Goal: Task Accomplishment & Management: Complete application form

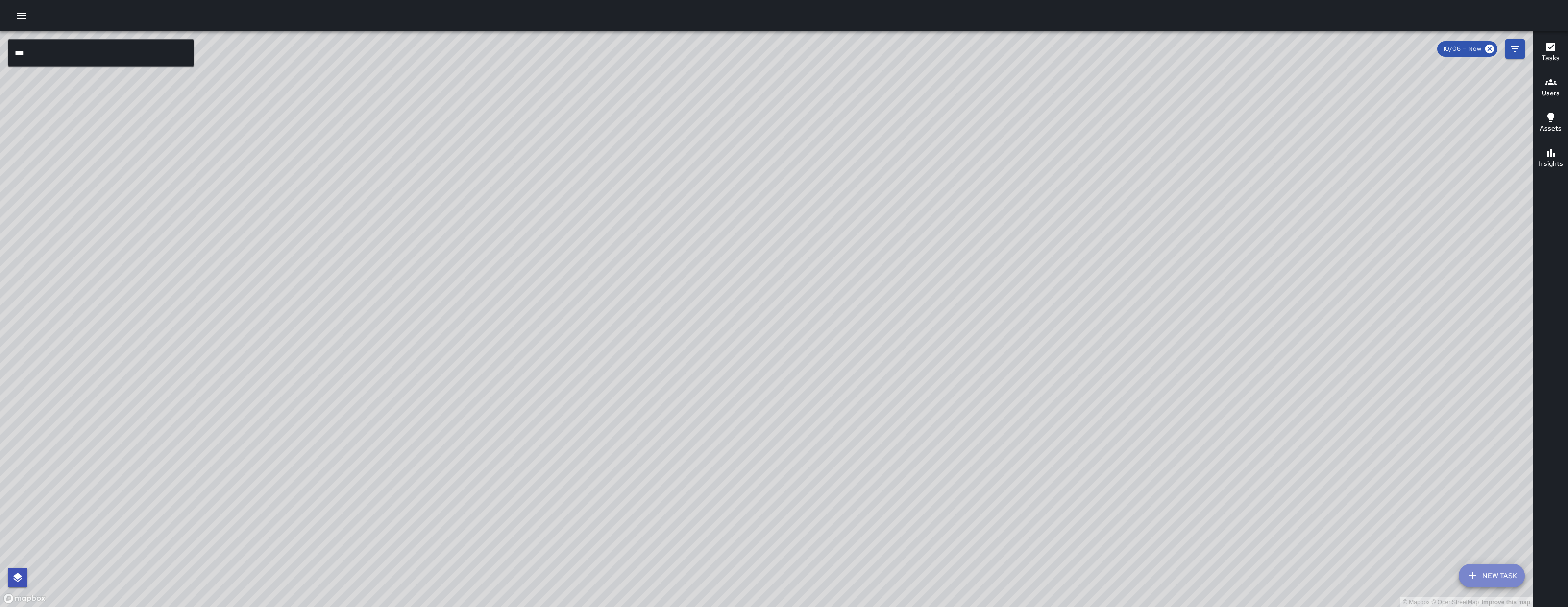
click at [1484, 568] on button "New Task" at bounding box center [1491, 576] width 66 height 23
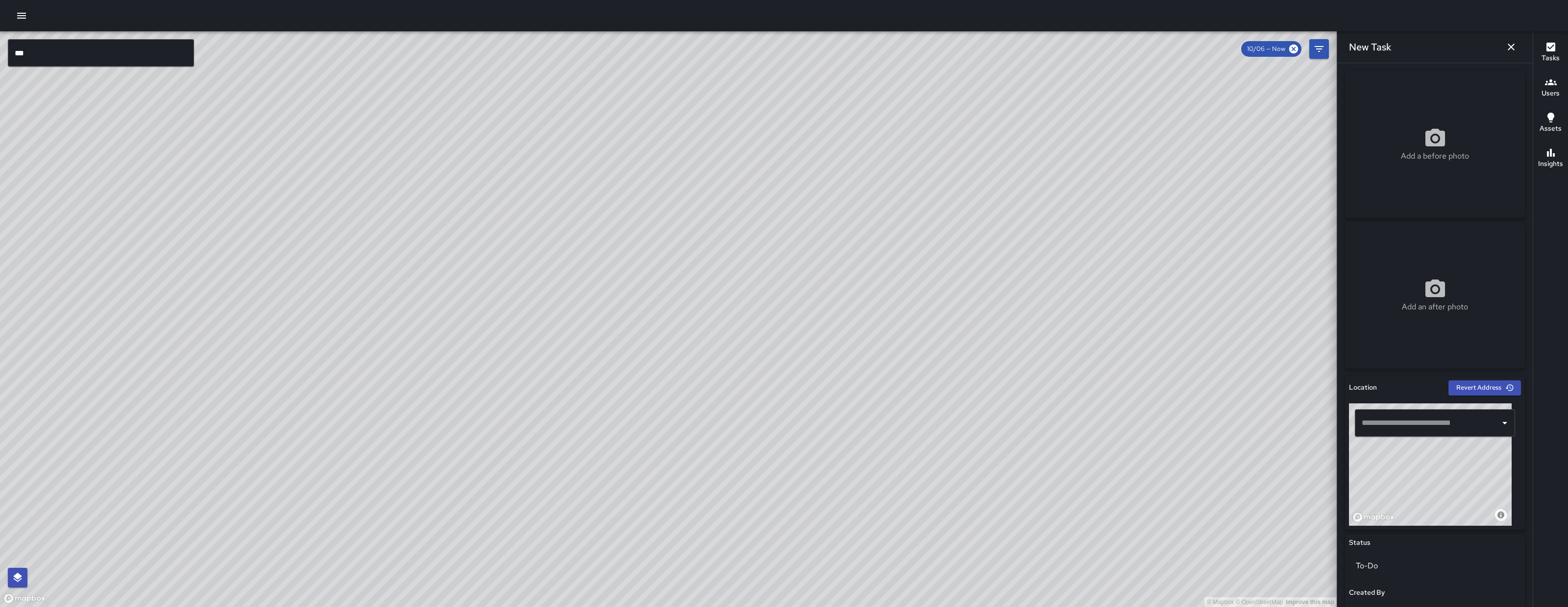
click at [1430, 424] on input "text" at bounding box center [1428, 424] width 136 height 19
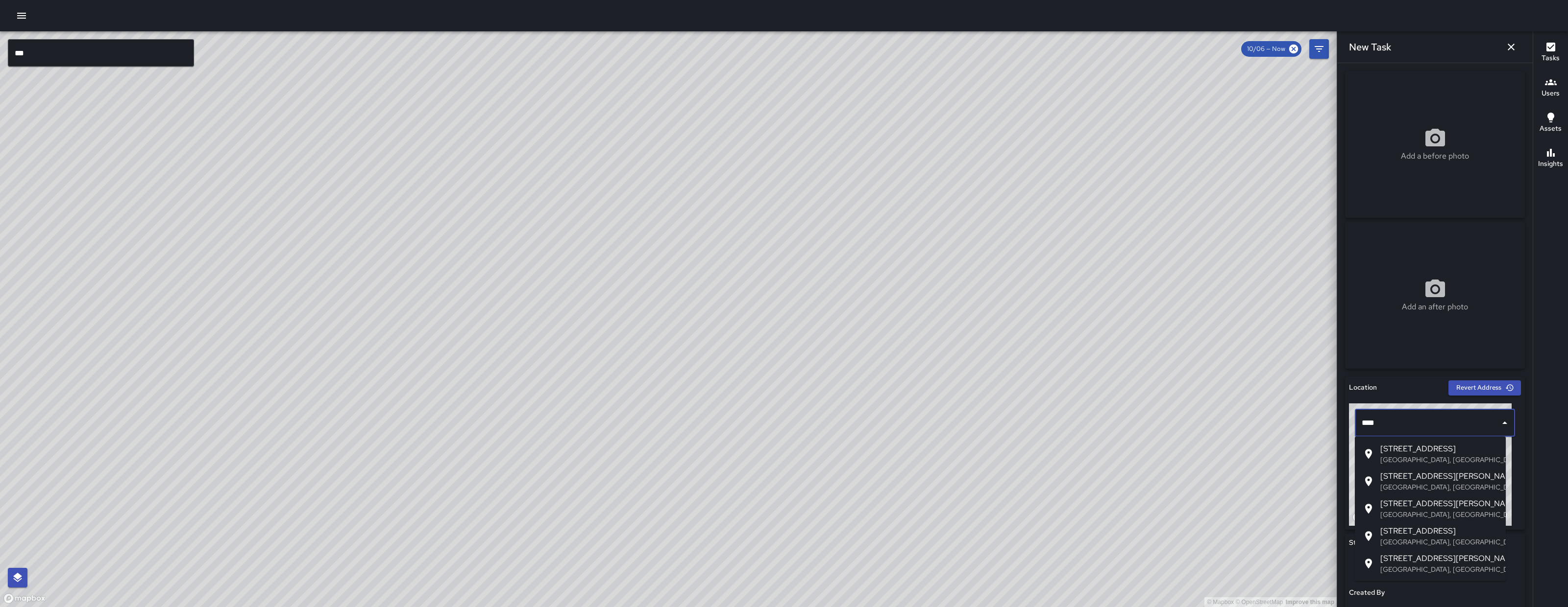
click at [1415, 460] on p "San Francisco, CA, USA" at bounding box center [1439, 460] width 118 height 10
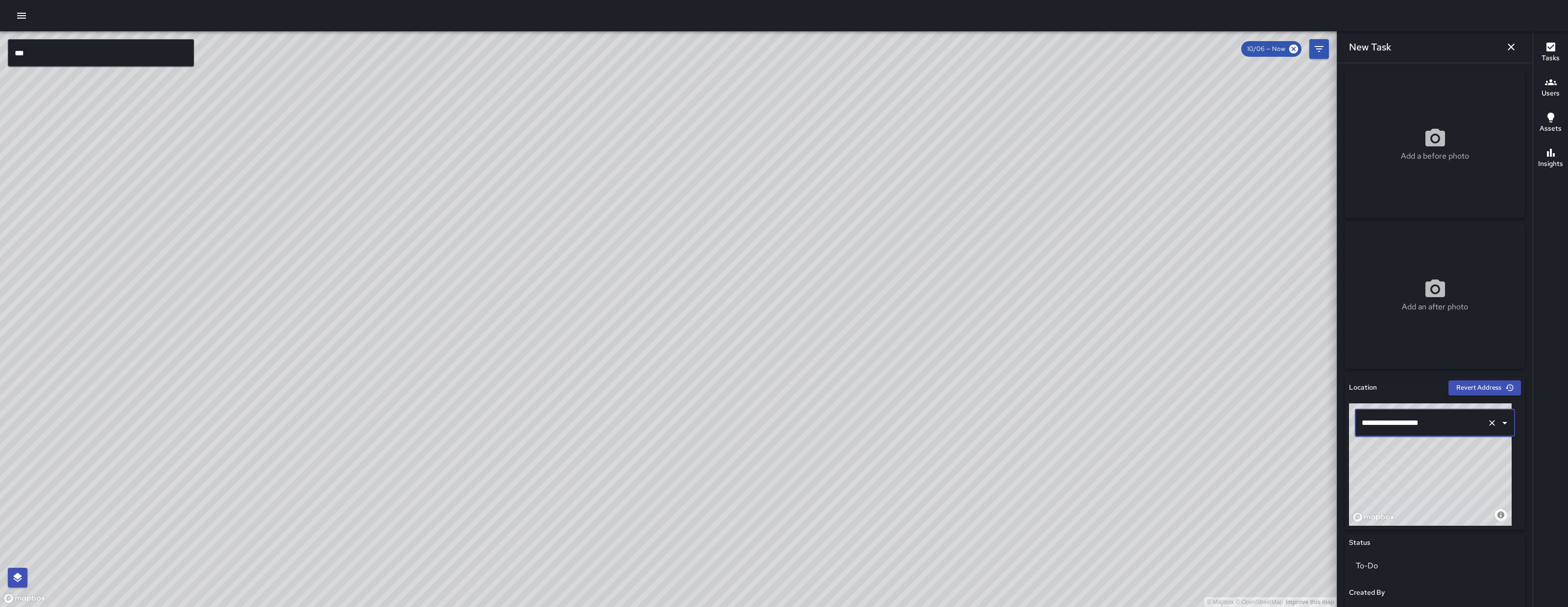
type input "**********"
click at [1488, 420] on button "Clear" at bounding box center [1492, 424] width 14 height 14
click at [1403, 465] on p "San Francisco, CA, USA" at bounding box center [1439, 460] width 118 height 10
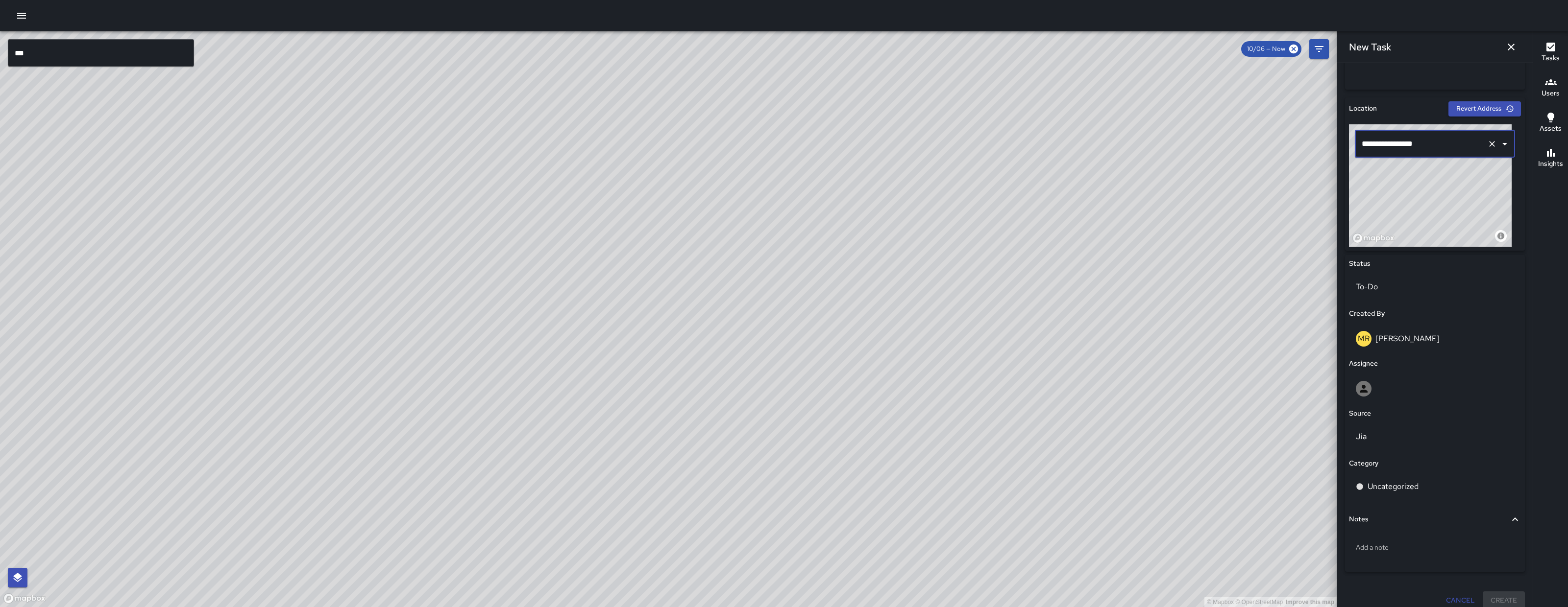
scroll to position [289, 0]
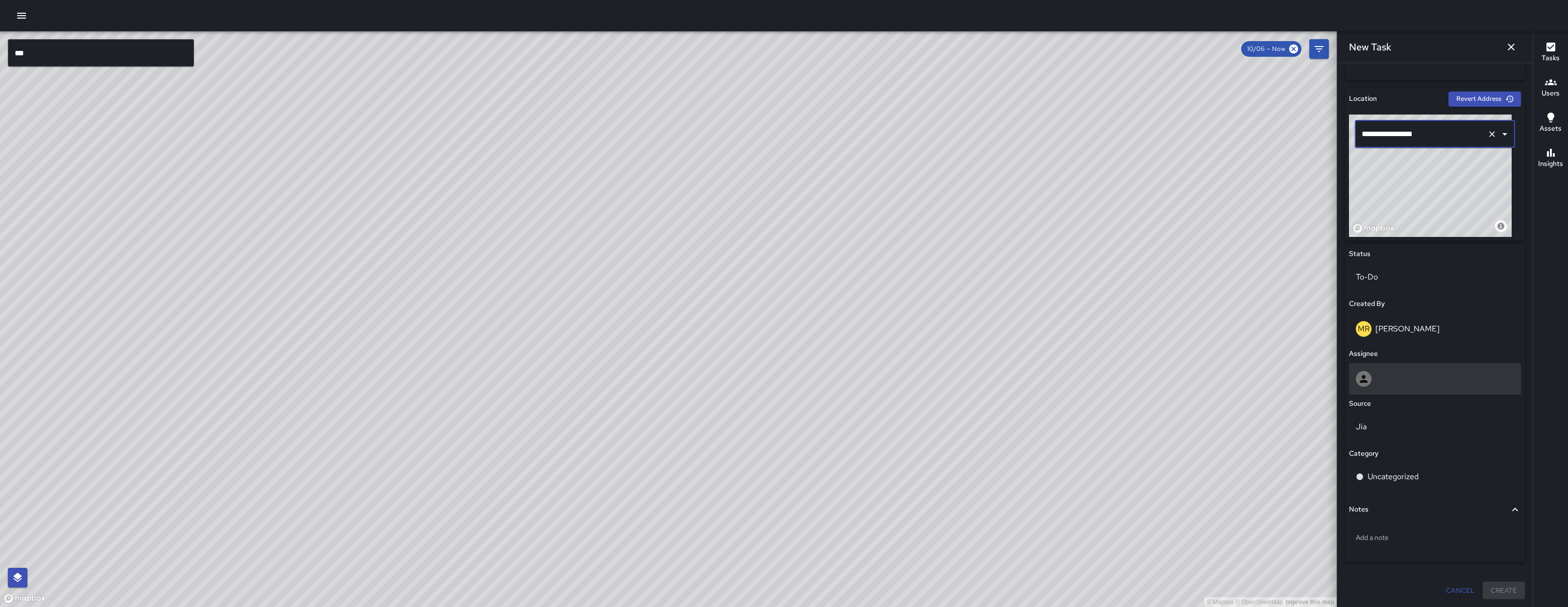
type input "**********"
click at [1398, 383] on div at bounding box center [1435, 379] width 158 height 15
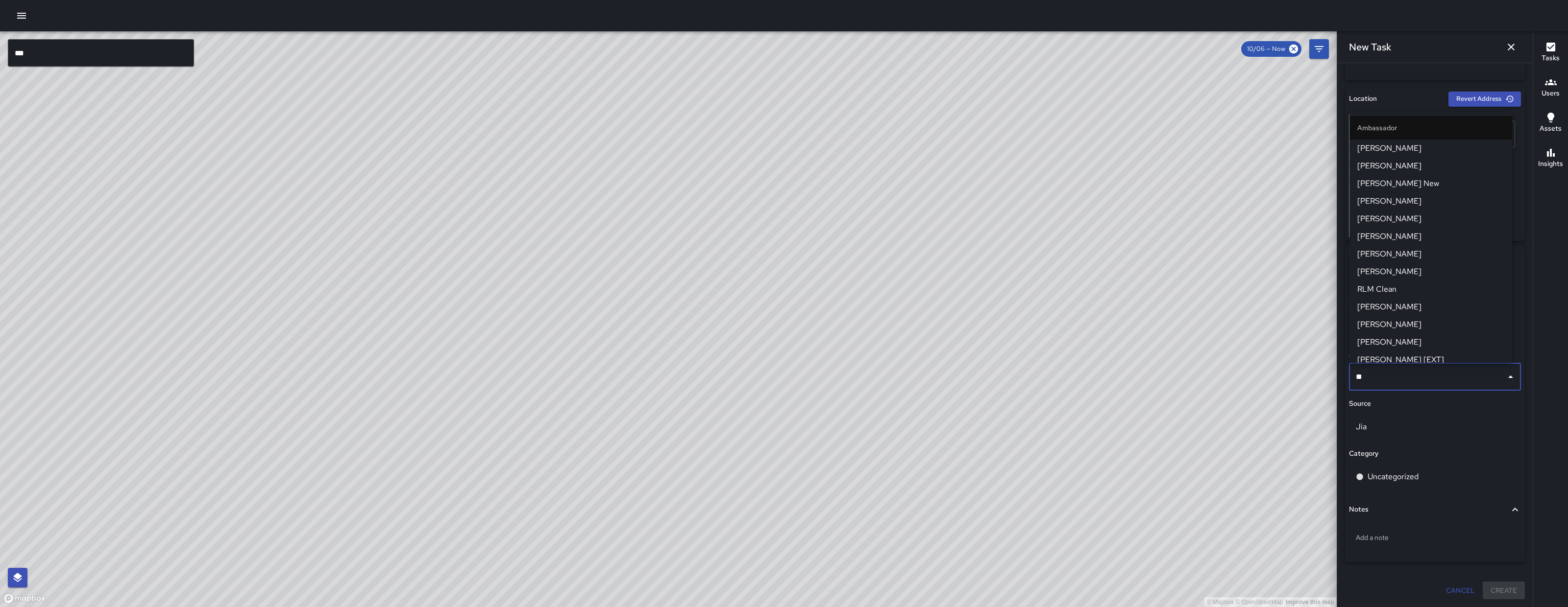
type input "***"
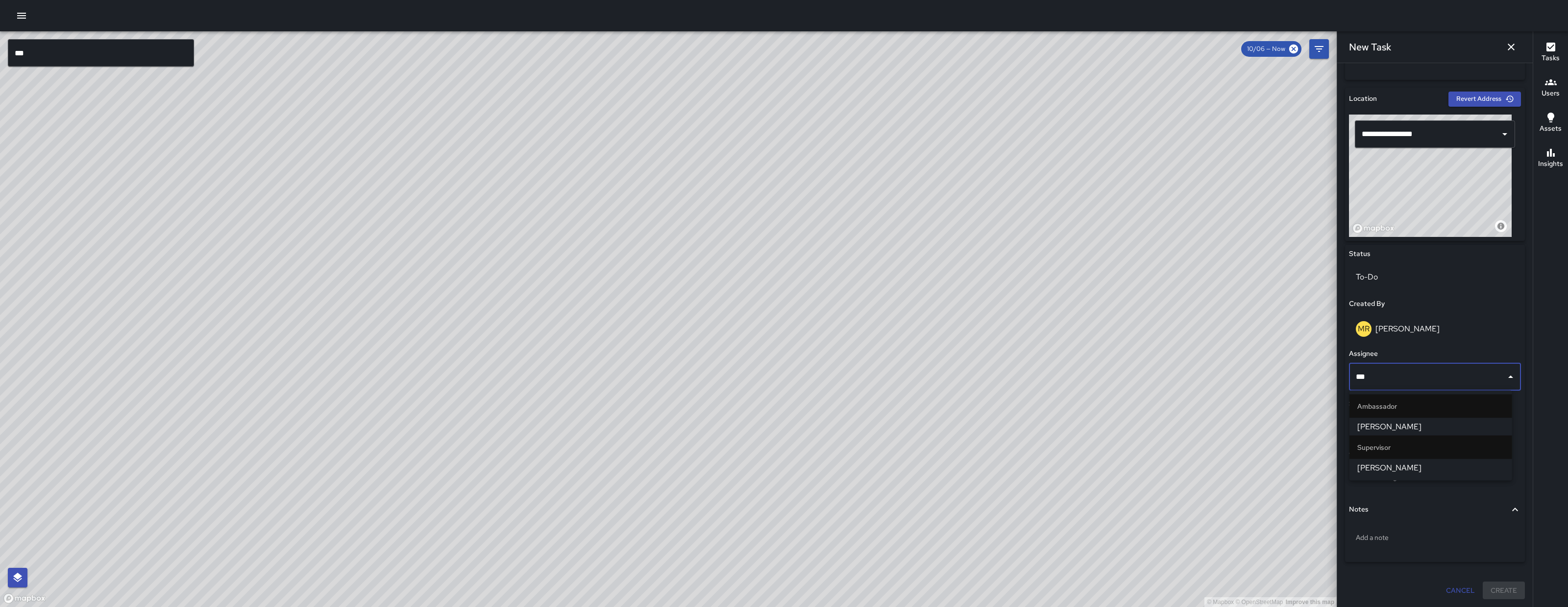
click at [1388, 468] on span "[PERSON_NAME]" at bounding box center [1431, 468] width 147 height 12
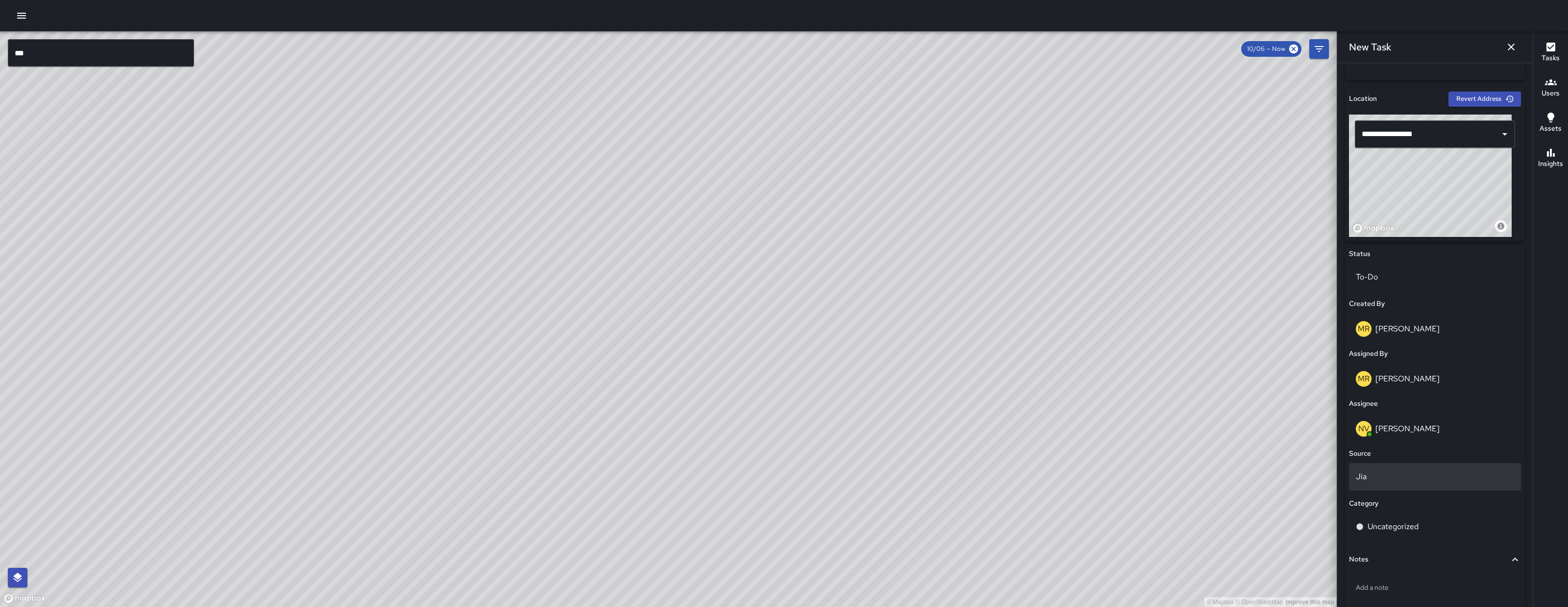
click at [1394, 479] on p "Jia" at bounding box center [1435, 477] width 158 height 12
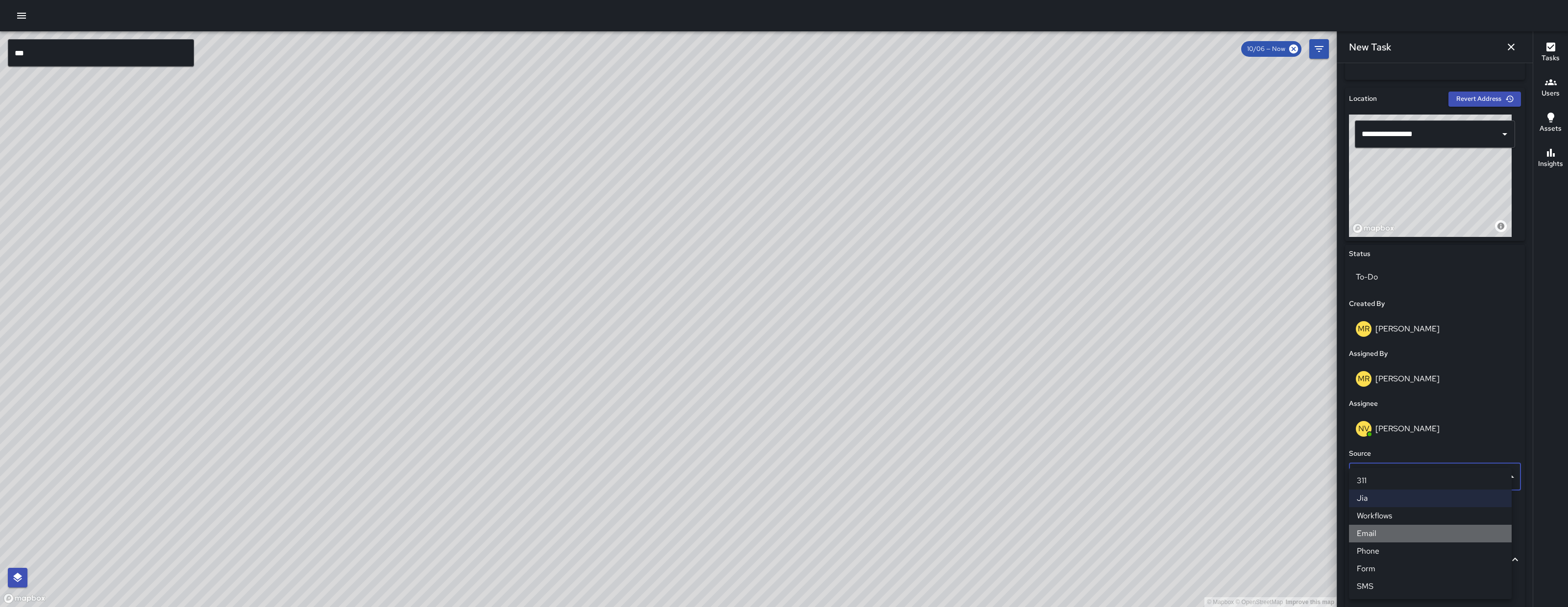
click at [1382, 532] on li "Email" at bounding box center [1431, 533] width 163 height 18
click at [1403, 532] on p "Uncategorized" at bounding box center [1394, 526] width 51 height 12
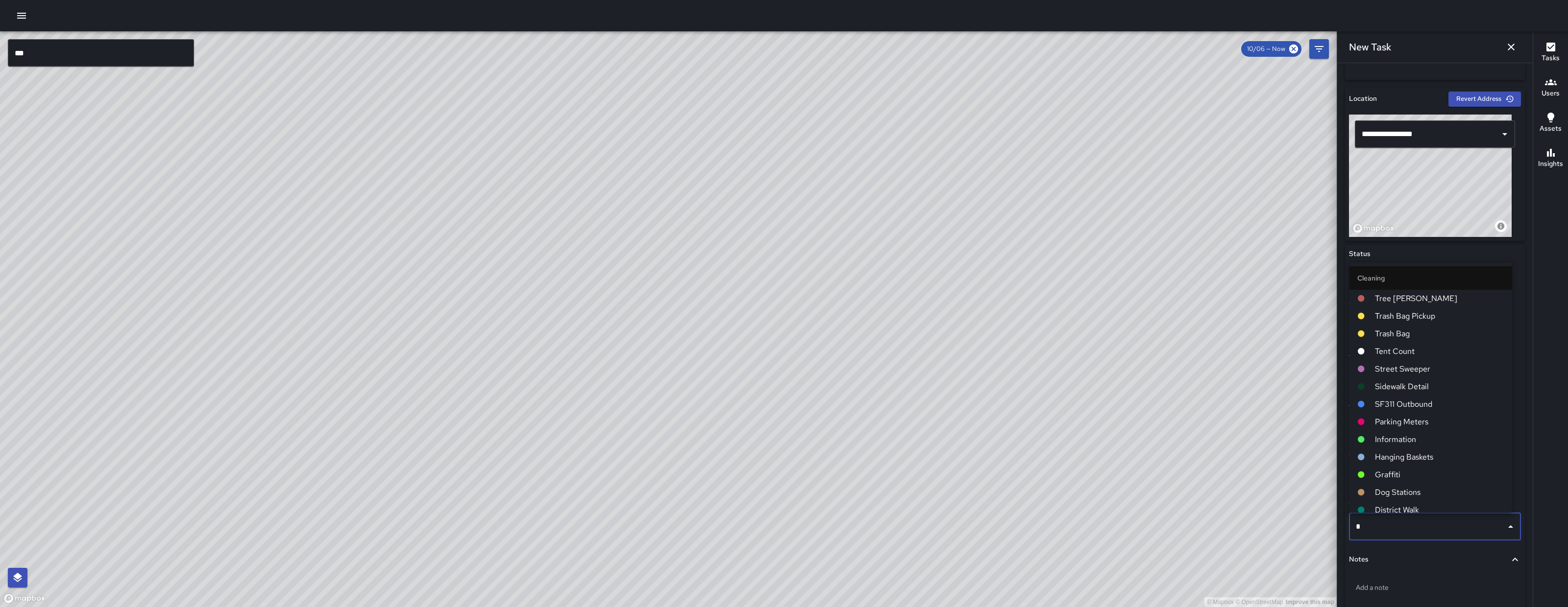
type input "**"
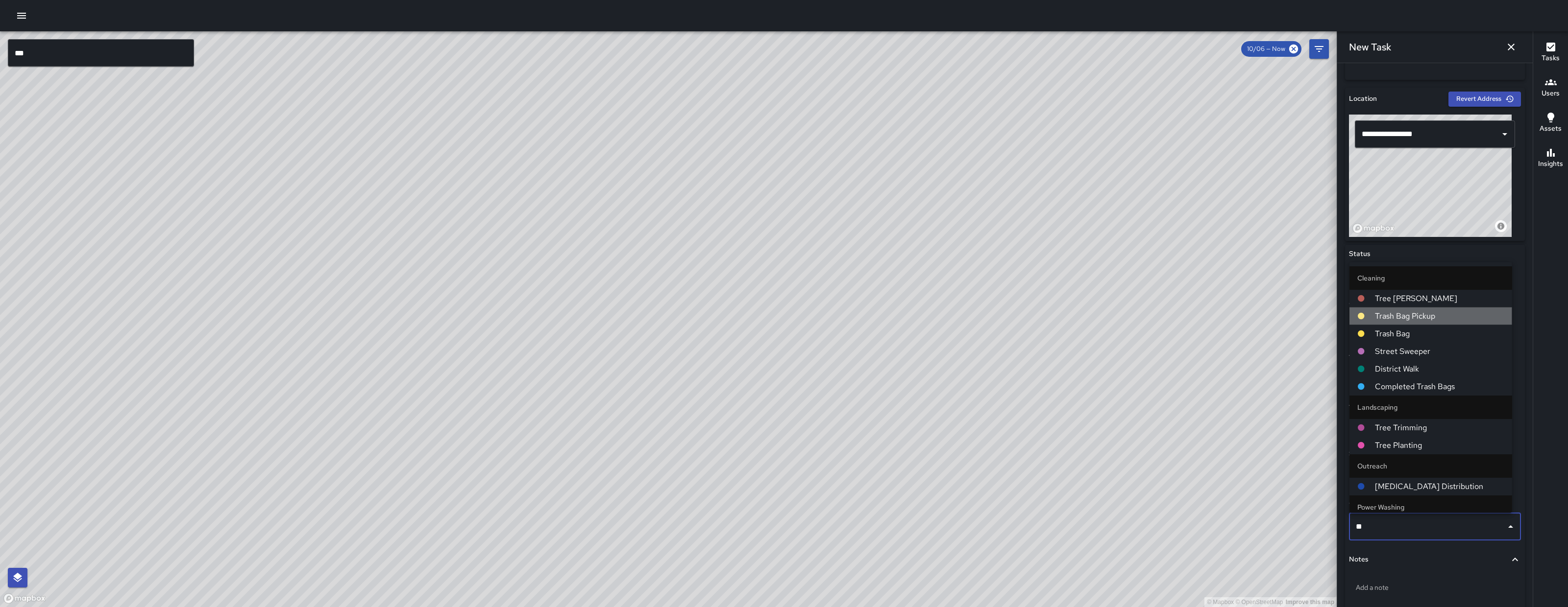
click at [1444, 317] on span "Trash Bag Pickup" at bounding box center [1439, 316] width 129 height 12
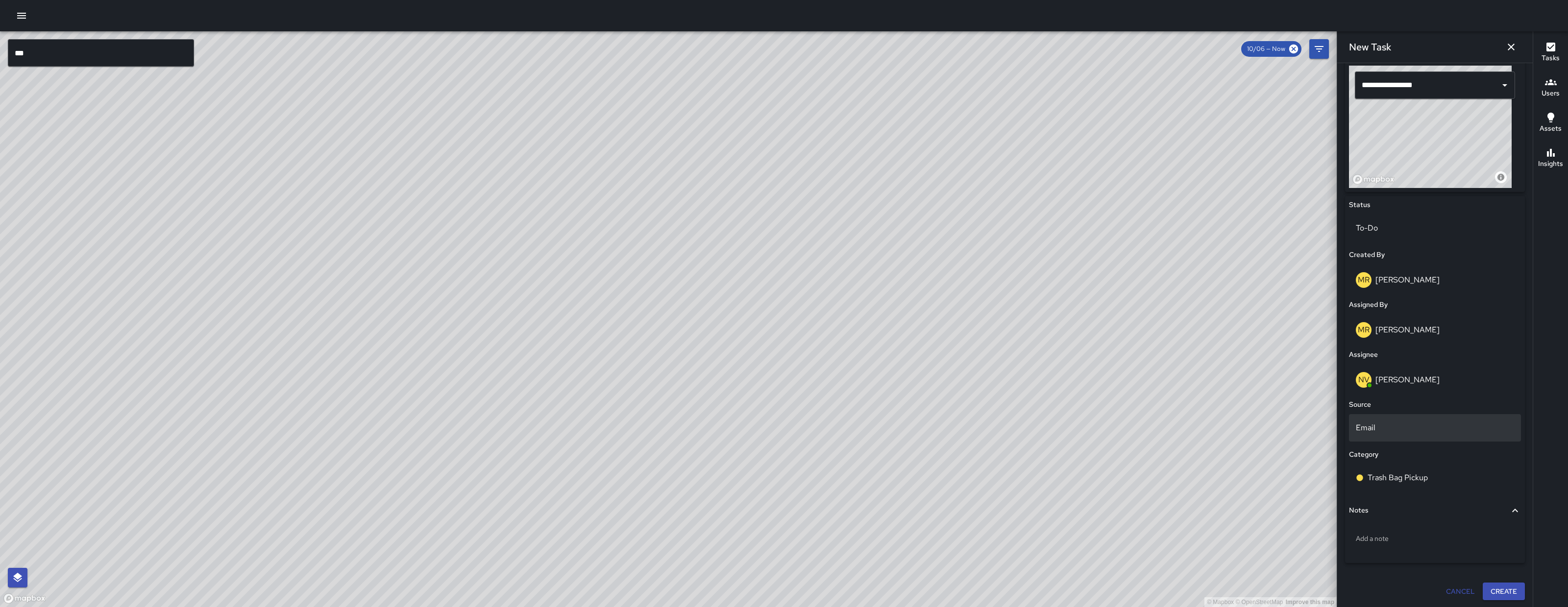
scroll to position [338, 0]
click at [1407, 530] on div "Add a note" at bounding box center [1436, 538] width 172 height 26
click at [1381, 543] on div "Add a note" at bounding box center [1436, 538] width 172 height 26
type textarea "**********"
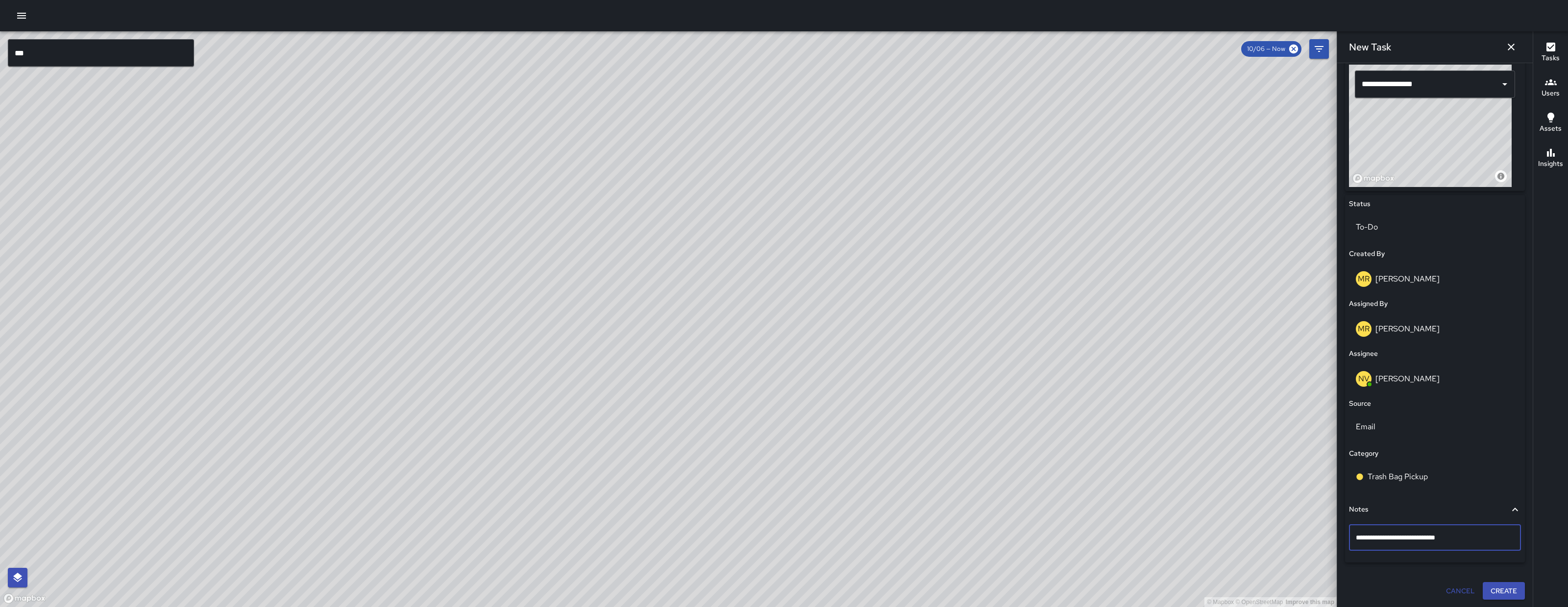
click at [1493, 588] on button "Create" at bounding box center [1504, 591] width 42 height 18
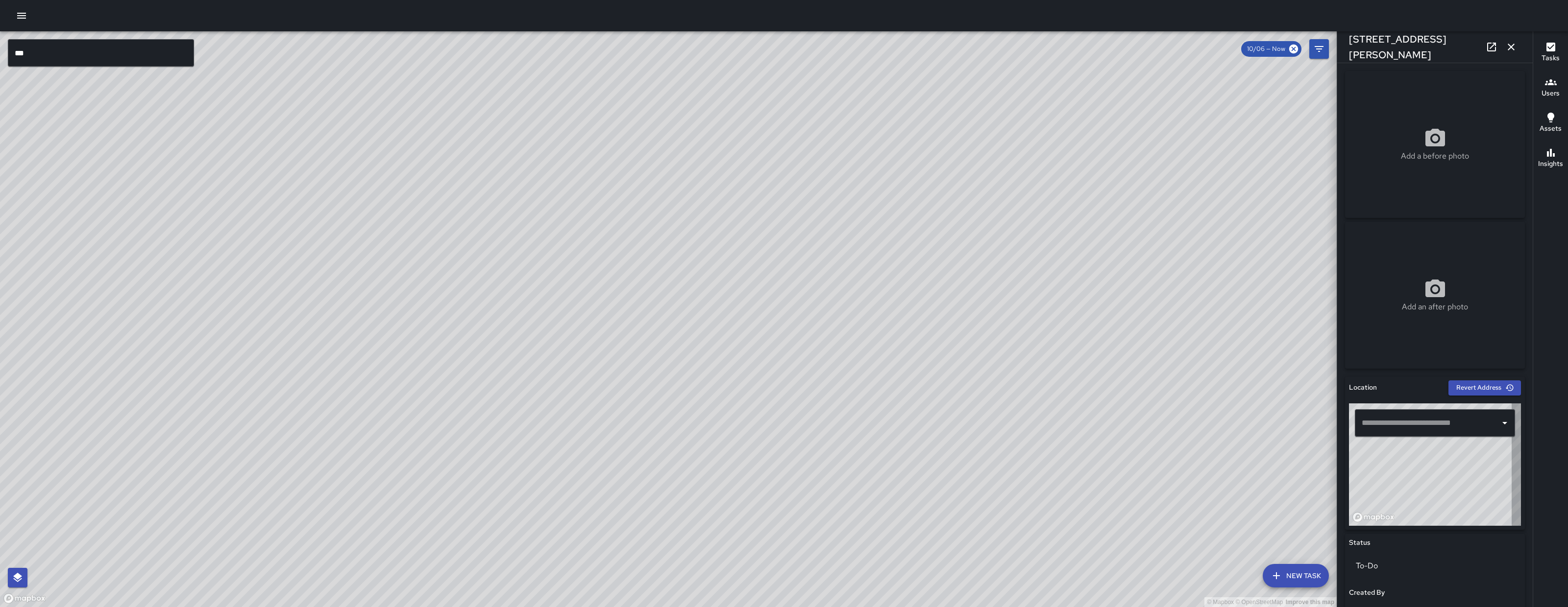
type input "**********"
click at [22, 8] on button "button" at bounding box center [21, 15] width 19 height 19
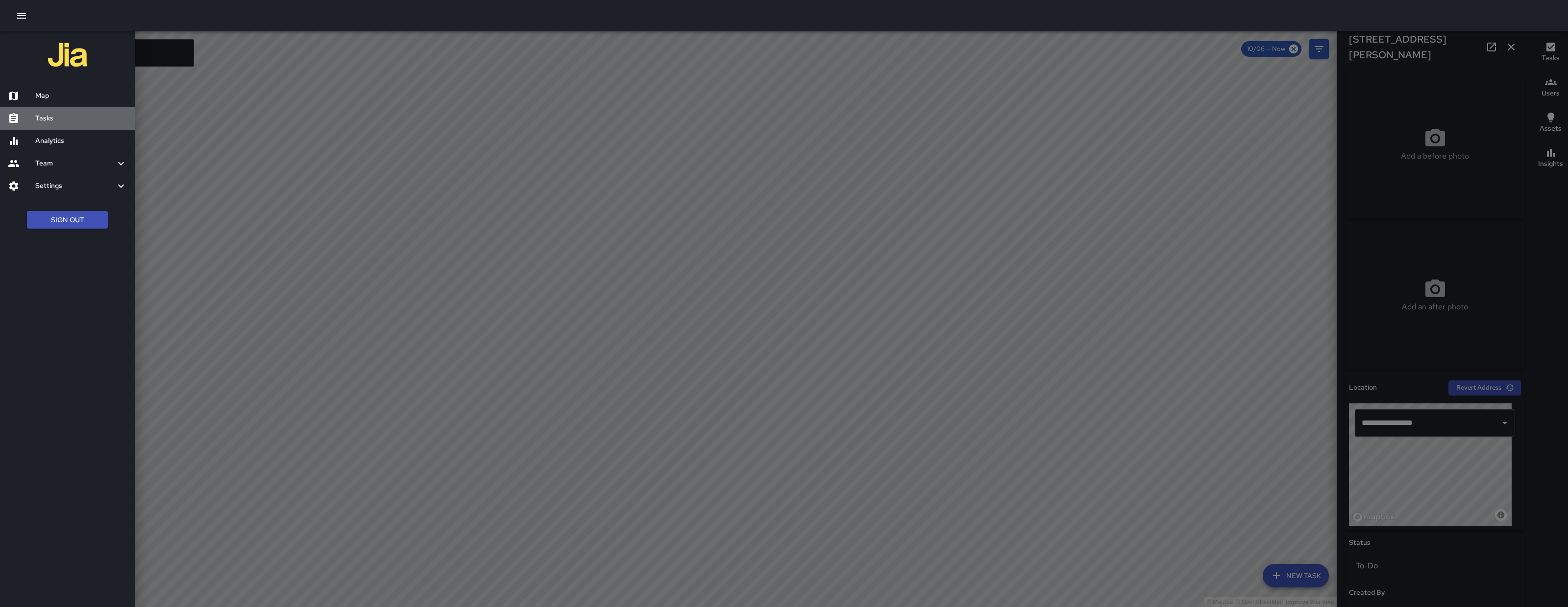
click at [62, 122] on h6 "Tasks" at bounding box center [81, 118] width 91 height 11
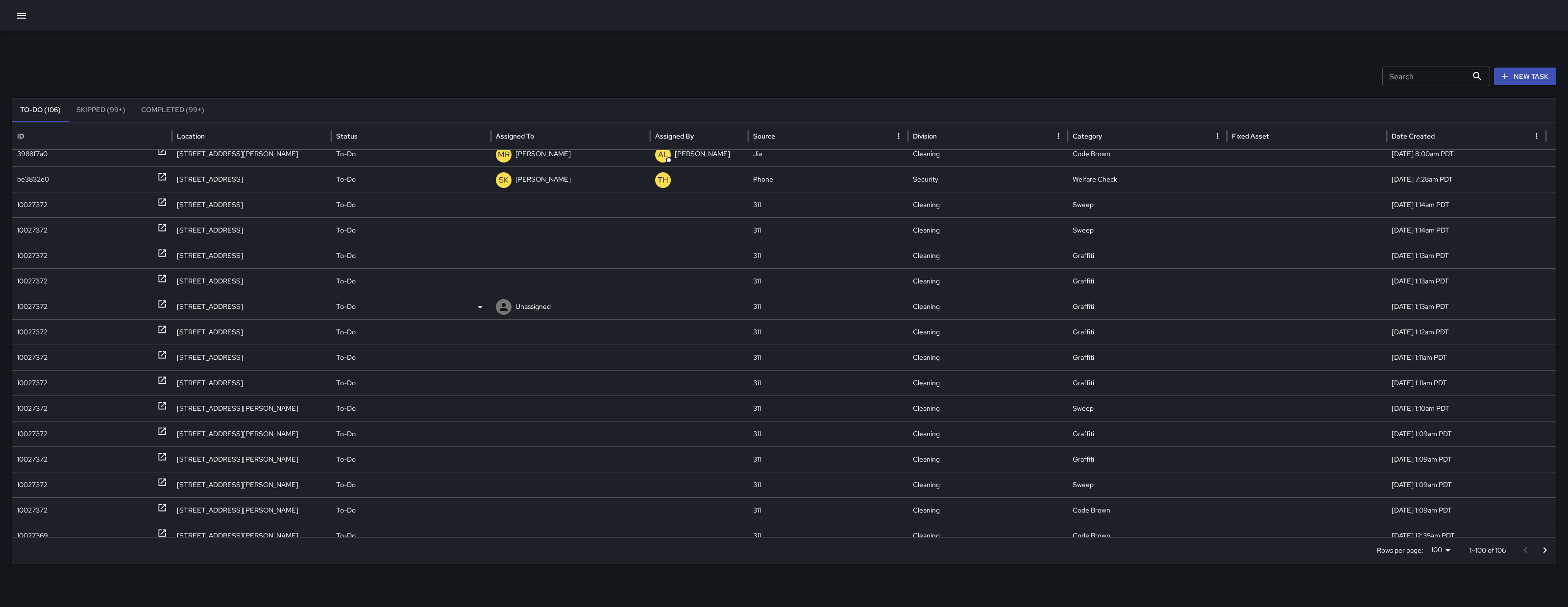
scroll to position [174, 0]
click at [41, 230] on div "10027372" at bounding box center [32, 231] width 30 height 25
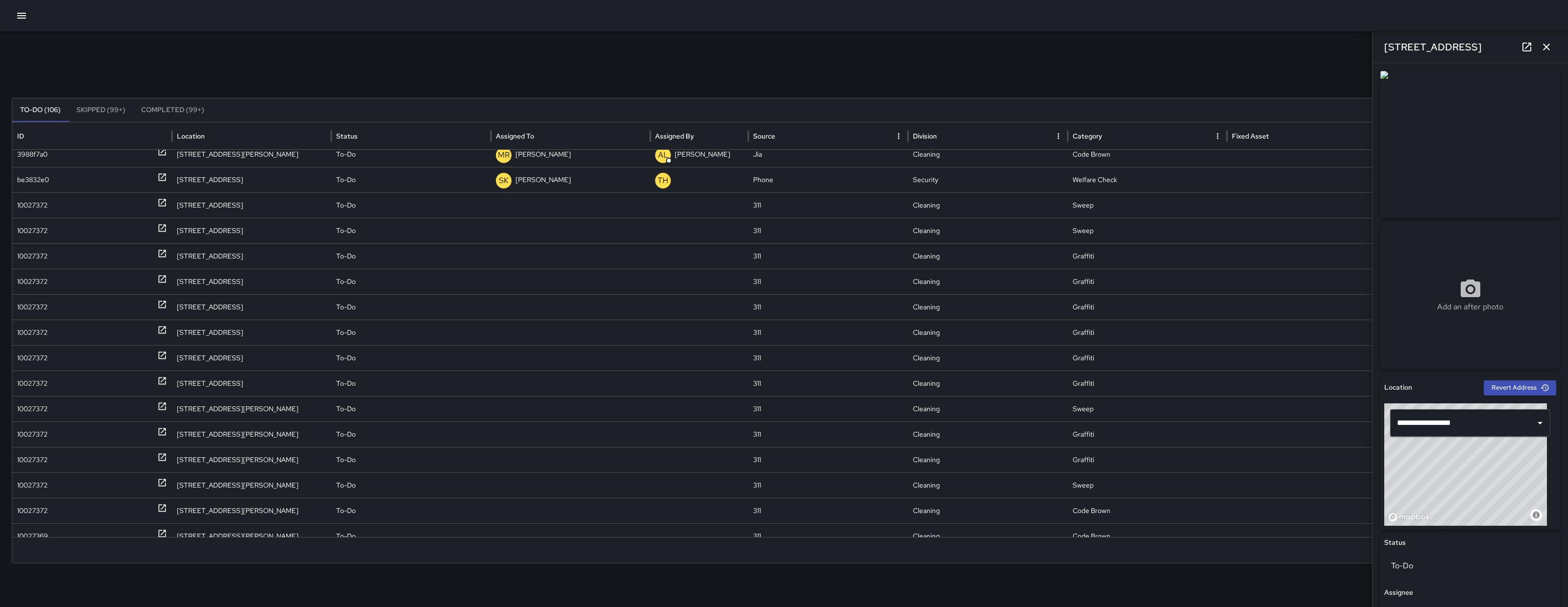
scroll to position [398, 0]
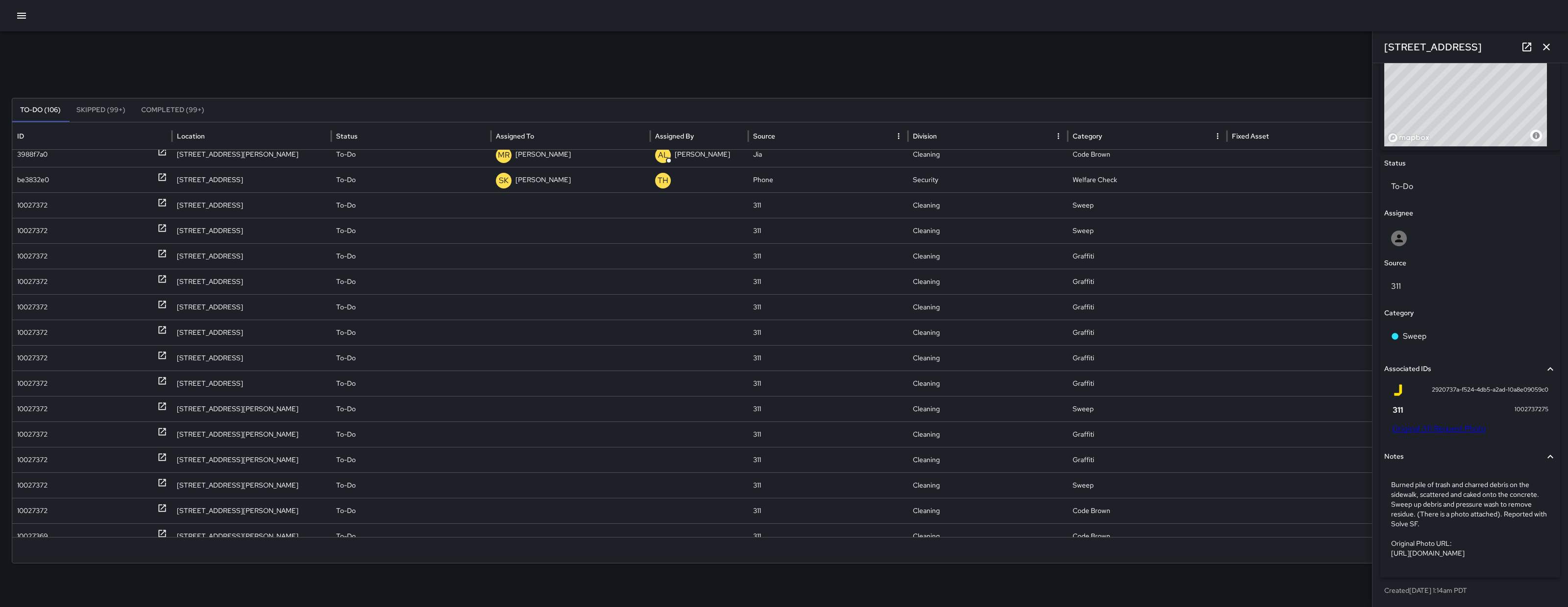
click at [1420, 424] on link "Original 311 Request Photo" at bounding box center [1439, 428] width 94 height 10
click at [32, 209] on div "10027372" at bounding box center [32, 205] width 30 height 25
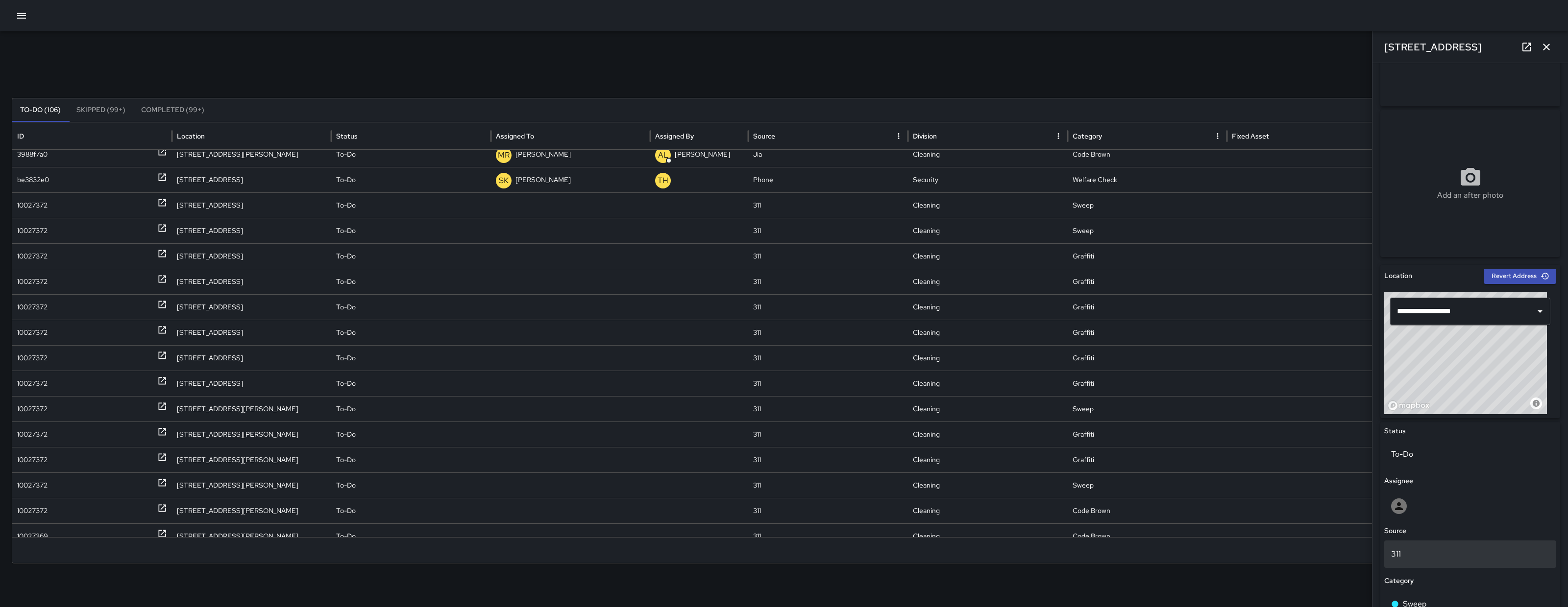
scroll to position [245, 0]
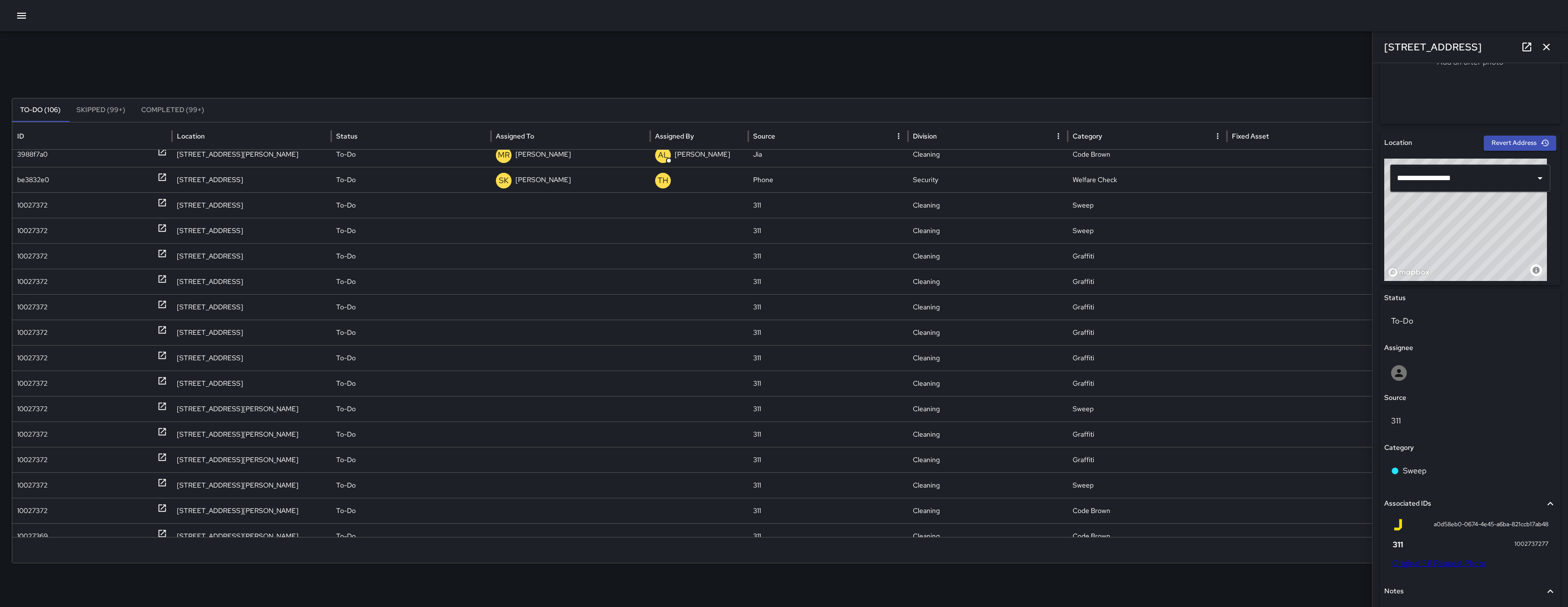
click at [1429, 572] on div "a0d58eb0-0674-4e45-a6ba-821ccb17ab48 1002737277 Original 311 Request Photo" at bounding box center [1470, 545] width 172 height 61
click at [1432, 568] on link "Original 311 Request Photo" at bounding box center [1439, 563] width 94 height 10
click at [1552, 43] on icon "button" at bounding box center [1546, 46] width 12 height 12
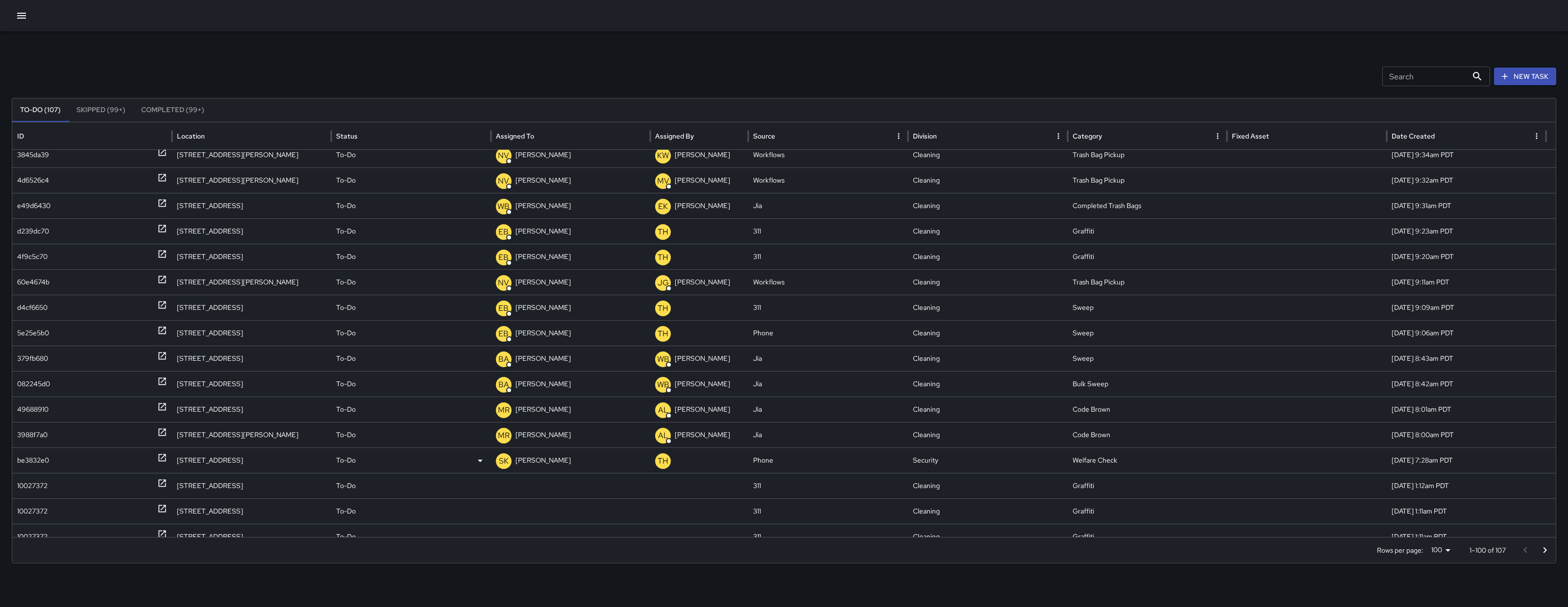
scroll to position [0, 0]
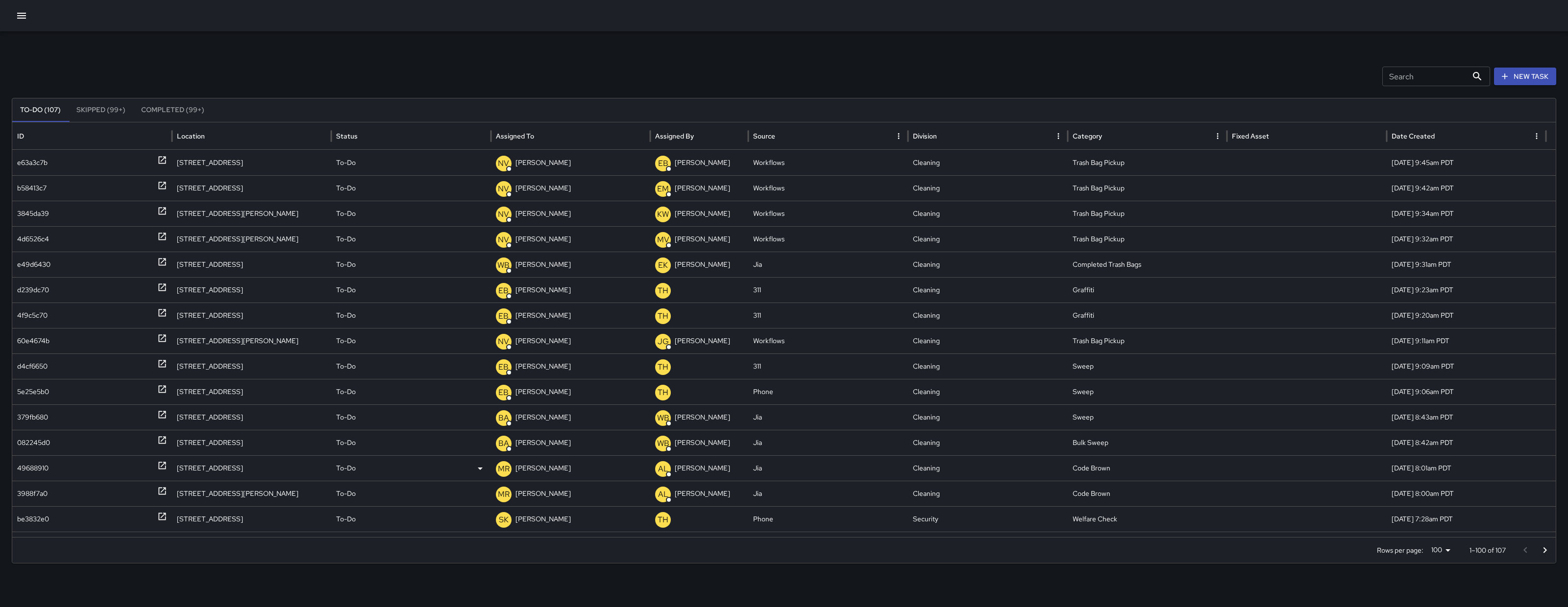
click at [37, 462] on div "49688910" at bounding box center [33, 468] width 31 height 25
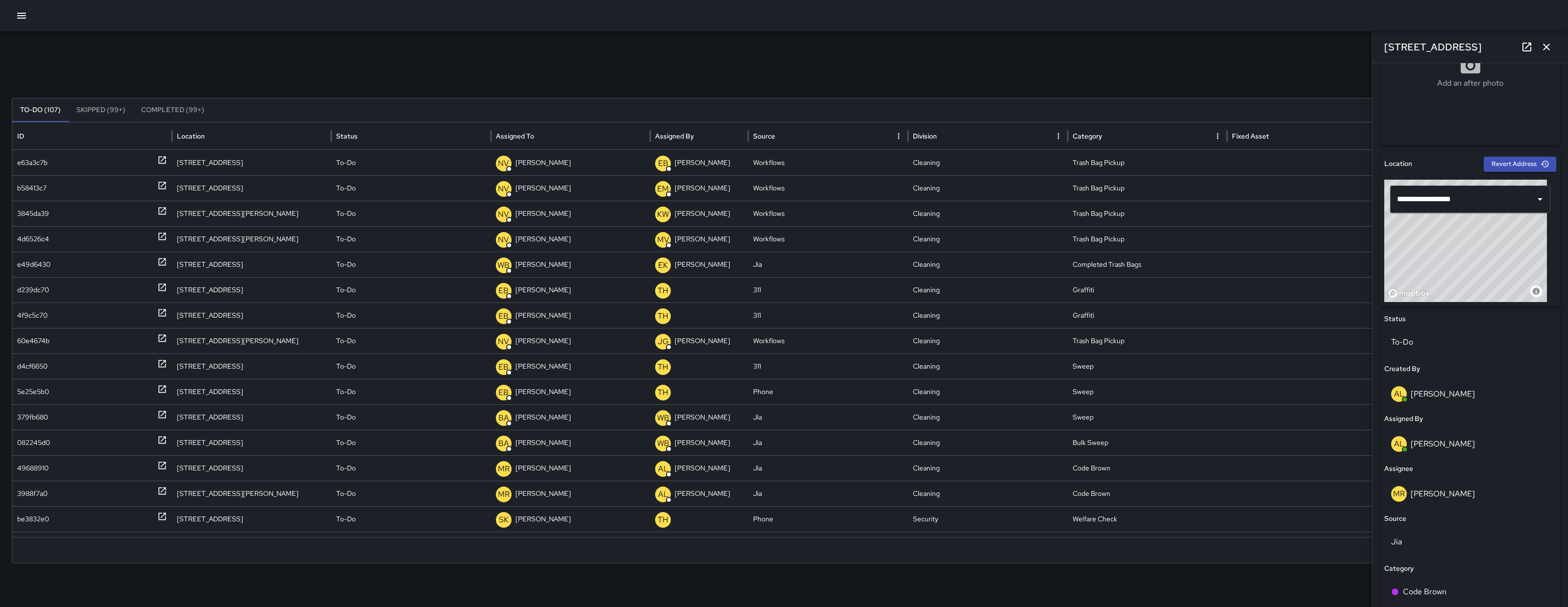
scroll to position [226, 0]
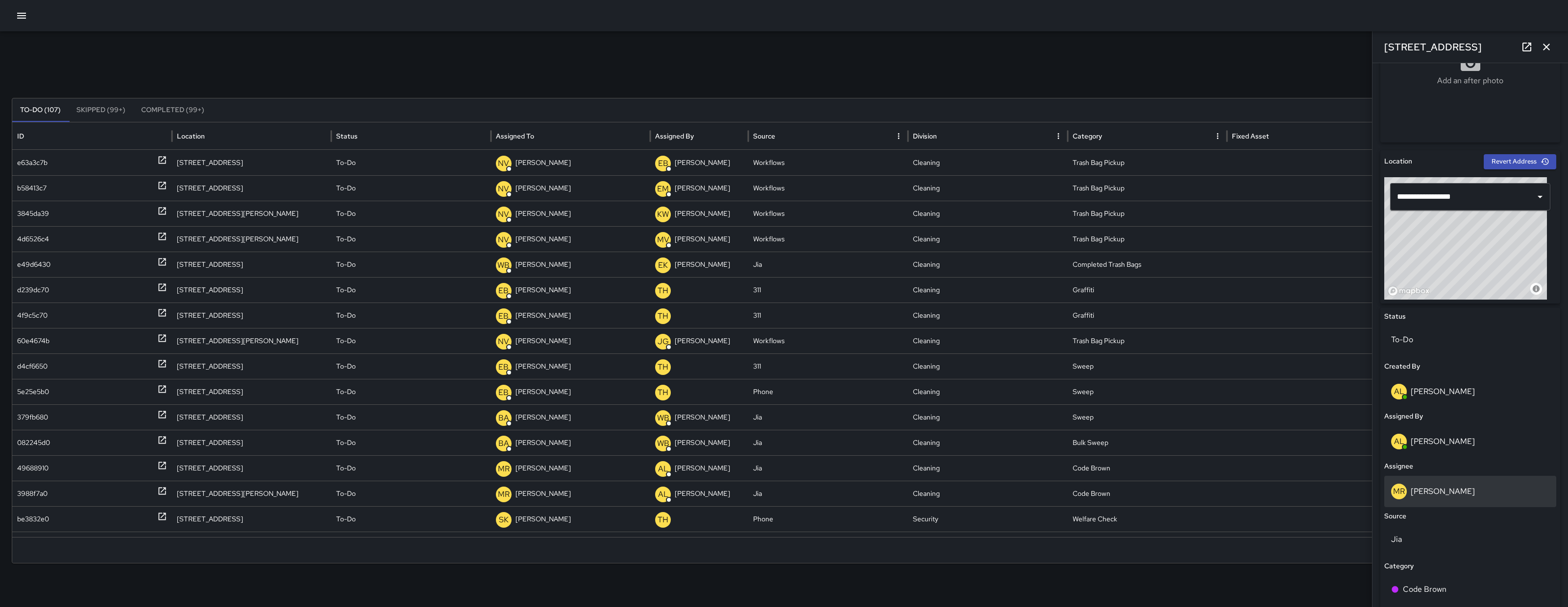
click at [1437, 478] on div "MR Maria Rosas" at bounding box center [1470, 492] width 172 height 31
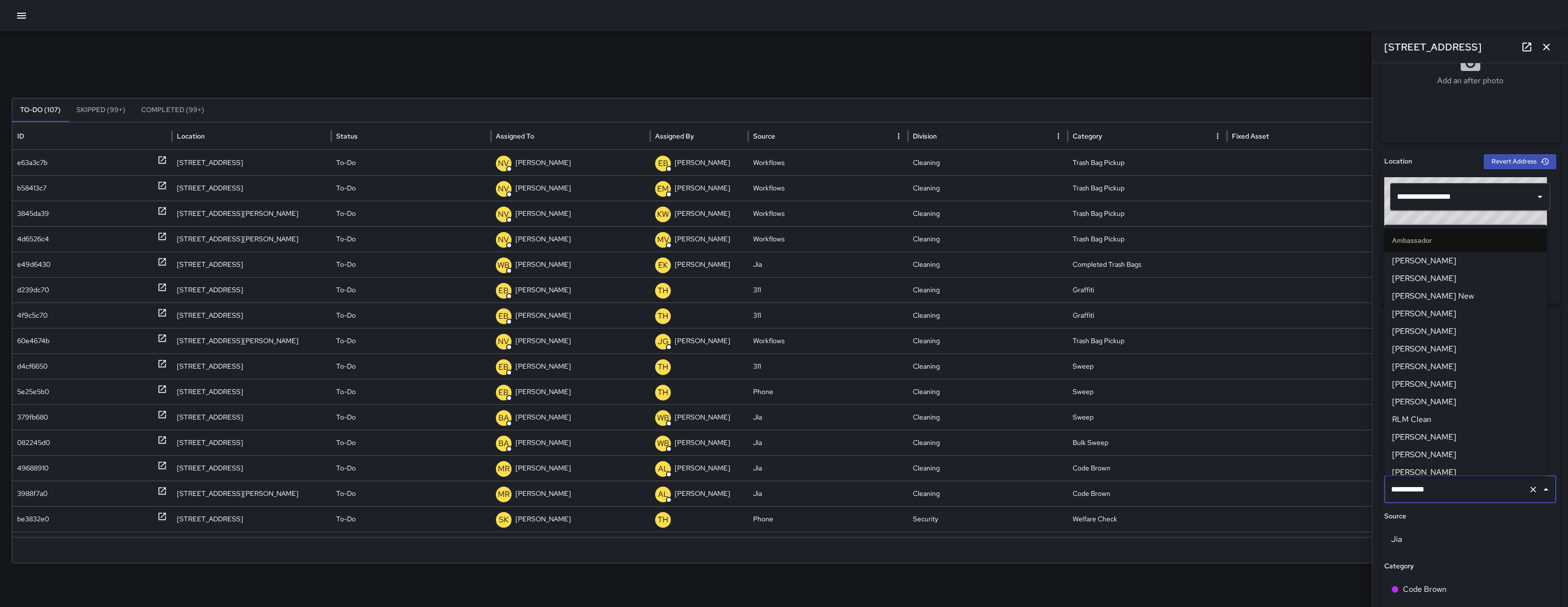
click at [1437, 478] on div "**********" at bounding box center [1470, 489] width 172 height 27
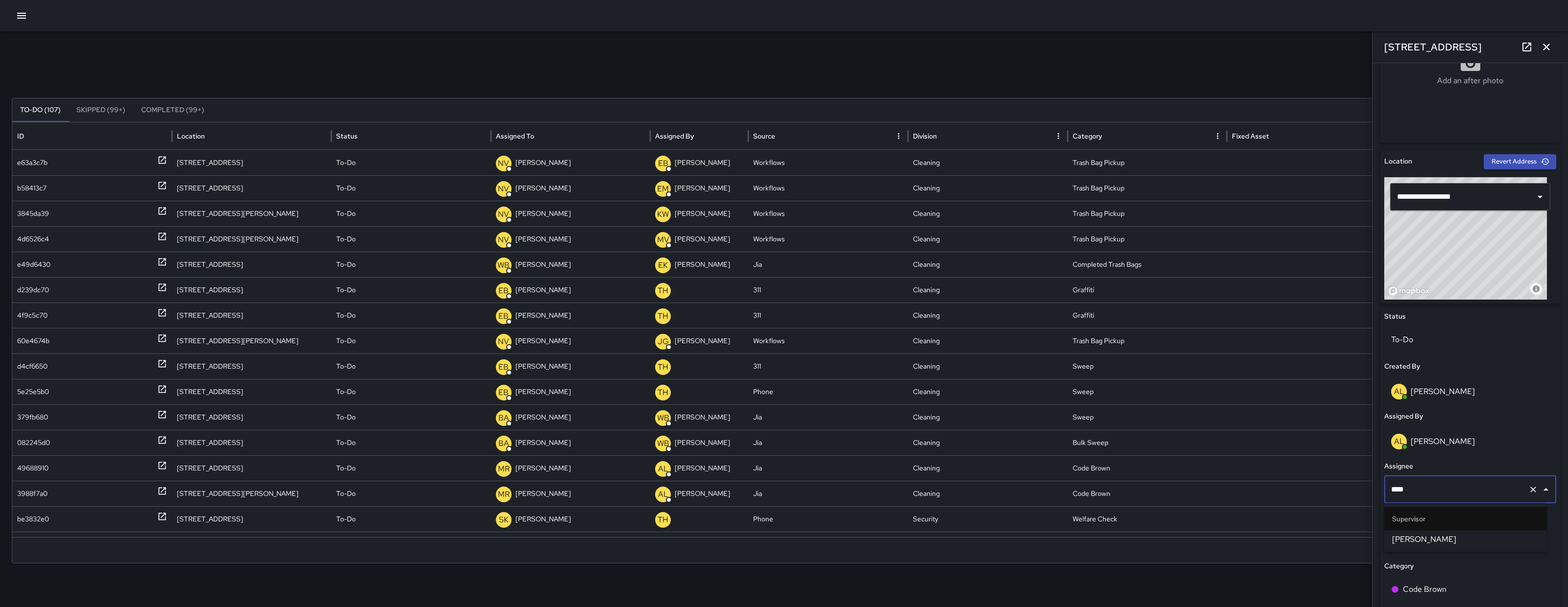
type input "*****"
click at [1448, 540] on span "[PERSON_NAME]" at bounding box center [1466, 540] width 147 height 12
click at [35, 485] on div "3988f7a0" at bounding box center [32, 494] width 30 height 25
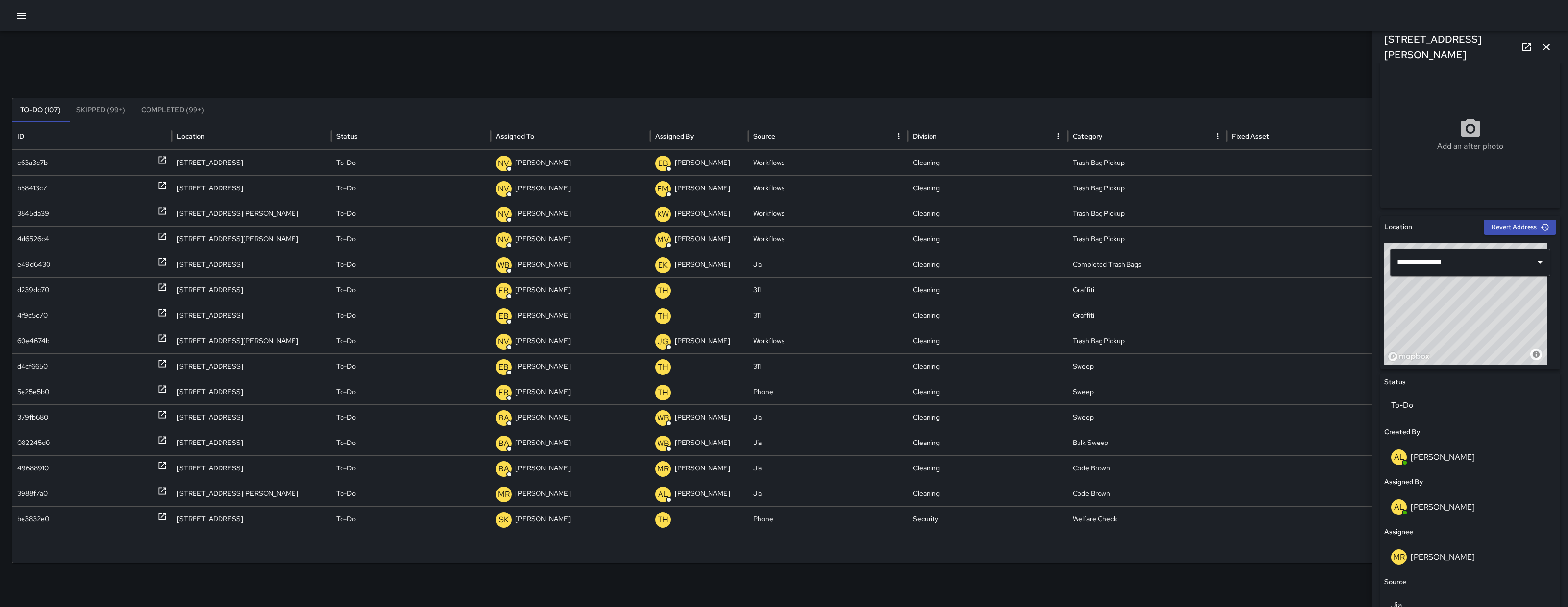
scroll to position [218, 0]
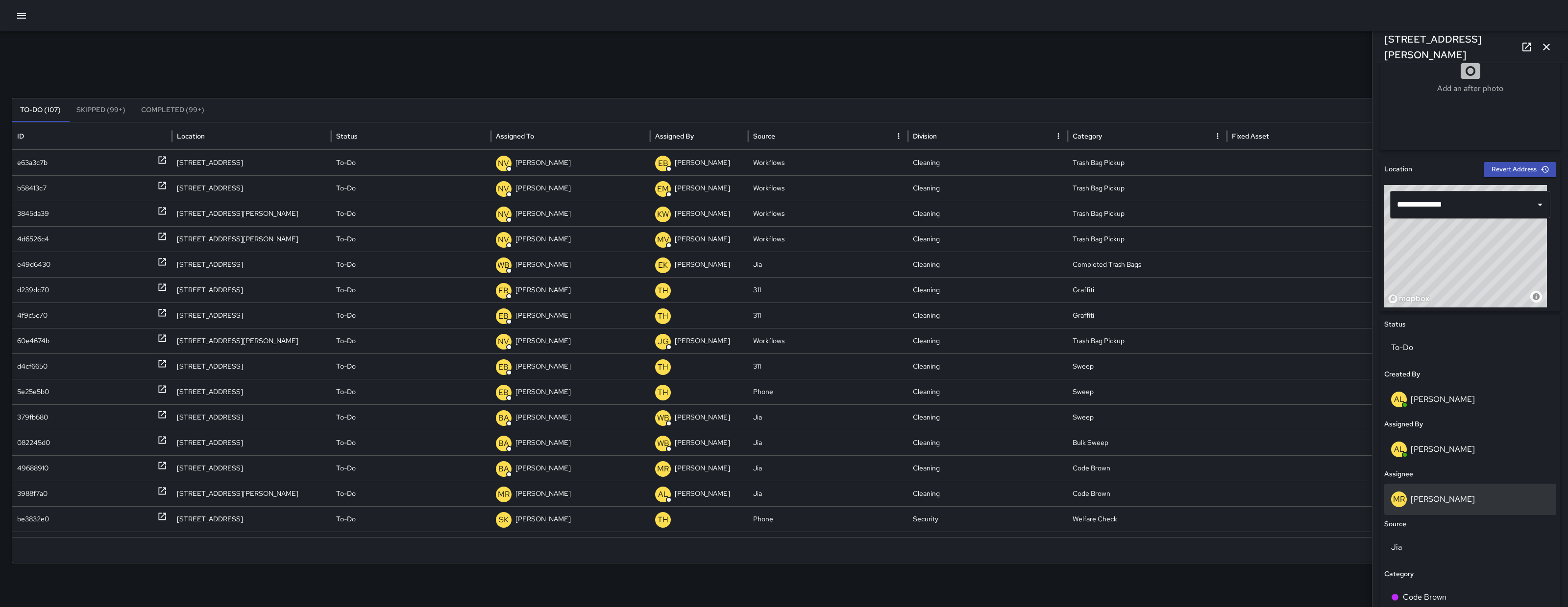
click at [1451, 507] on div "MR Maria Rosas" at bounding box center [1470, 499] width 172 height 31
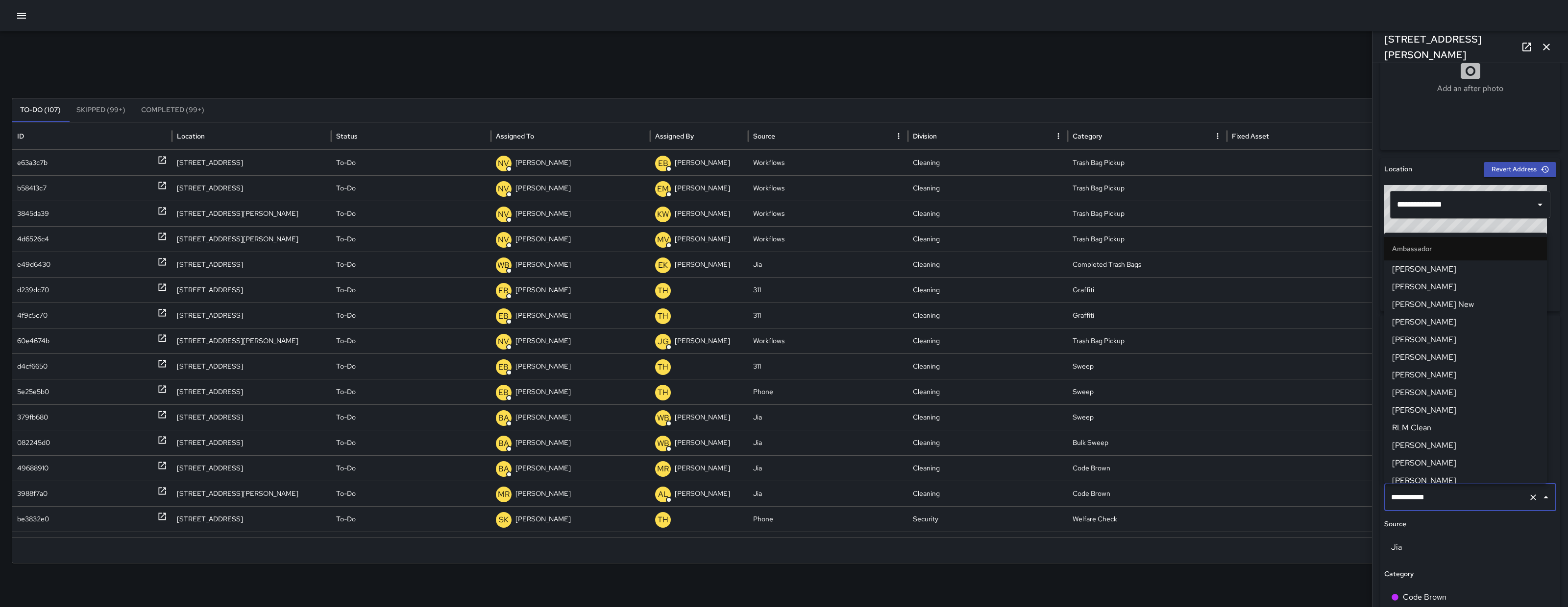
scroll to position [875, 0]
click at [1451, 507] on div "**********" at bounding box center [1470, 497] width 172 height 27
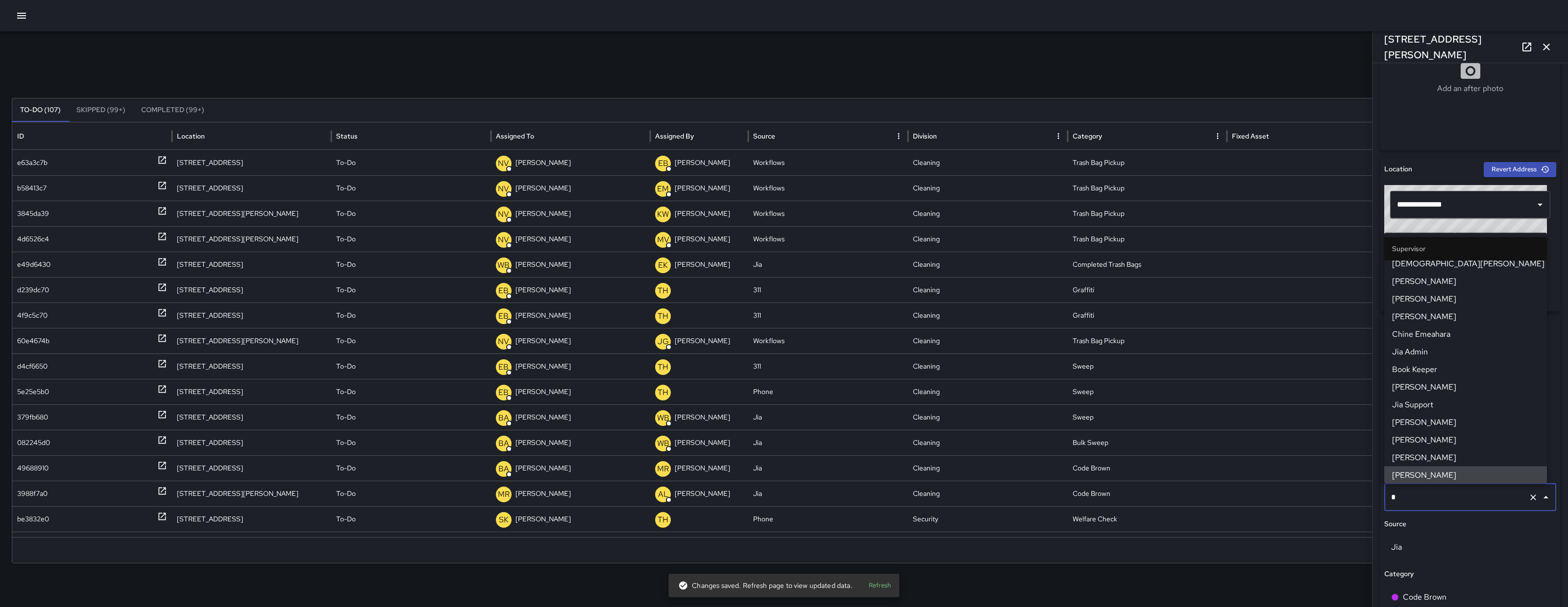
scroll to position [0, 0]
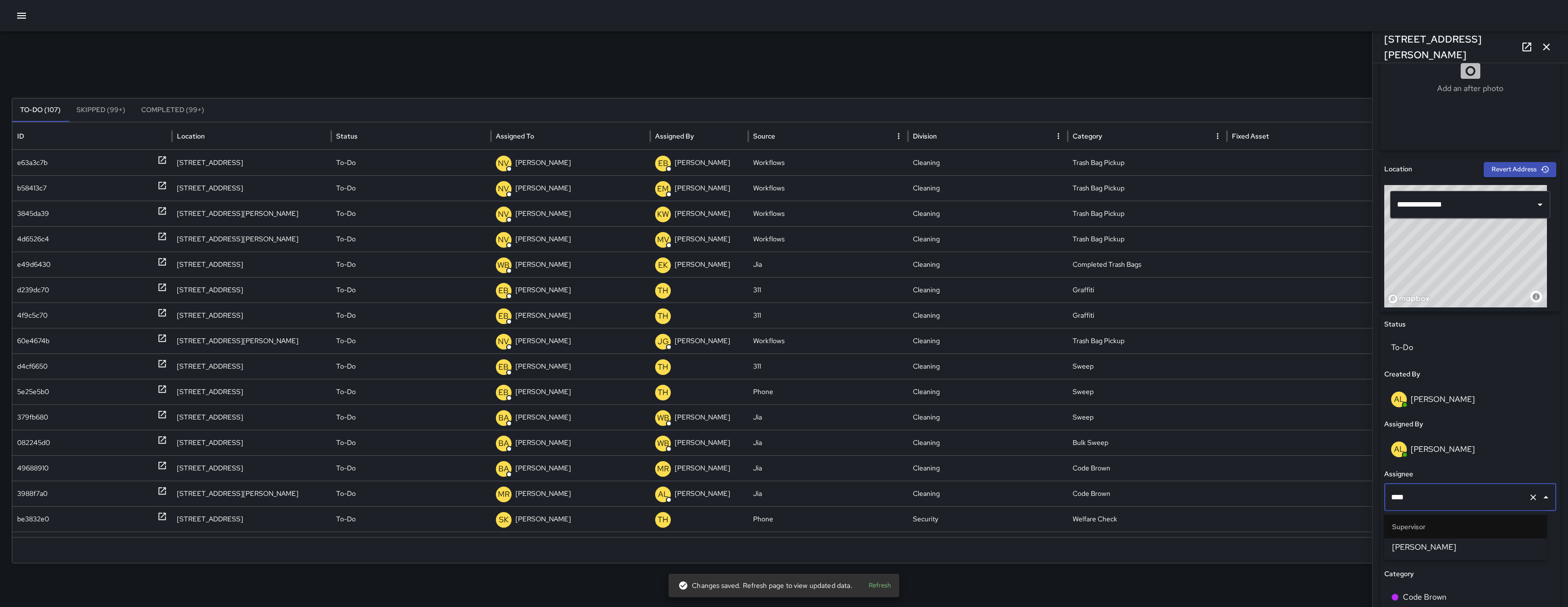
type input "*****"
click at [1484, 537] on li "Supervisor" at bounding box center [1466, 526] width 163 height 23
click at [41, 489] on div "3988f7a0" at bounding box center [32, 492] width 30 height 25
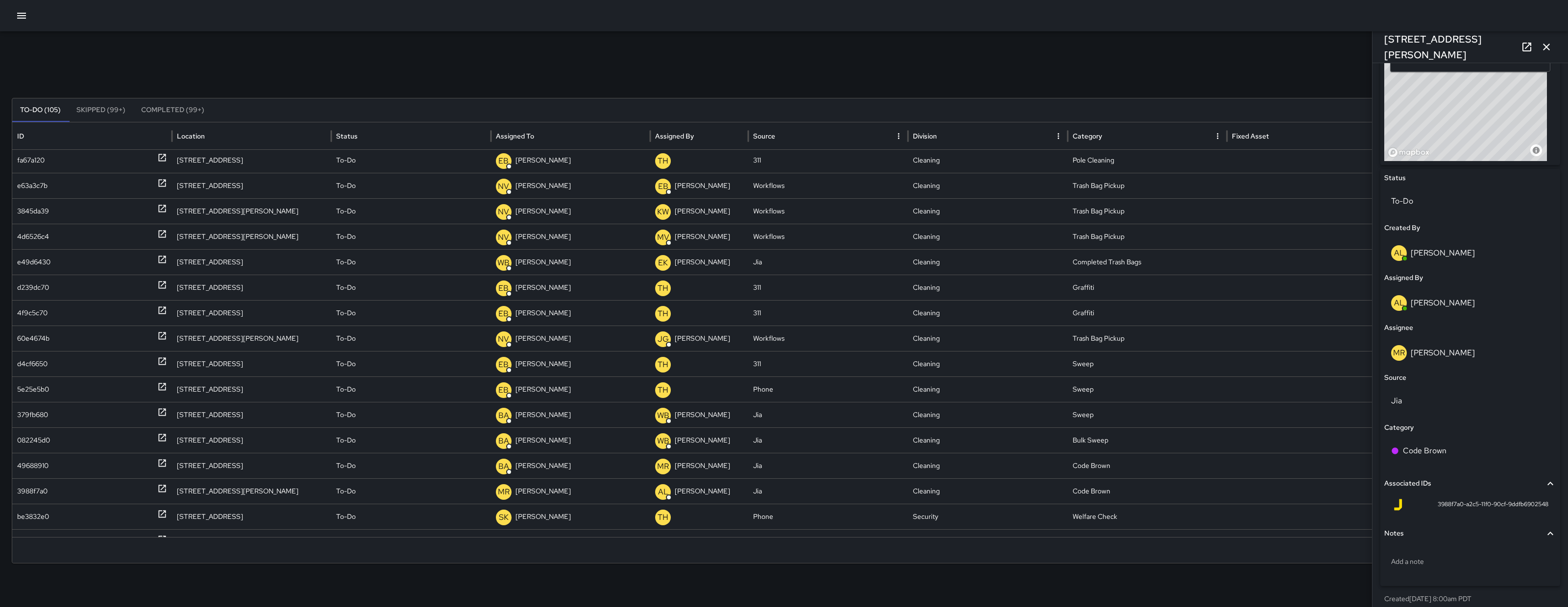
scroll to position [372, 0]
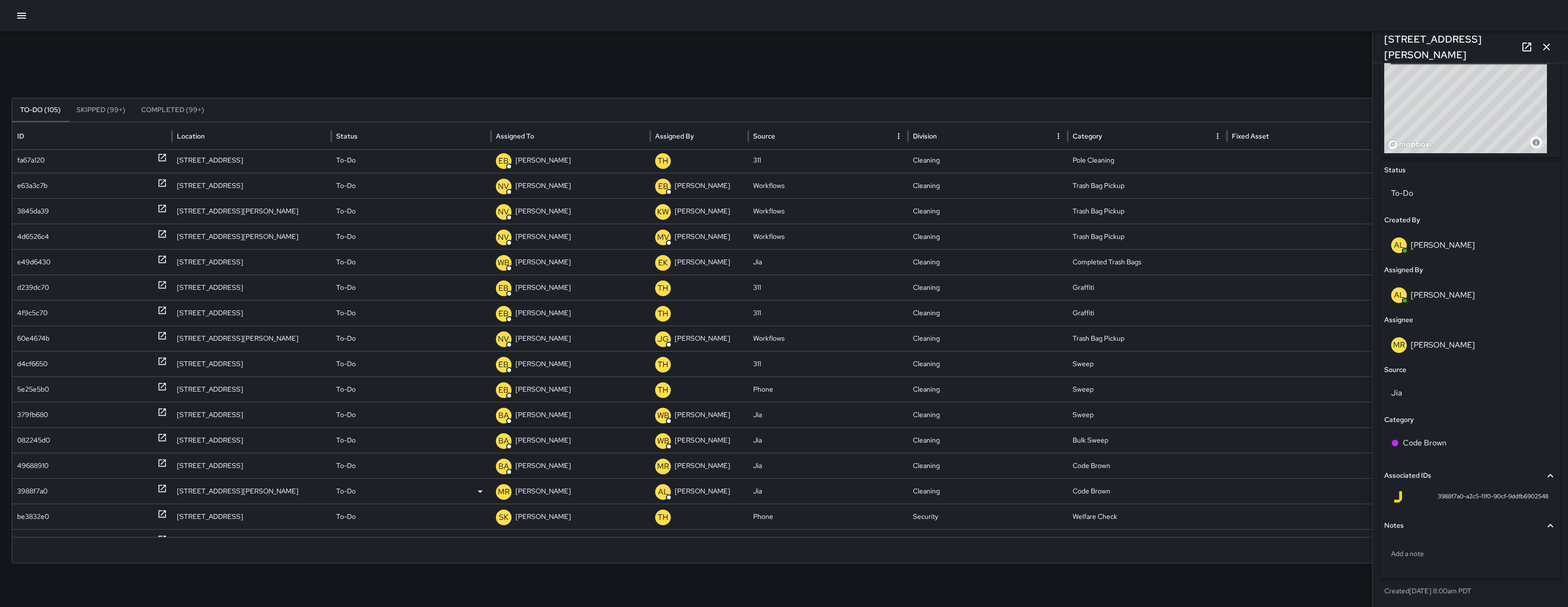
click at [49, 489] on div "3988f7a0" at bounding box center [92, 492] width 150 height 25
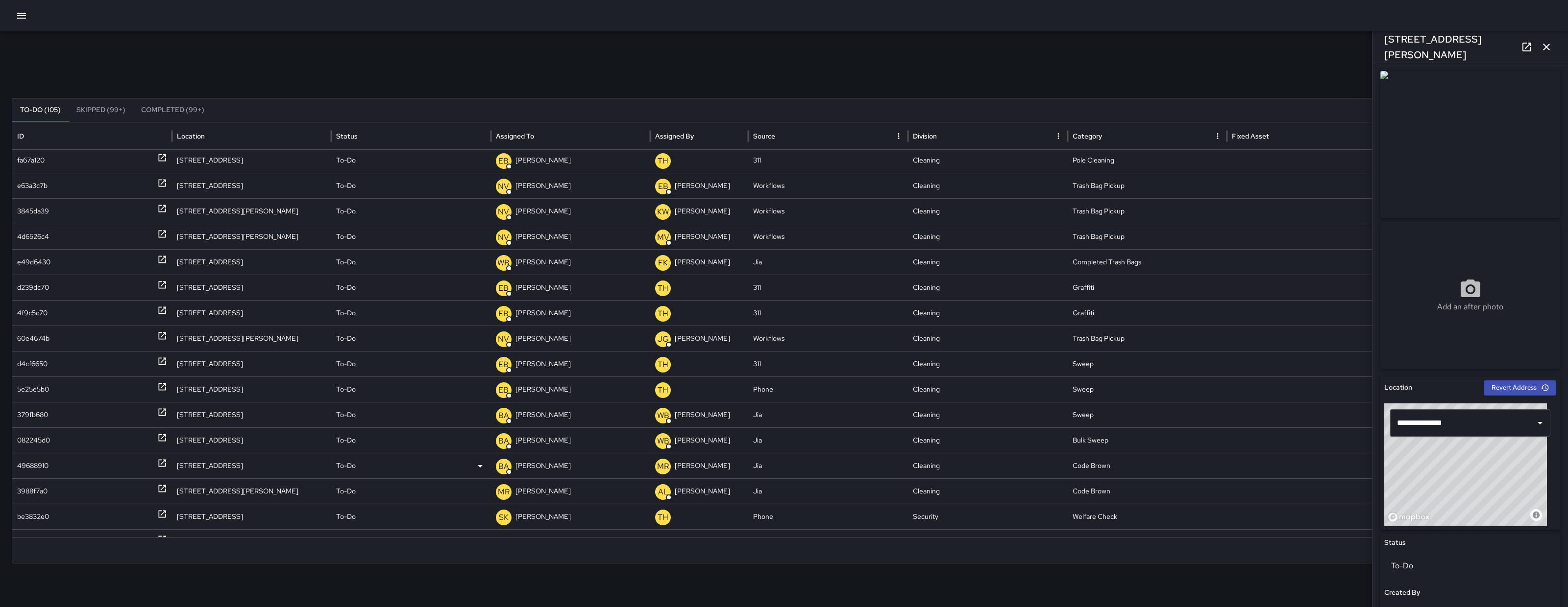
click at [26, 463] on div "49688910" at bounding box center [33, 466] width 31 height 25
click at [34, 438] on div "082245d0" at bounding box center [33, 441] width 33 height 25
click at [26, 497] on div "3988f7a0" at bounding box center [32, 492] width 30 height 25
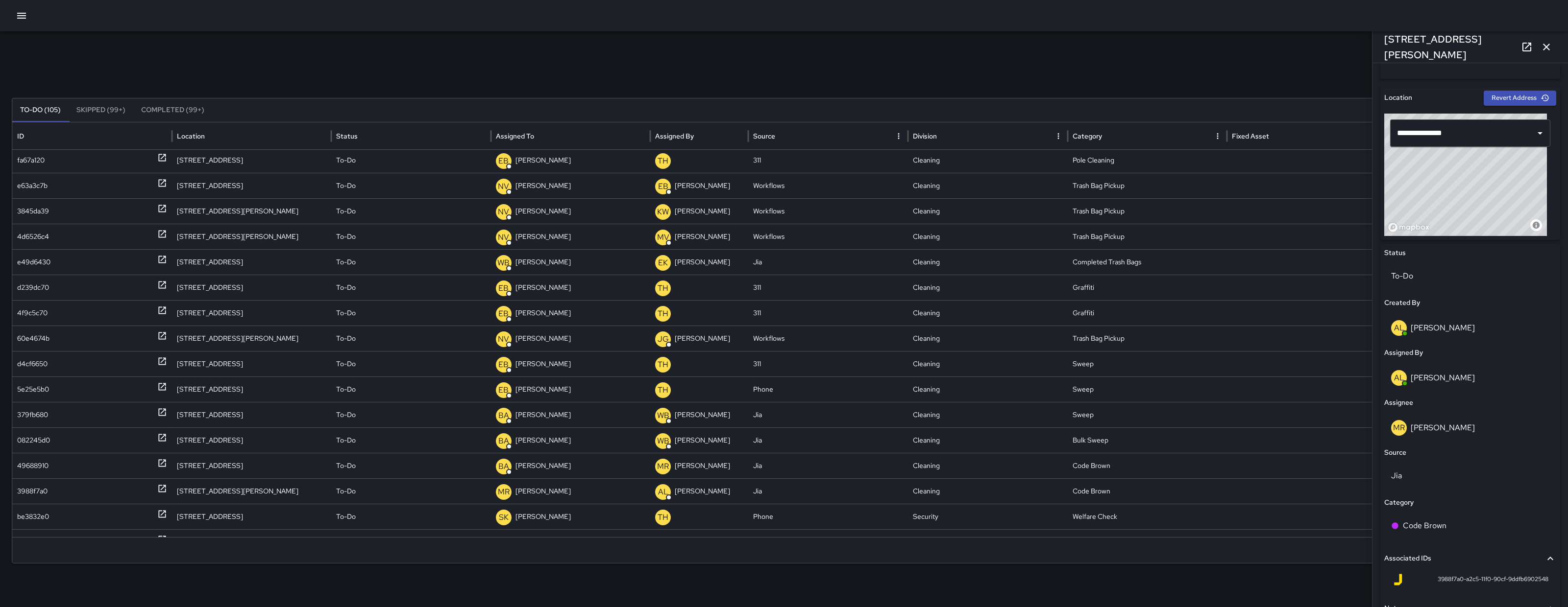
scroll to position [372, 0]
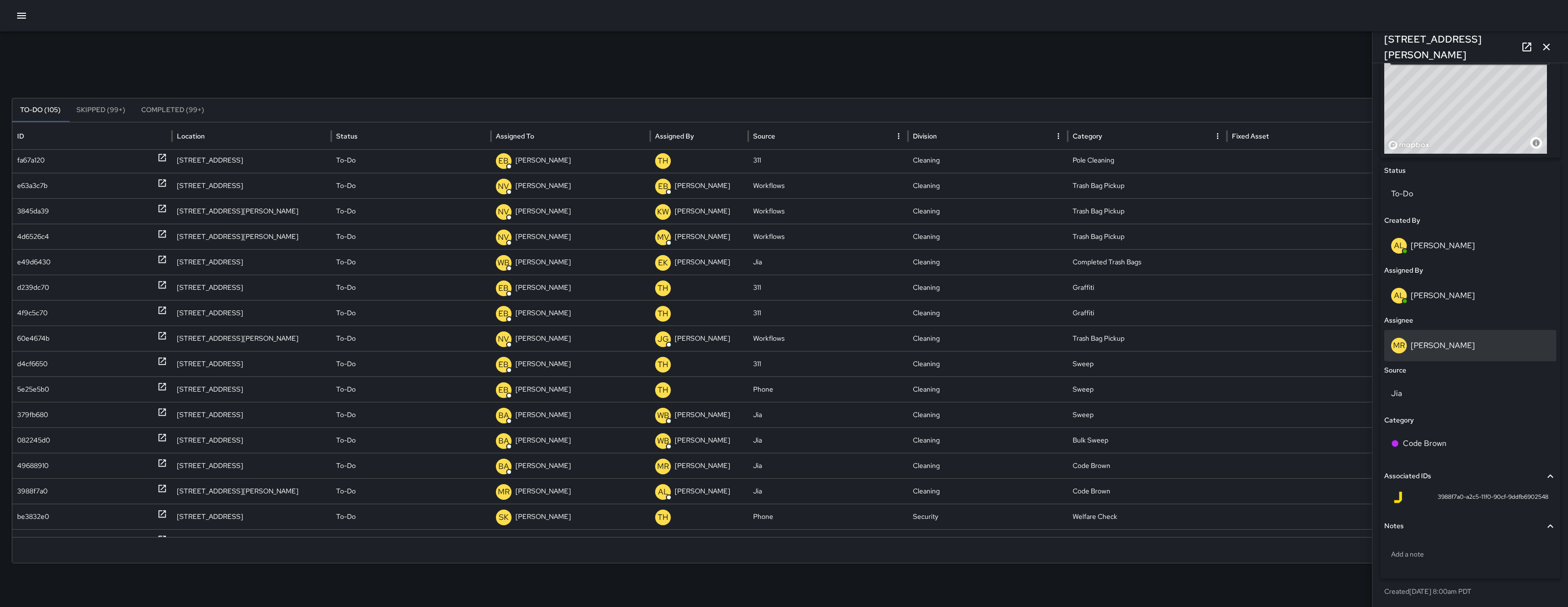
click at [1456, 351] on div "MR Maria Rosas" at bounding box center [1470, 345] width 158 height 15
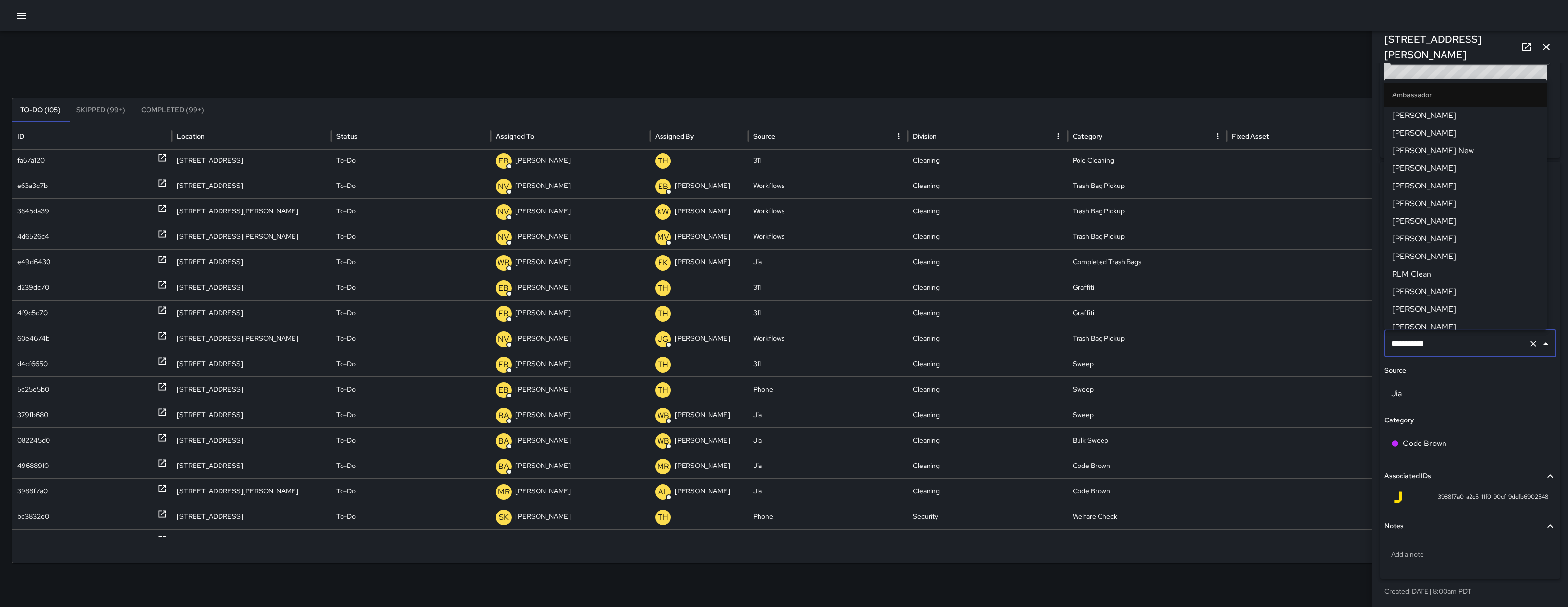
click at [1456, 351] on input "**********" at bounding box center [1456, 344] width 136 height 19
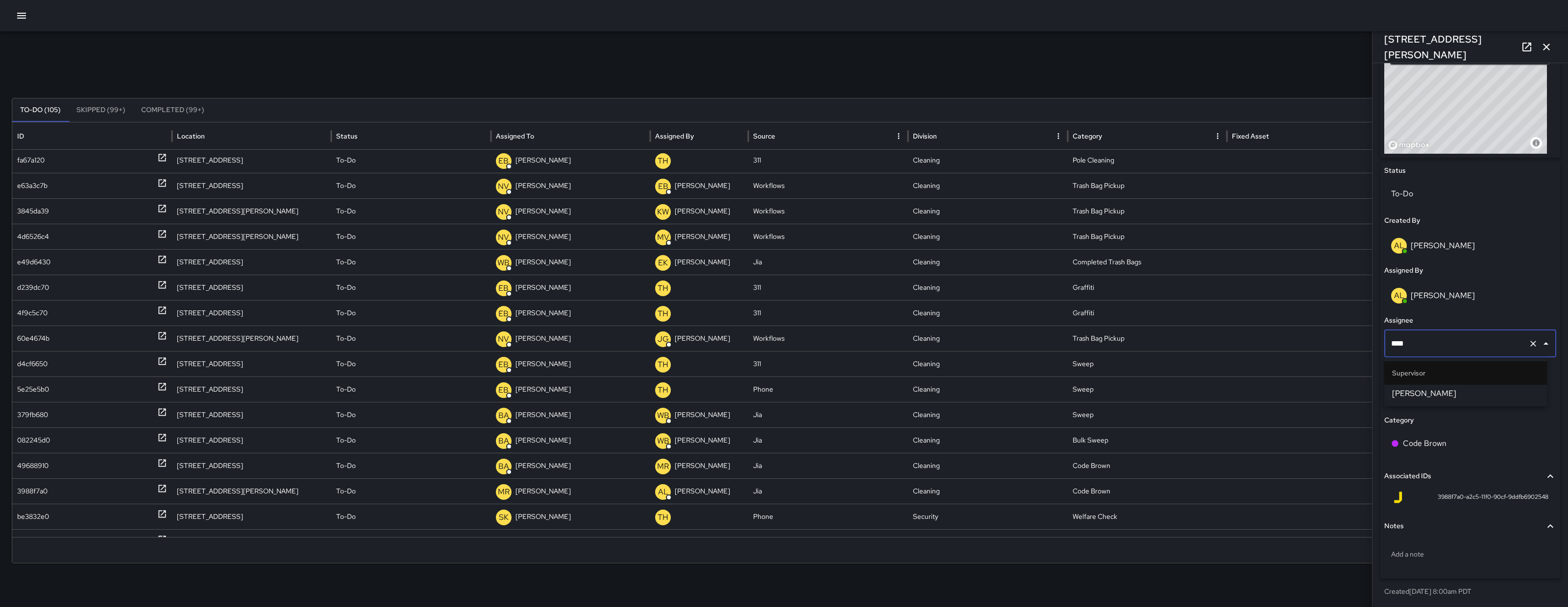
type input "*****"
click at [1449, 388] on span "[PERSON_NAME]" at bounding box center [1466, 393] width 147 height 12
click at [1549, 46] on icon "button" at bounding box center [1546, 46] width 12 height 12
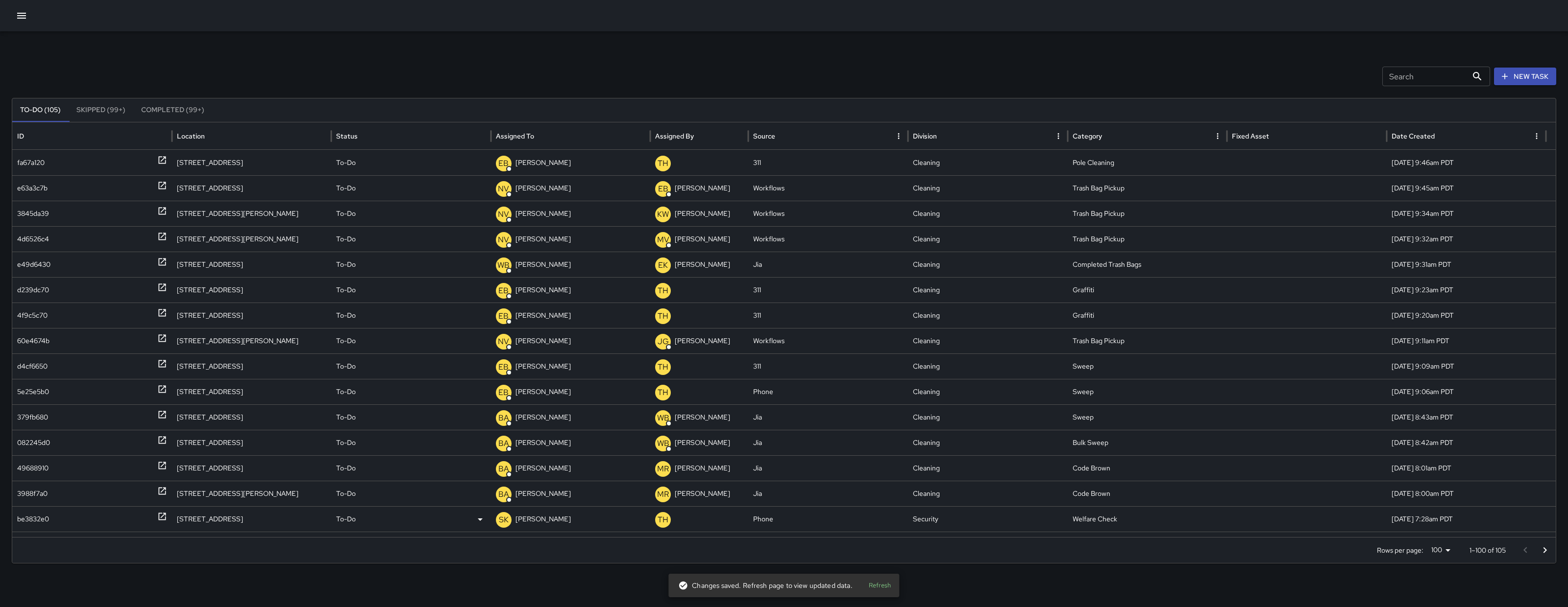
click at [59, 515] on div "be3832e0" at bounding box center [92, 520] width 150 height 25
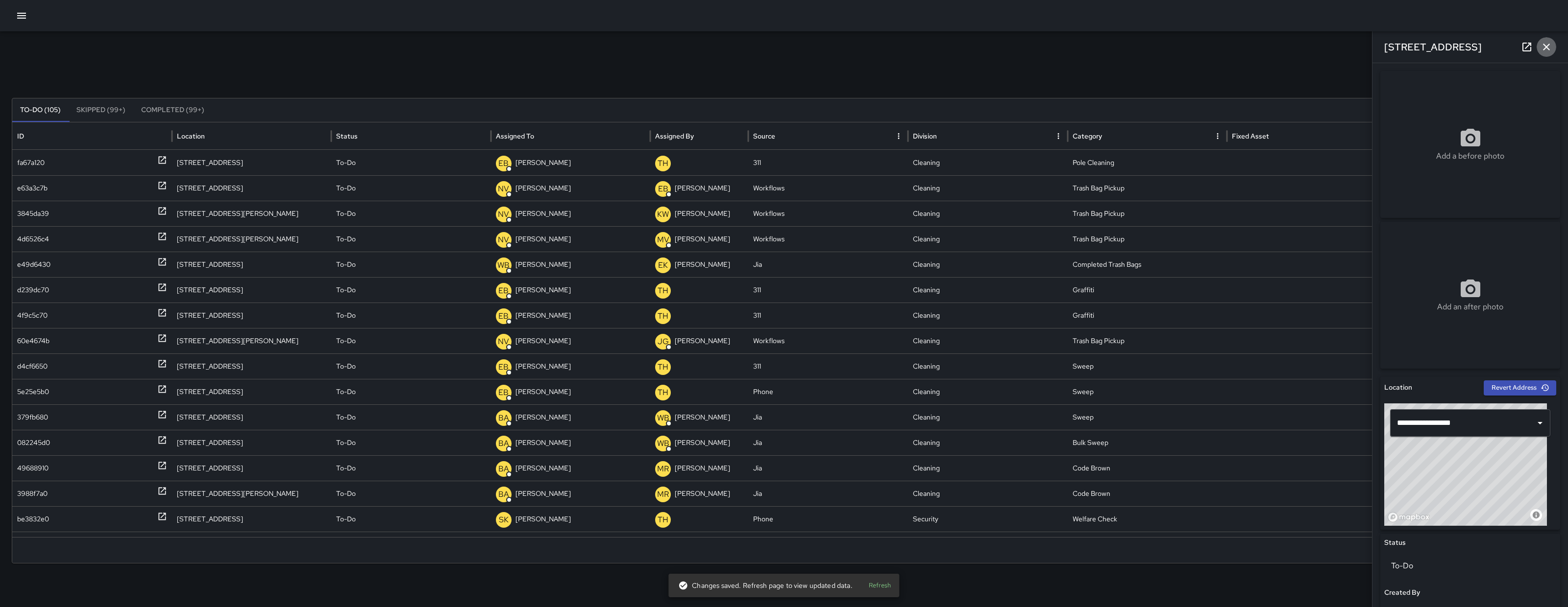
click at [1546, 50] on icon "button" at bounding box center [1546, 46] width 12 height 12
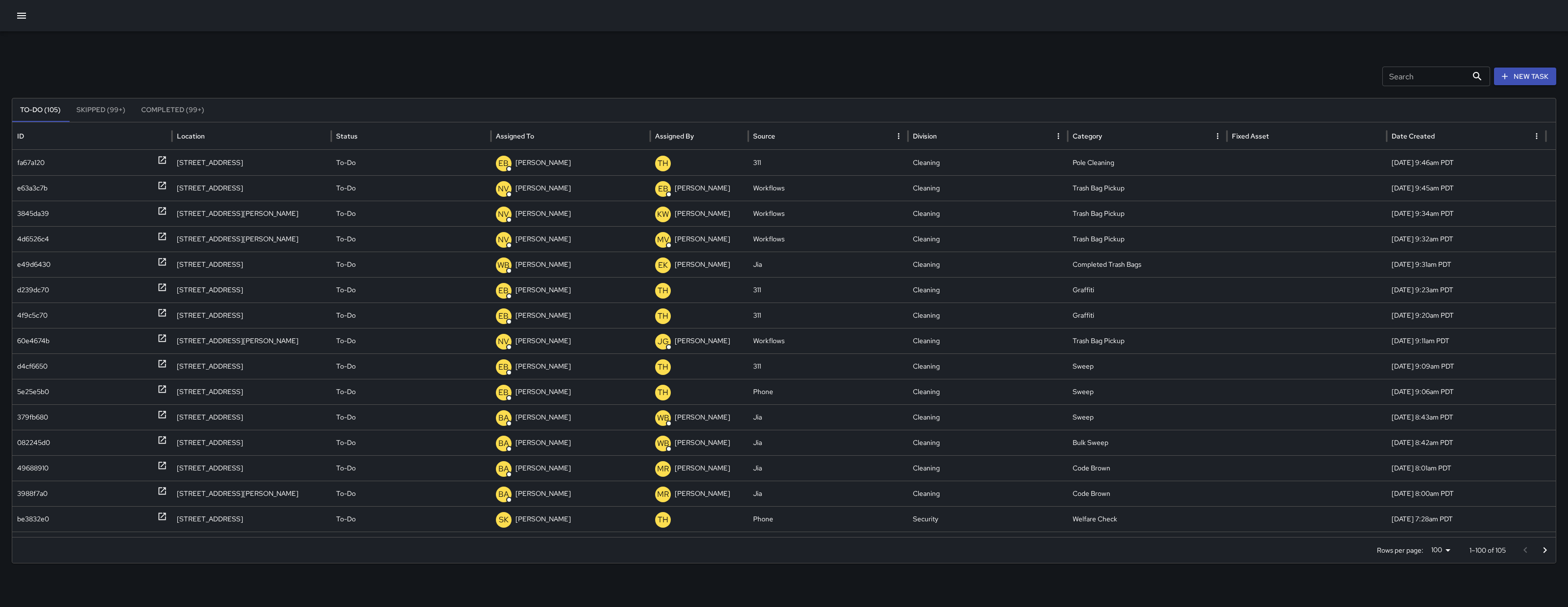
click at [25, 13] on icon "button" at bounding box center [21, 15] width 9 height 6
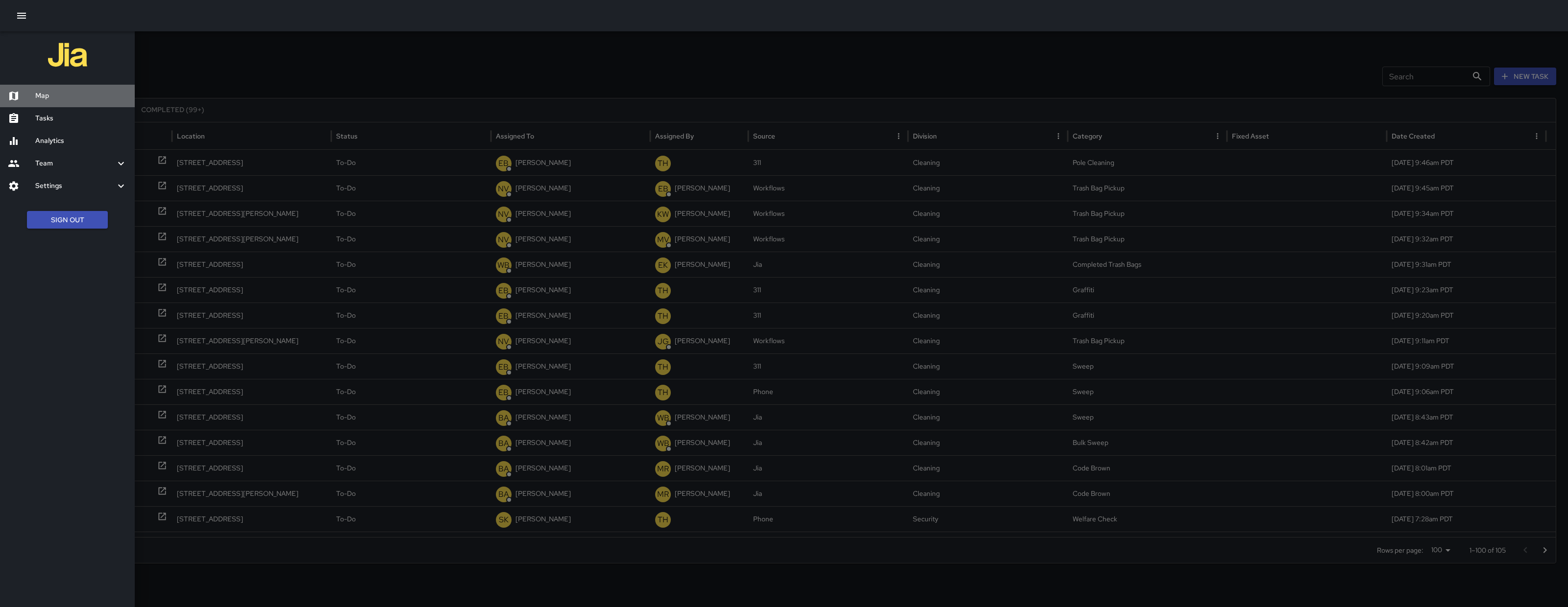
click at [33, 93] on div at bounding box center [21, 95] width 27 height 12
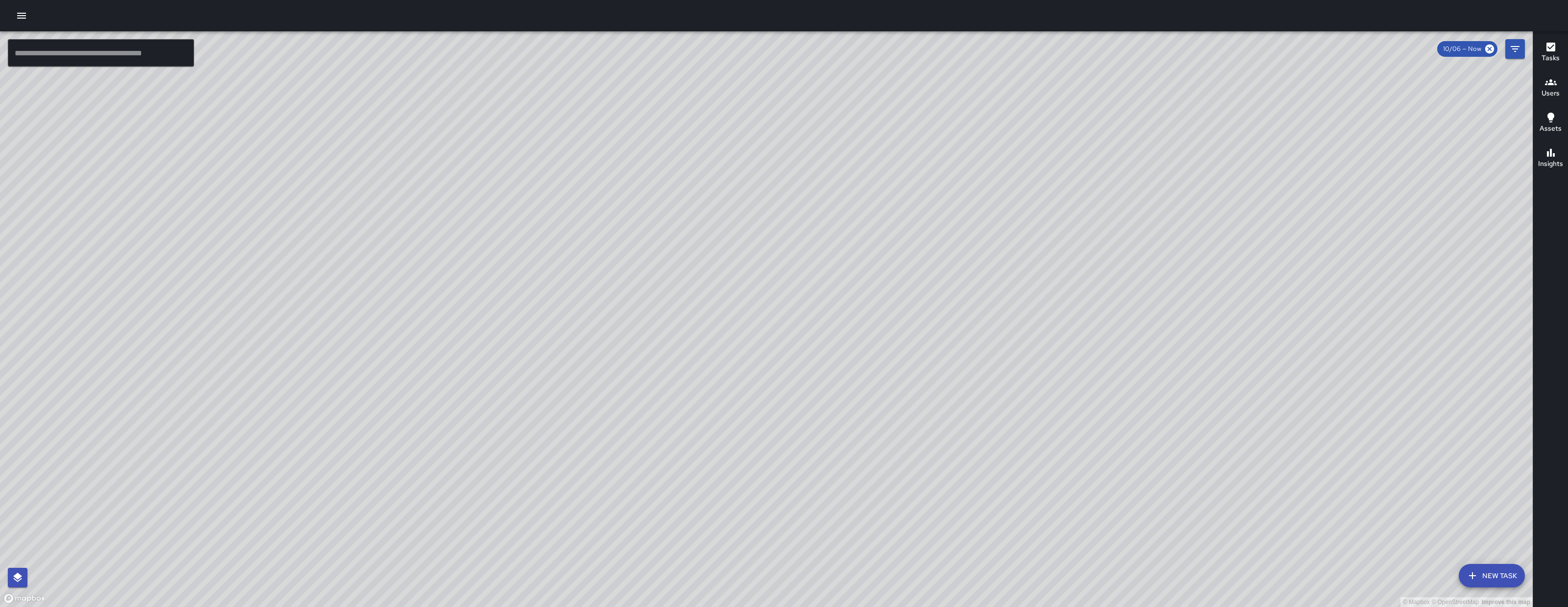
click at [25, 19] on icon "button" at bounding box center [21, 15] width 12 height 12
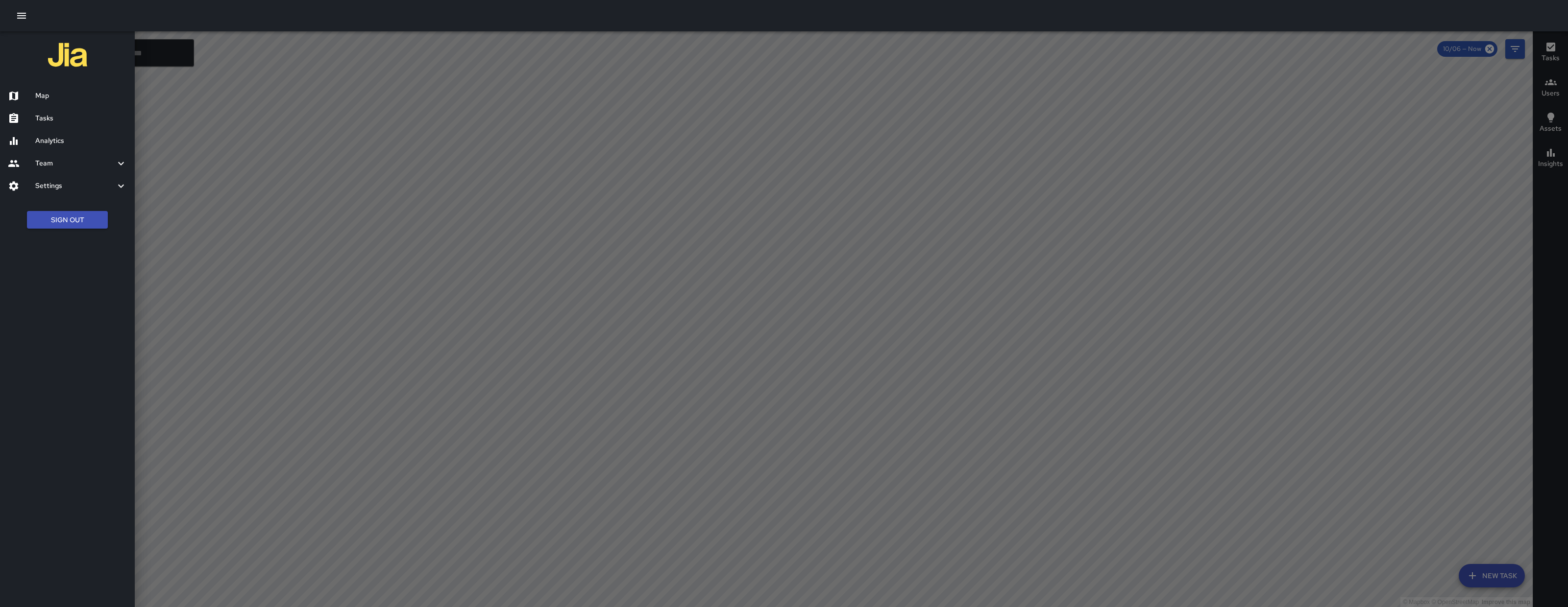
click at [42, 121] on h6 "Tasks" at bounding box center [81, 118] width 91 height 11
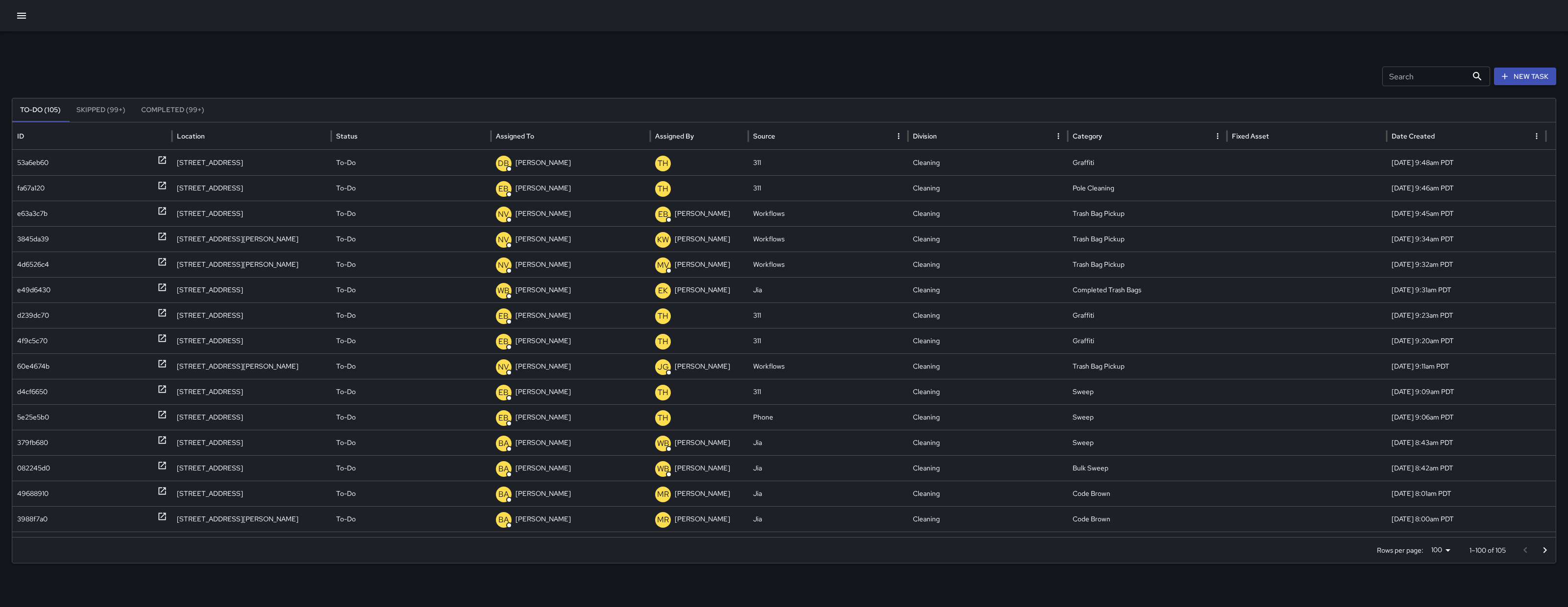
click at [1426, 86] on div "Search Search New Task To-Do (105) Skipped (99+) Completed (99+) ID Location St…" at bounding box center [784, 309] width 1568 height 556
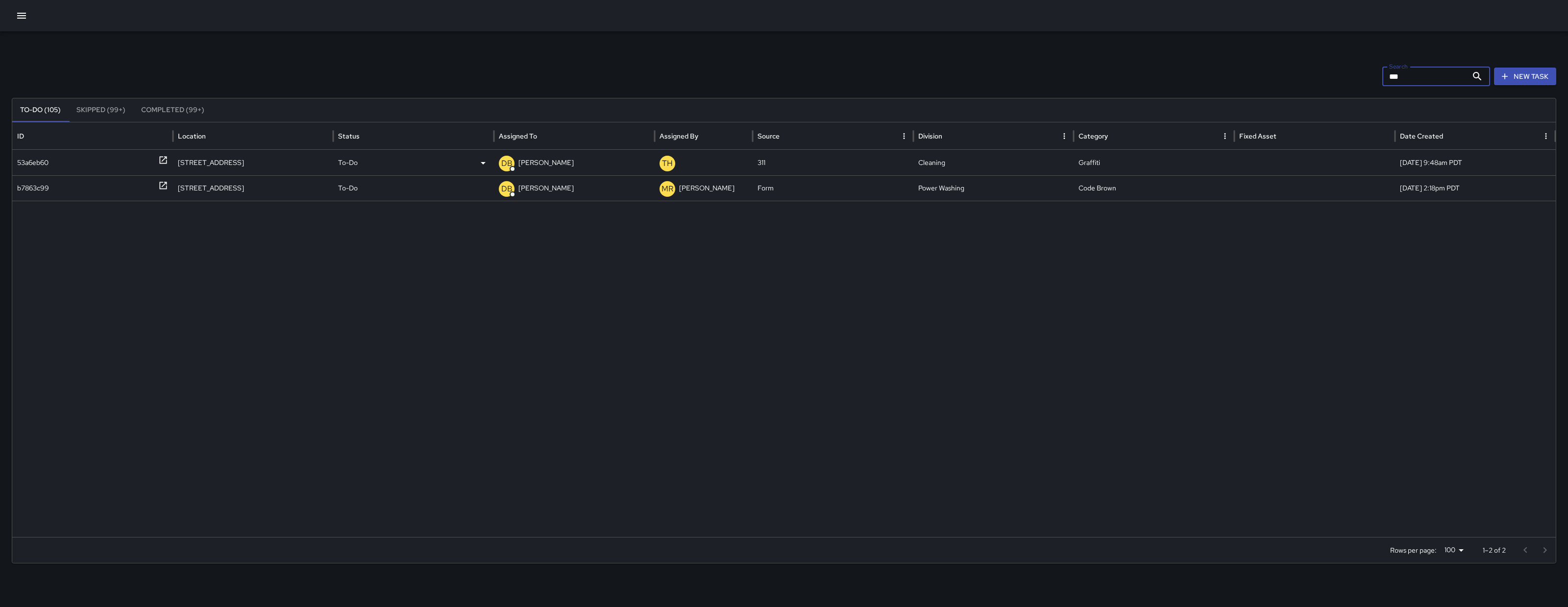
type input "***"
click at [46, 163] on div "53a6eb60" at bounding box center [33, 163] width 31 height 25
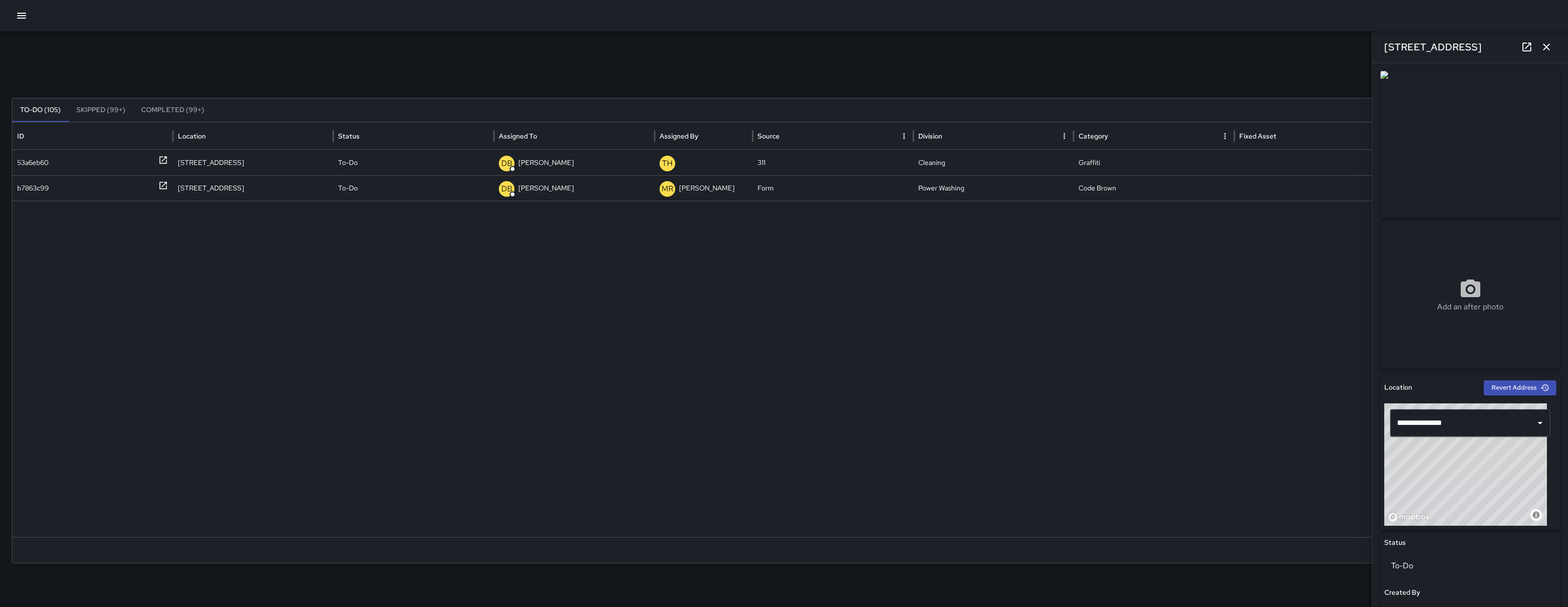
scroll to position [382, 0]
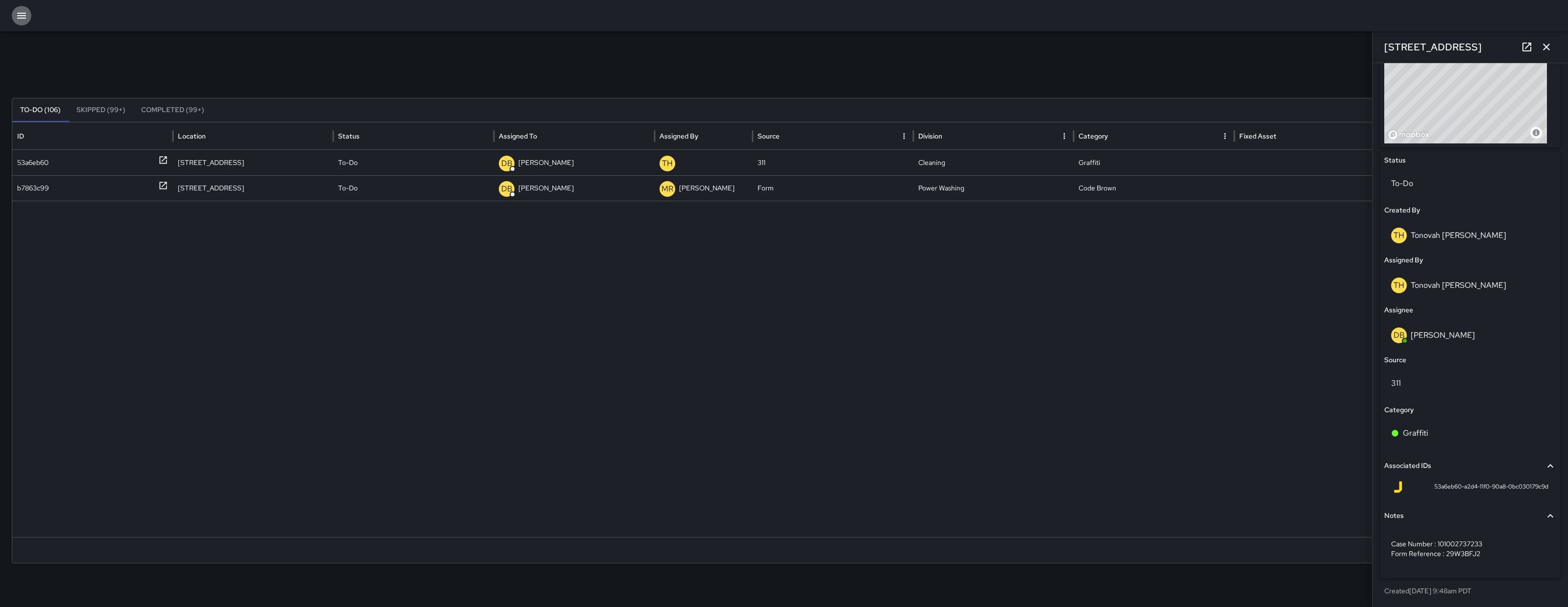
click at [26, 19] on icon "button" at bounding box center [21, 15] width 12 height 12
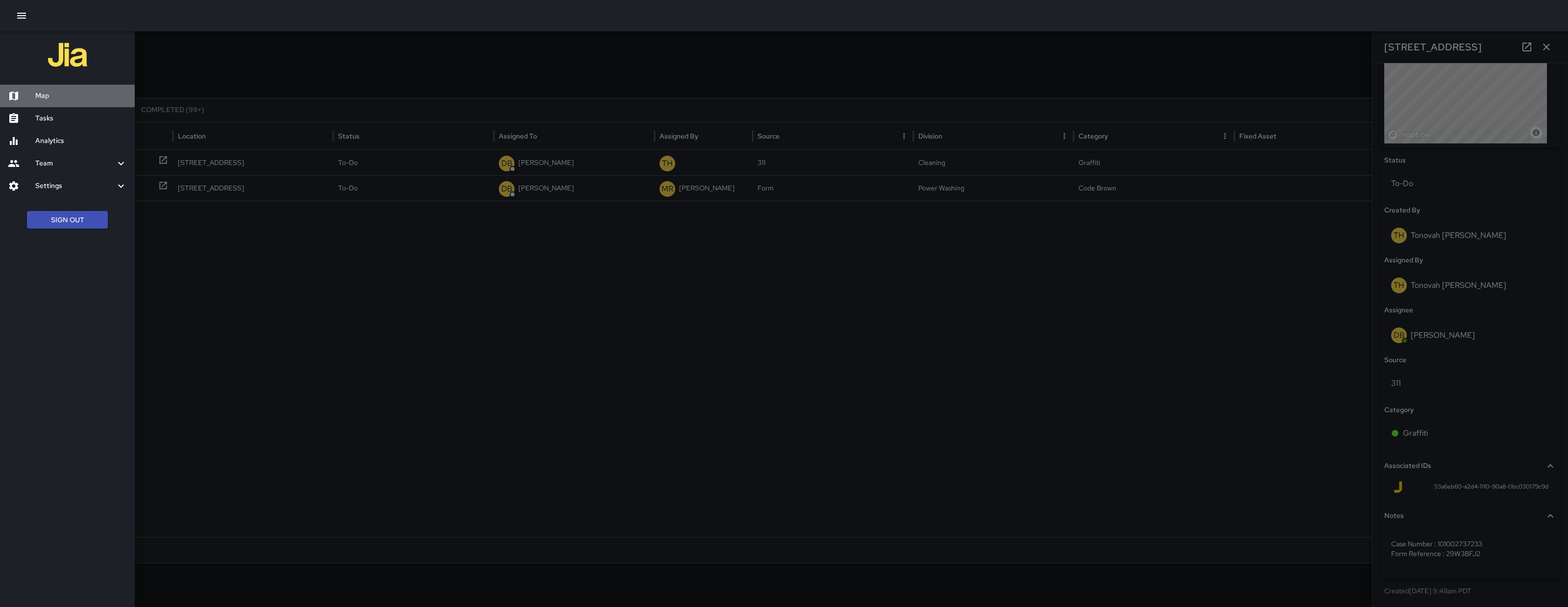
click at [66, 99] on h6 "Map" at bounding box center [81, 96] width 91 height 11
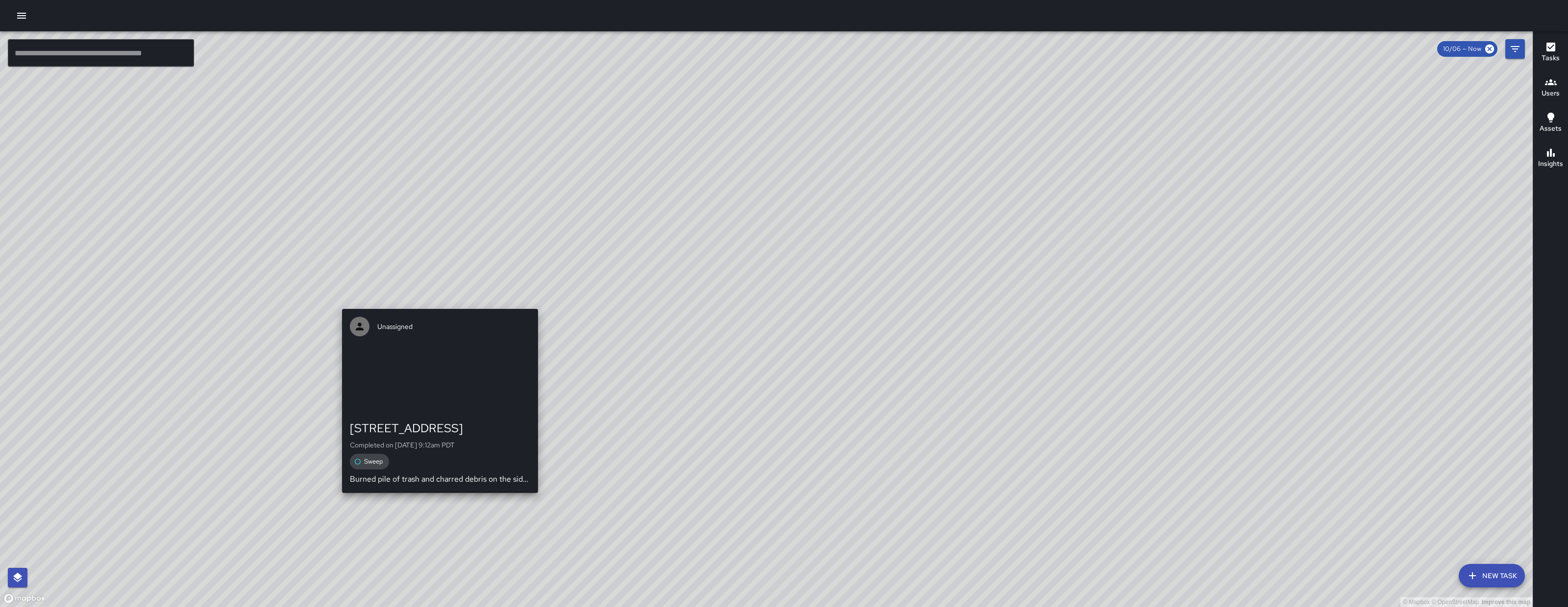
click at [426, 511] on div "© Mapbox © OpenStreetMap Improve this map Unassigned 1489 Folsom Street Complet…" at bounding box center [766, 319] width 1533 height 576
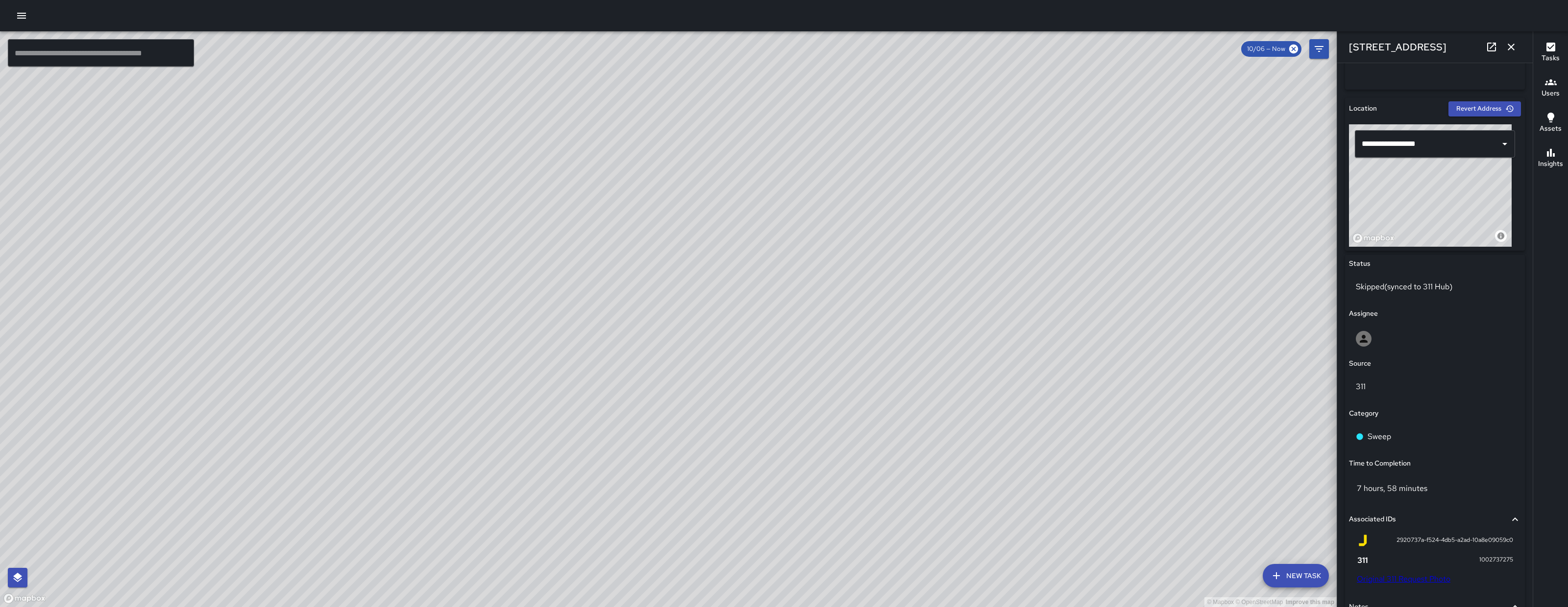
scroll to position [425, 0]
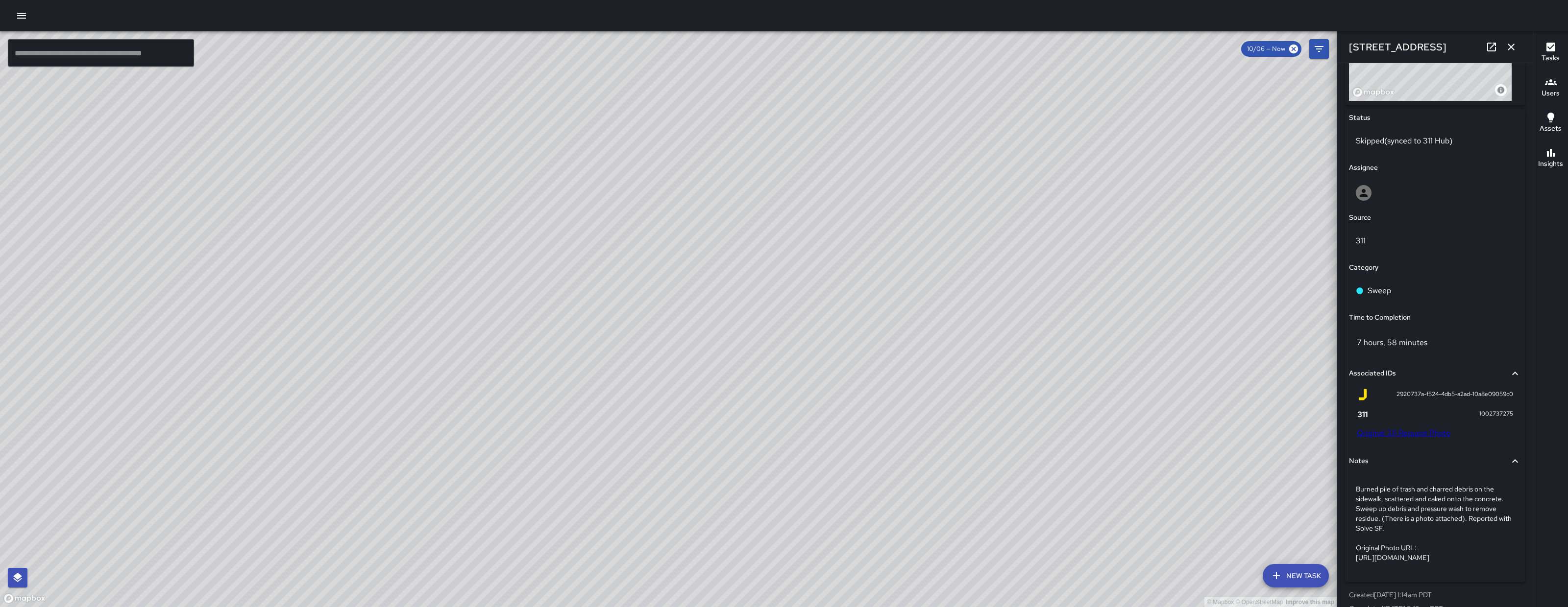
click at [1420, 433] on link "Original 311 Request Photo" at bounding box center [1404, 433] width 94 height 10
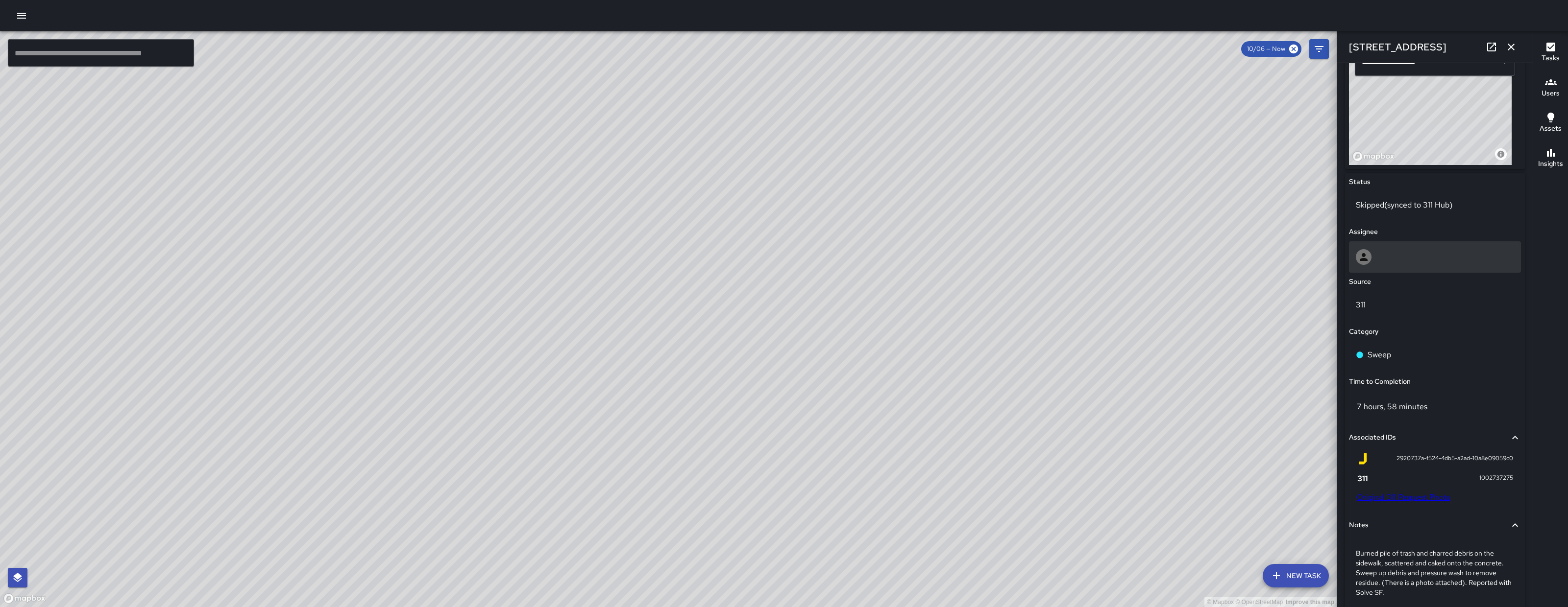
scroll to position [338, 0]
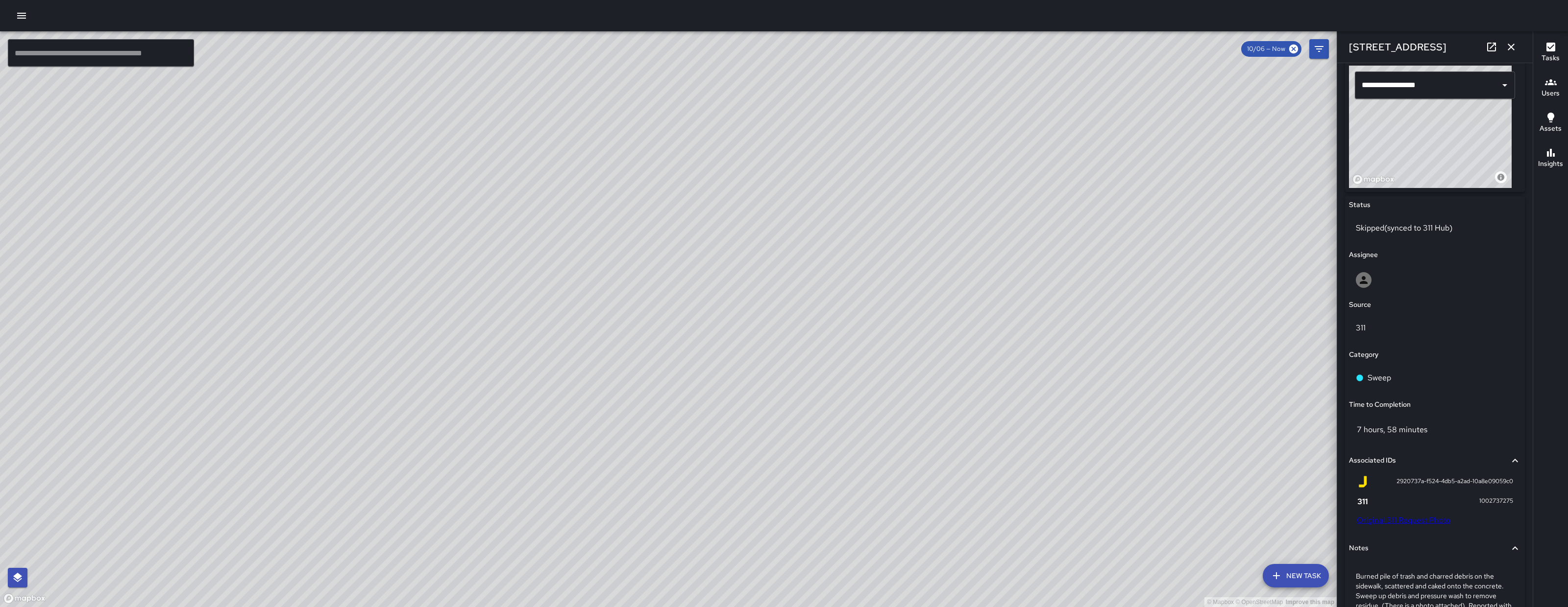
click at [1415, 219] on div "Skipped (synced to 311 Hub)" at bounding box center [1436, 228] width 172 height 27
click at [1458, 235] on div "Skipped (synced to 311 Hub)" at bounding box center [1436, 228] width 172 height 27
click at [1452, 228] on p "Skipped (synced to 311 Hub)" at bounding box center [1435, 228] width 158 height 12
click at [1360, 224] on p "Skipped (synced to 311 Hub)" at bounding box center [1435, 228] width 158 height 12
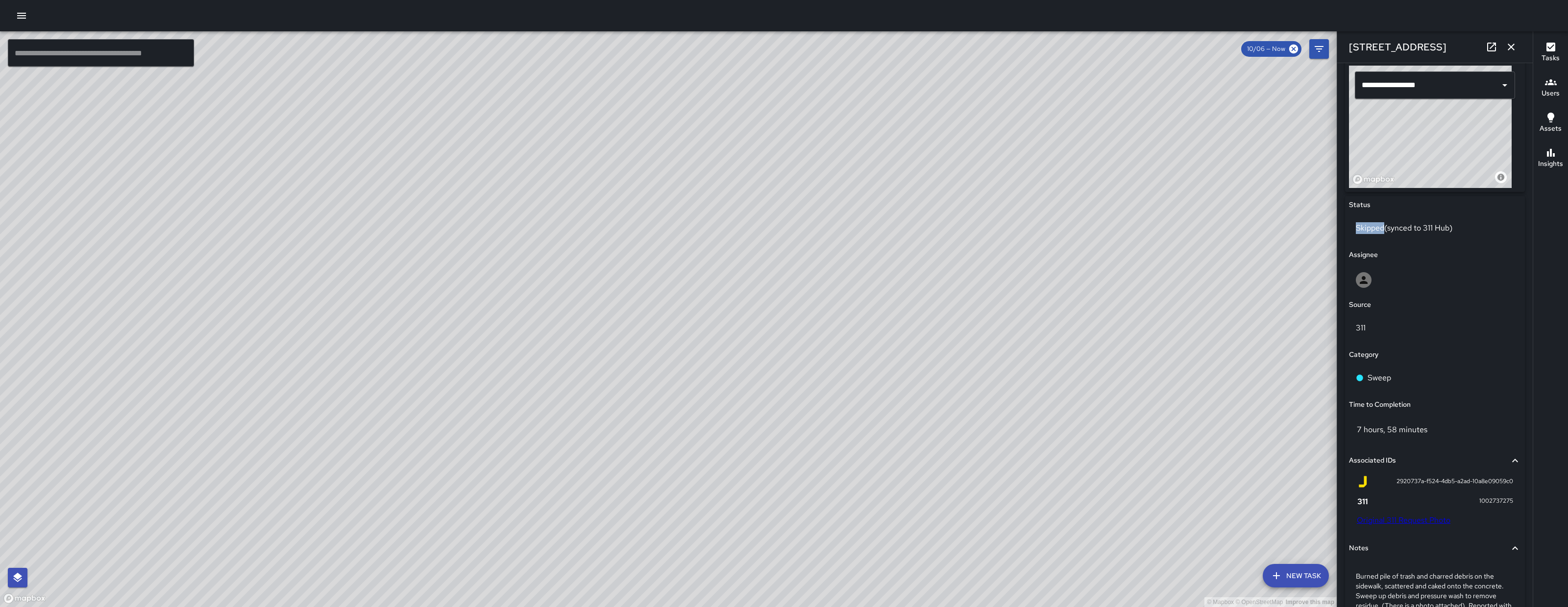
click at [1362, 222] on p "Skipped (synced to 311 Hub)" at bounding box center [1435, 228] width 158 height 12
click at [1515, 39] on button "button" at bounding box center [1511, 46] width 19 height 19
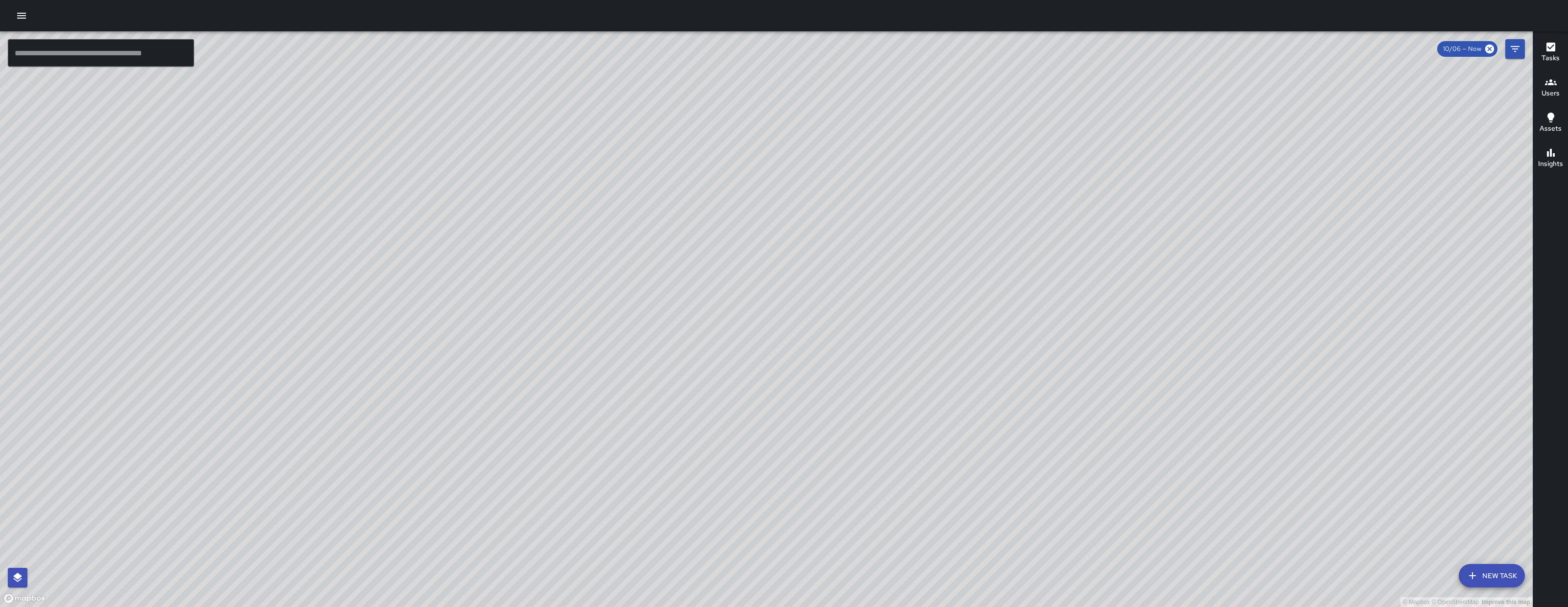
drag, startPoint x: 449, startPoint y: 510, endPoint x: 638, endPoint y: 527, distance: 189.8
click at [638, 527] on div "© Mapbox © OpenStreetMap Improve this map" at bounding box center [766, 319] width 1533 height 576
click at [273, 287] on div "© Mapbox © OpenStreetMap Improve this map EB Eddie Ballestros 1489 Folsom Stree…" at bounding box center [766, 319] width 1533 height 576
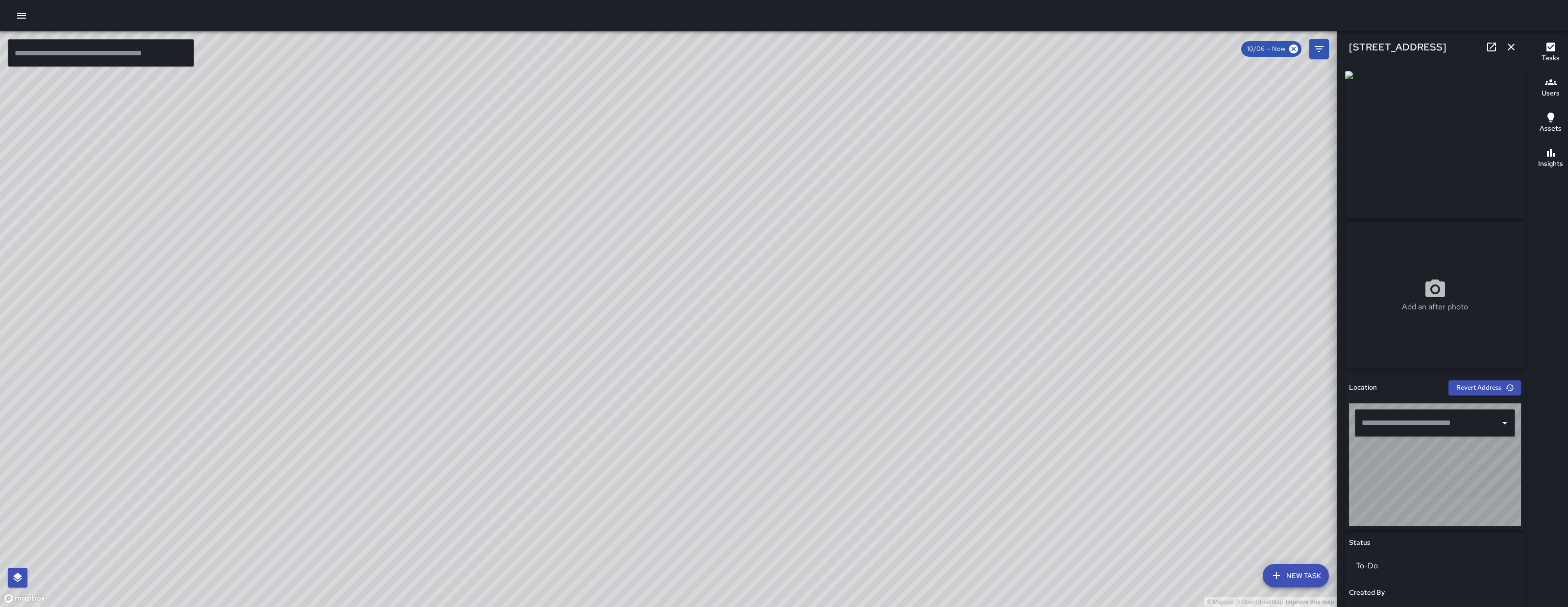
type input "**********"
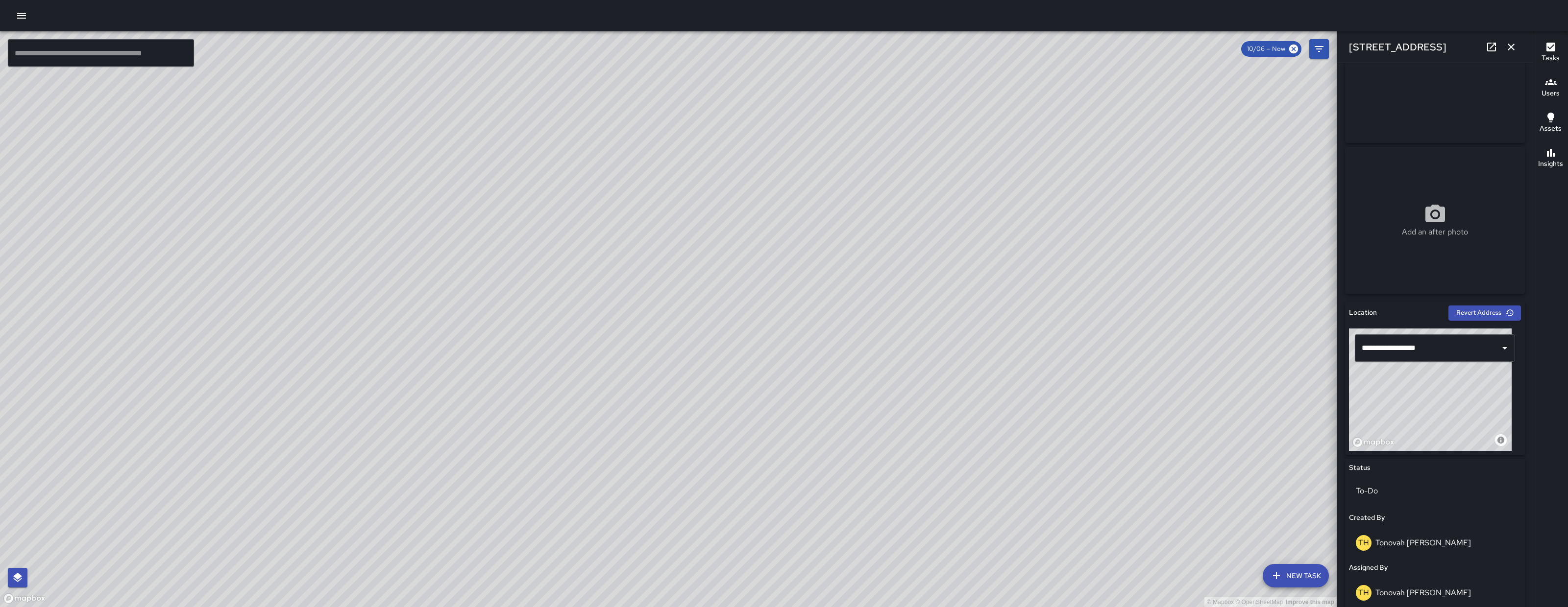
scroll to position [243, 0]
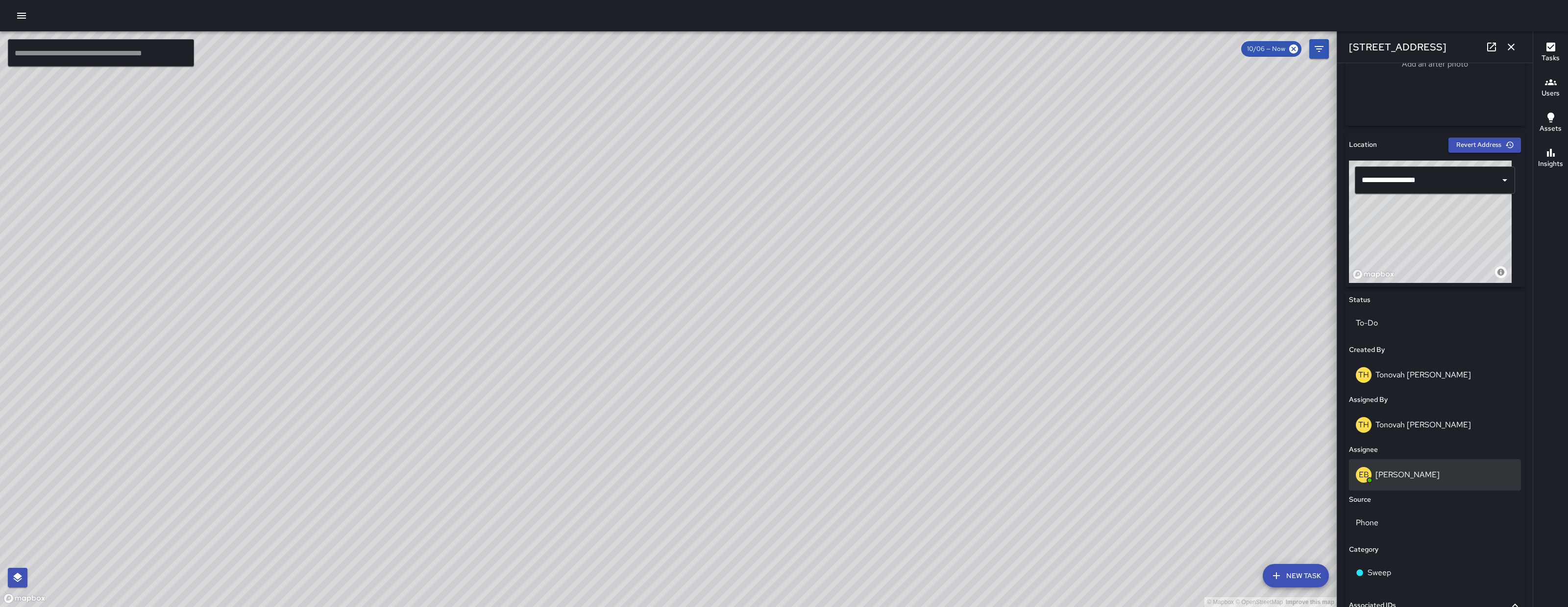
click at [1403, 475] on p "[PERSON_NAME]" at bounding box center [1408, 475] width 64 height 10
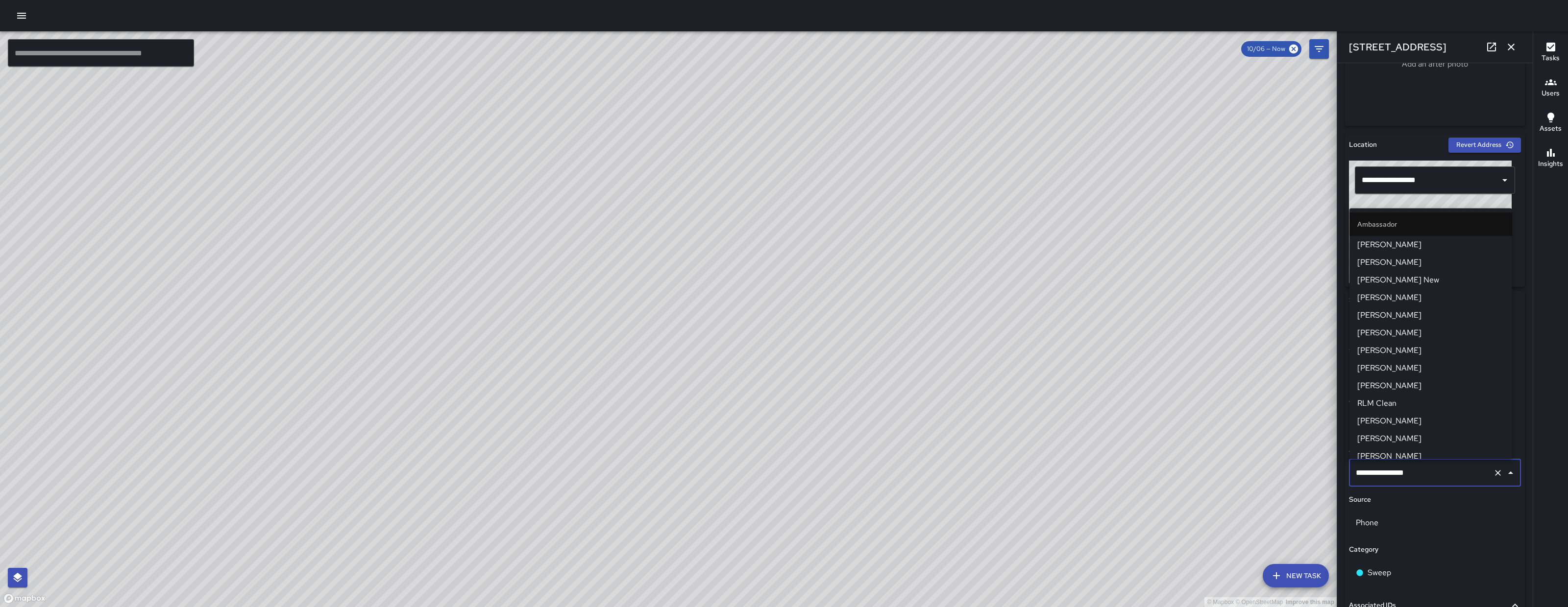
click at [1403, 475] on input "**********" at bounding box center [1421, 473] width 136 height 19
click at [1439, 475] on input "**********" at bounding box center [1421, 473] width 136 height 19
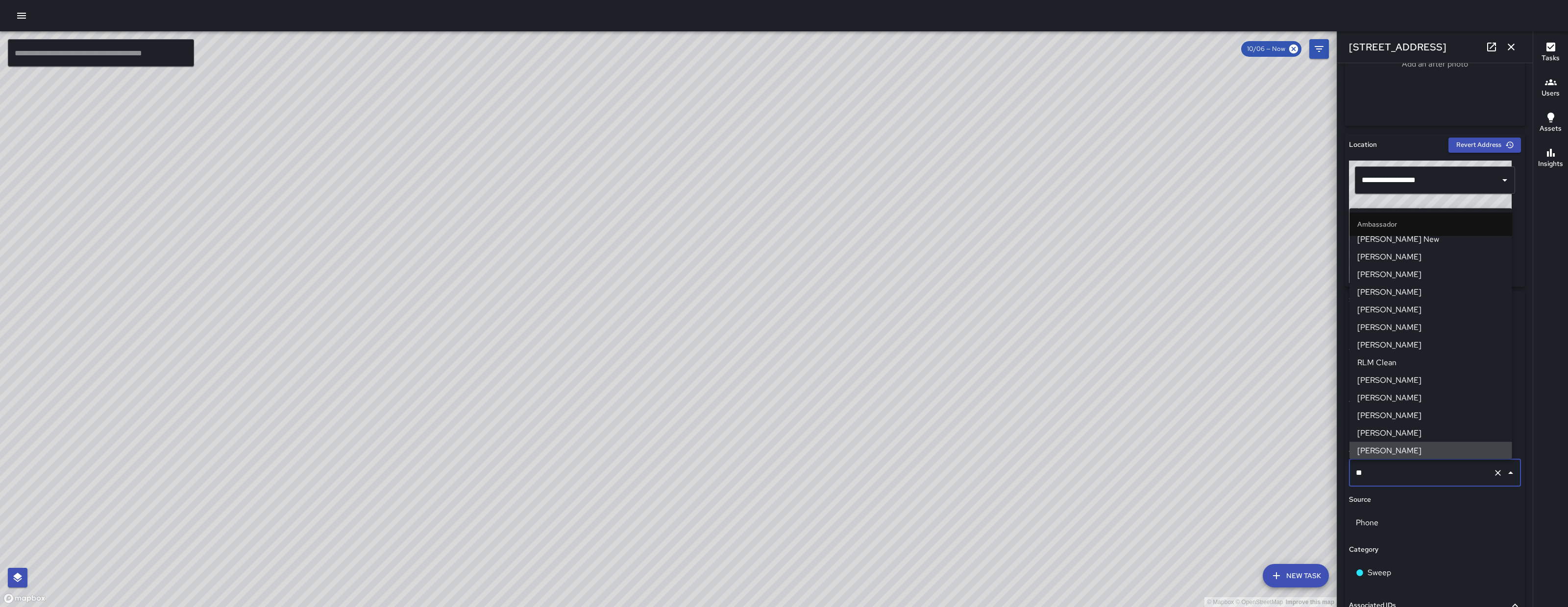
scroll to position [0, 0]
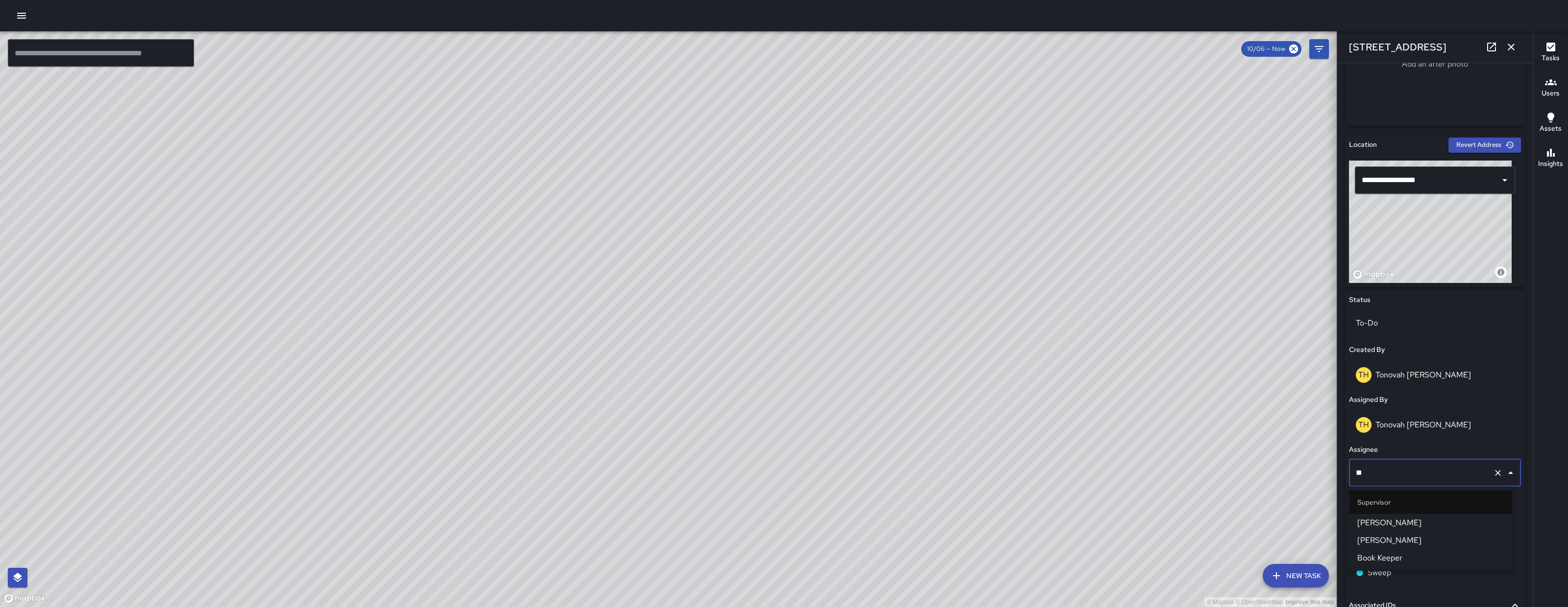
type input "***"
click at [1440, 528] on span "[PERSON_NAME]" at bounding box center [1431, 523] width 147 height 12
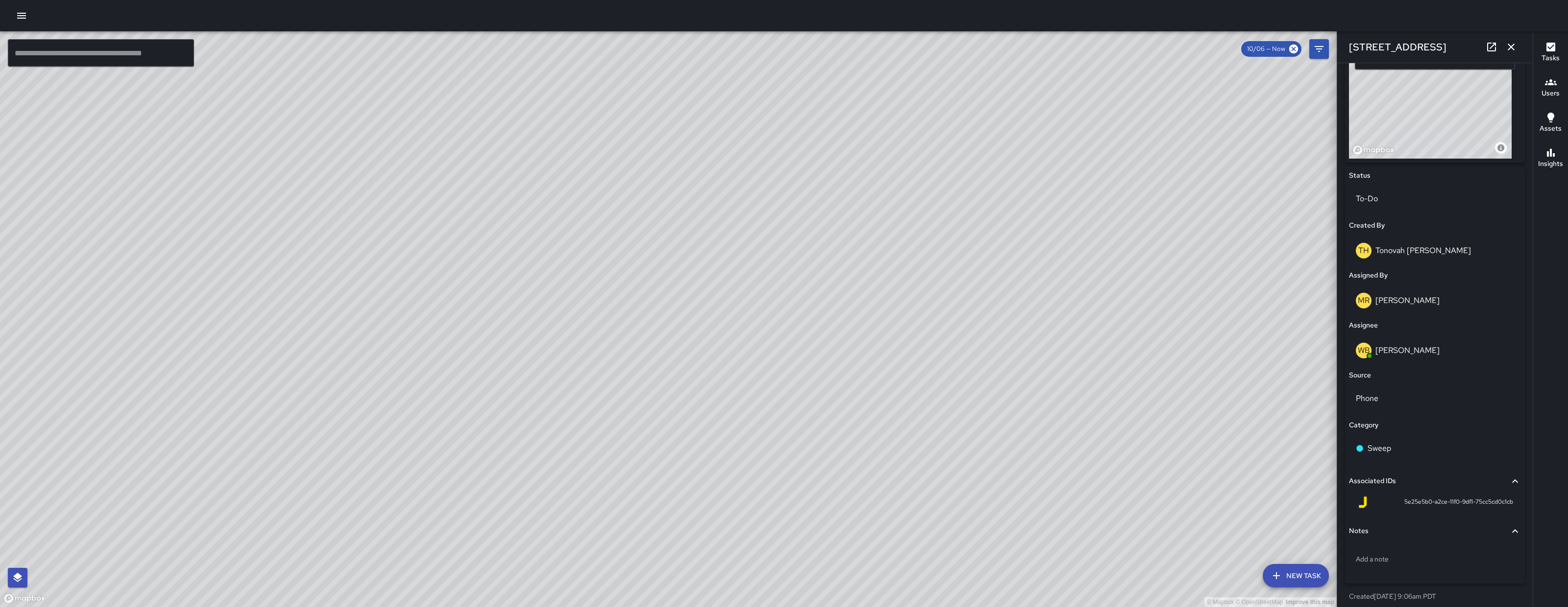
scroll to position [372, 0]
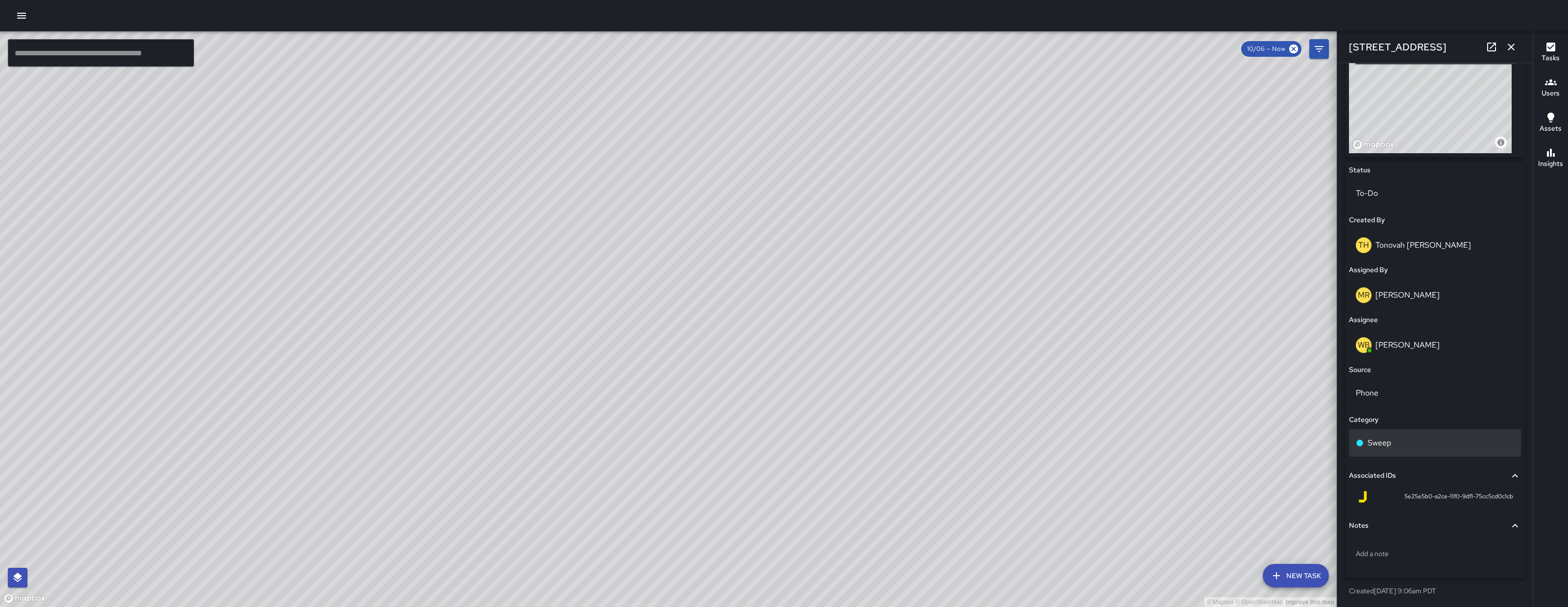
click at [1426, 448] on div "Sweep" at bounding box center [1435, 443] width 158 height 12
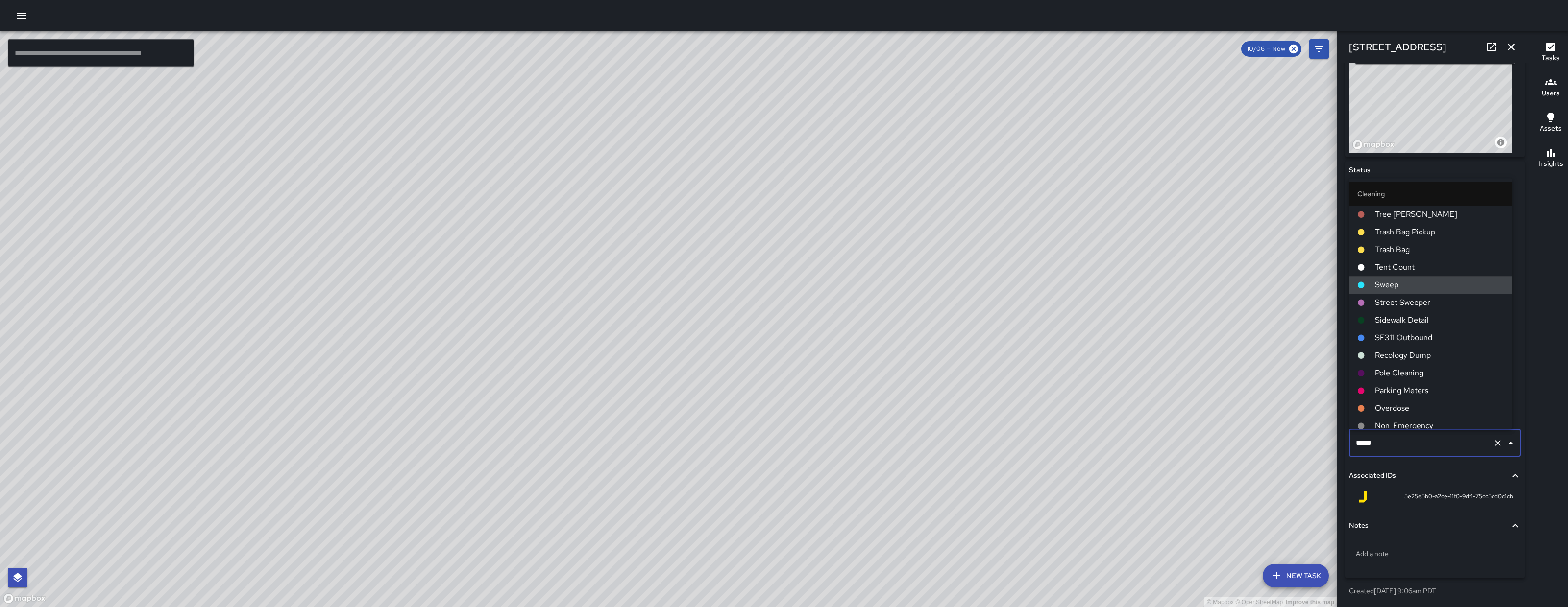
click at [1426, 447] on input "*****" at bounding box center [1421, 443] width 136 height 19
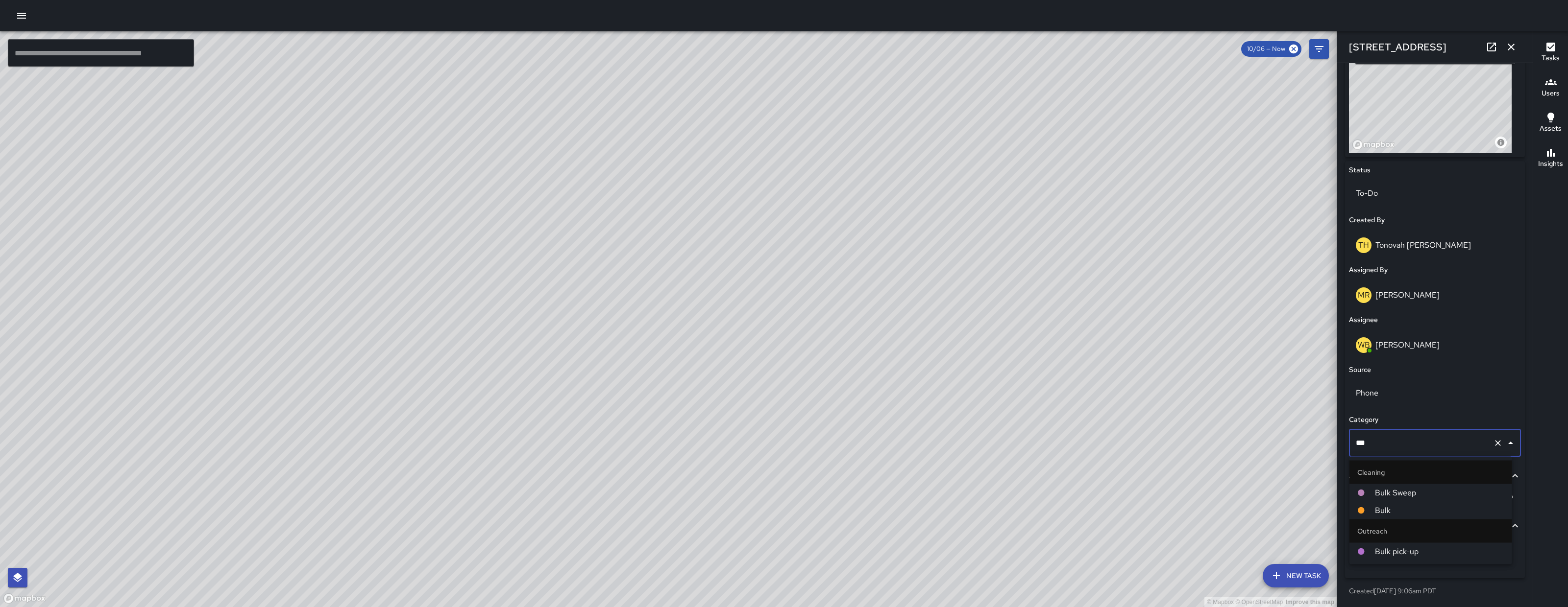
type input "****"
click at [1399, 496] on span "Bulk Sweep" at bounding box center [1439, 492] width 129 height 12
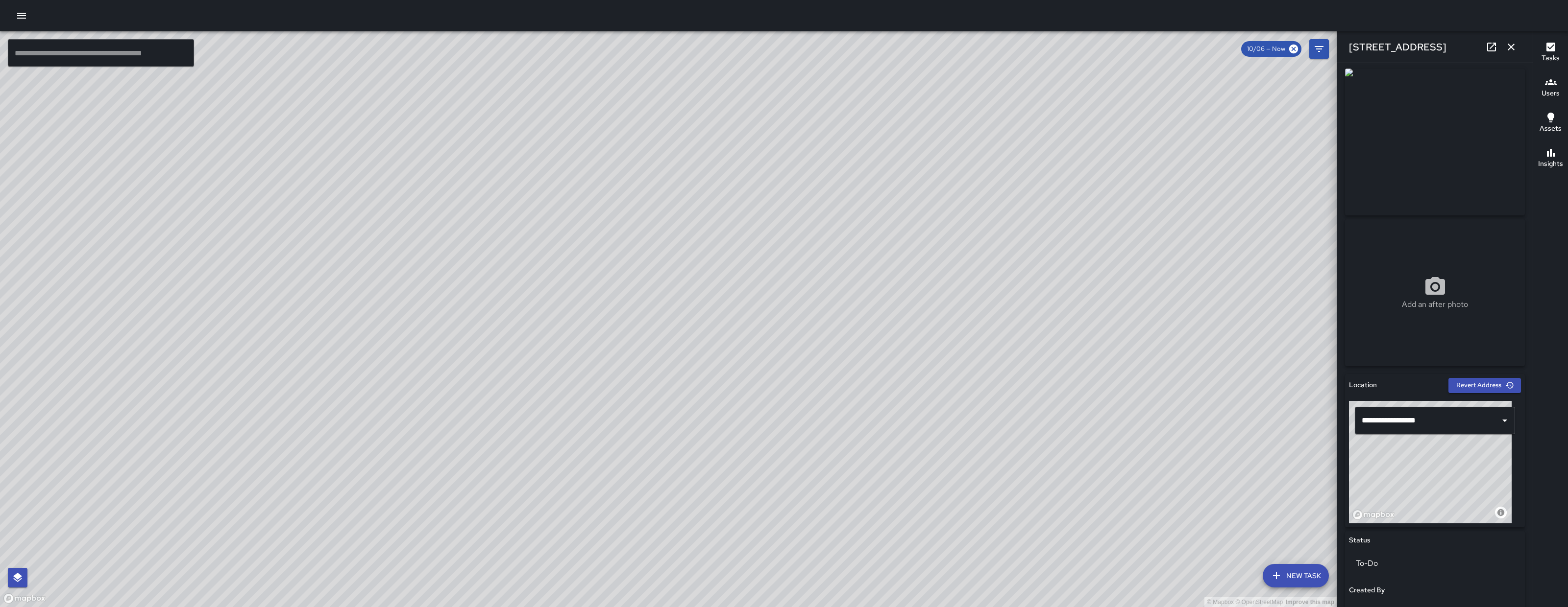
scroll to position [0, 0]
click at [1513, 44] on icon "button" at bounding box center [1511, 46] width 7 height 7
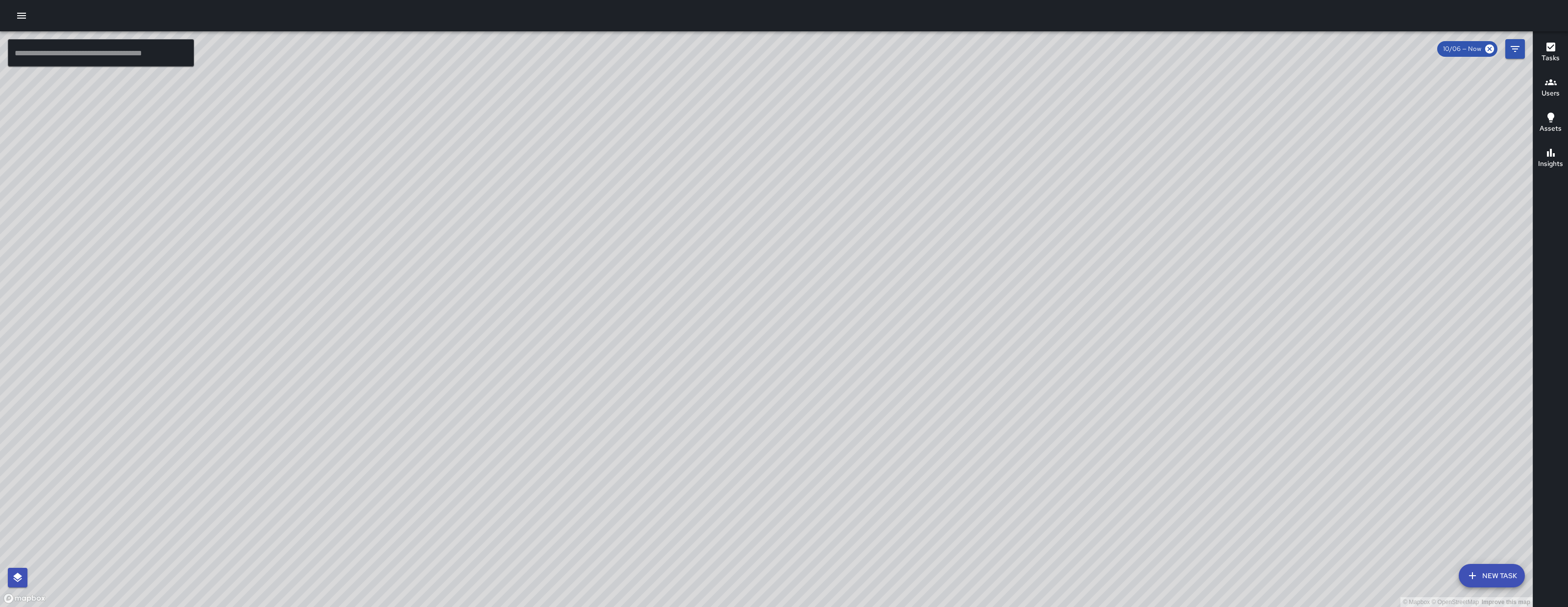
click at [373, 302] on div "© Mapbox © OpenStreetMap Improve this map Unassigned 1489 Folsom Street Complet…" at bounding box center [766, 319] width 1533 height 576
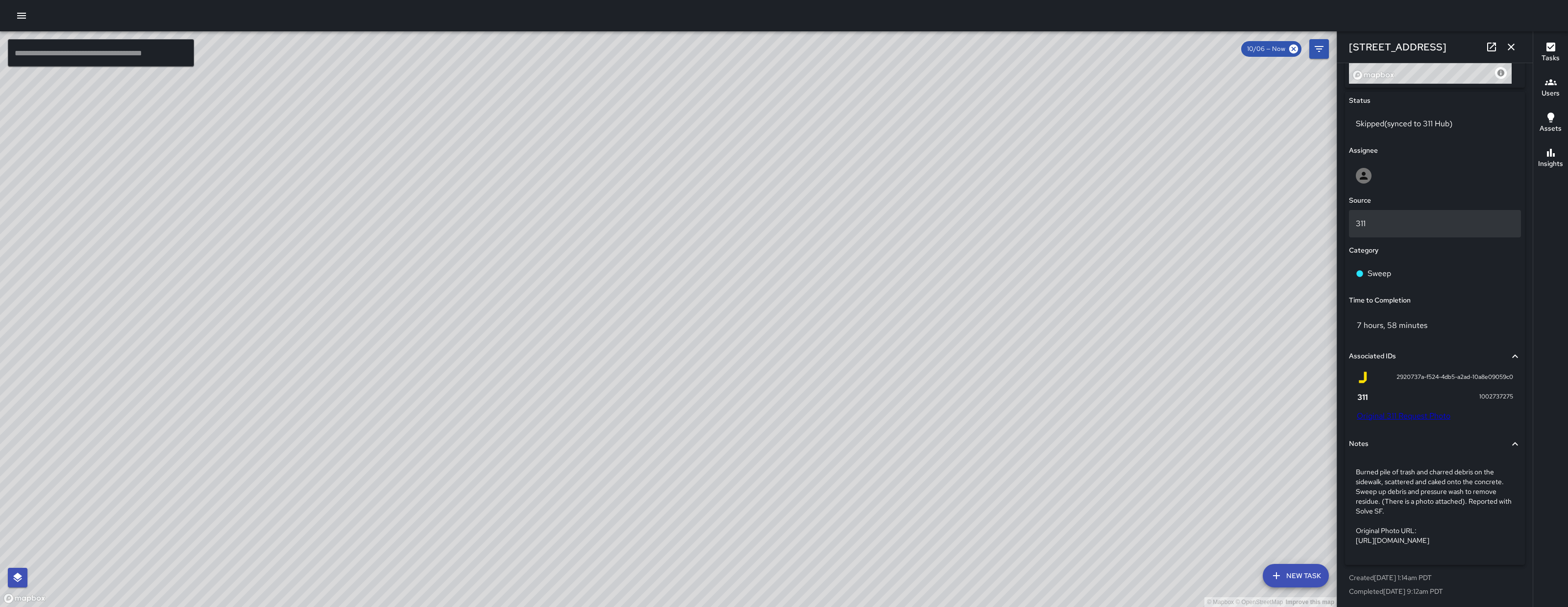
scroll to position [421, 0]
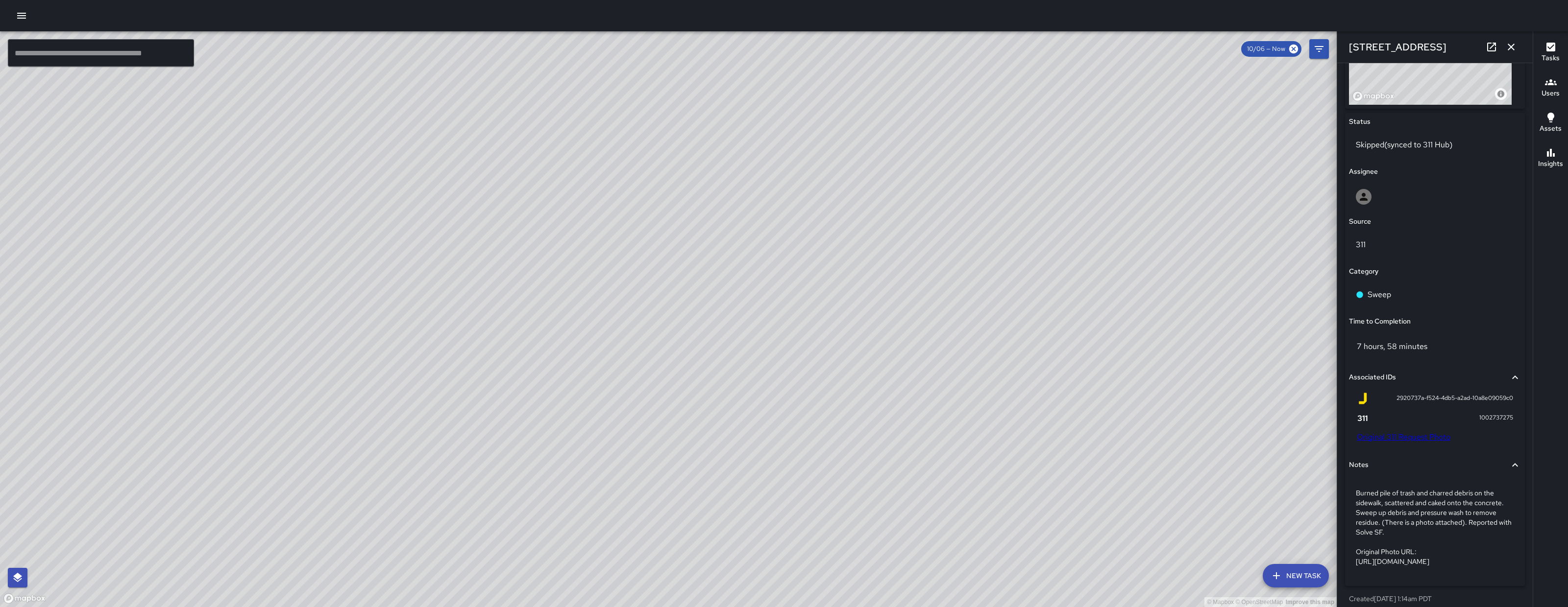
click at [1437, 139] on p "Skipped (synced to 311 Hub)" at bounding box center [1435, 145] width 158 height 12
click at [1428, 148] on p "Skipped (synced to 311 Hub)" at bounding box center [1435, 145] width 158 height 12
click at [1427, 147] on p "Skipped (synced to 311 Hub)" at bounding box center [1435, 145] width 158 height 12
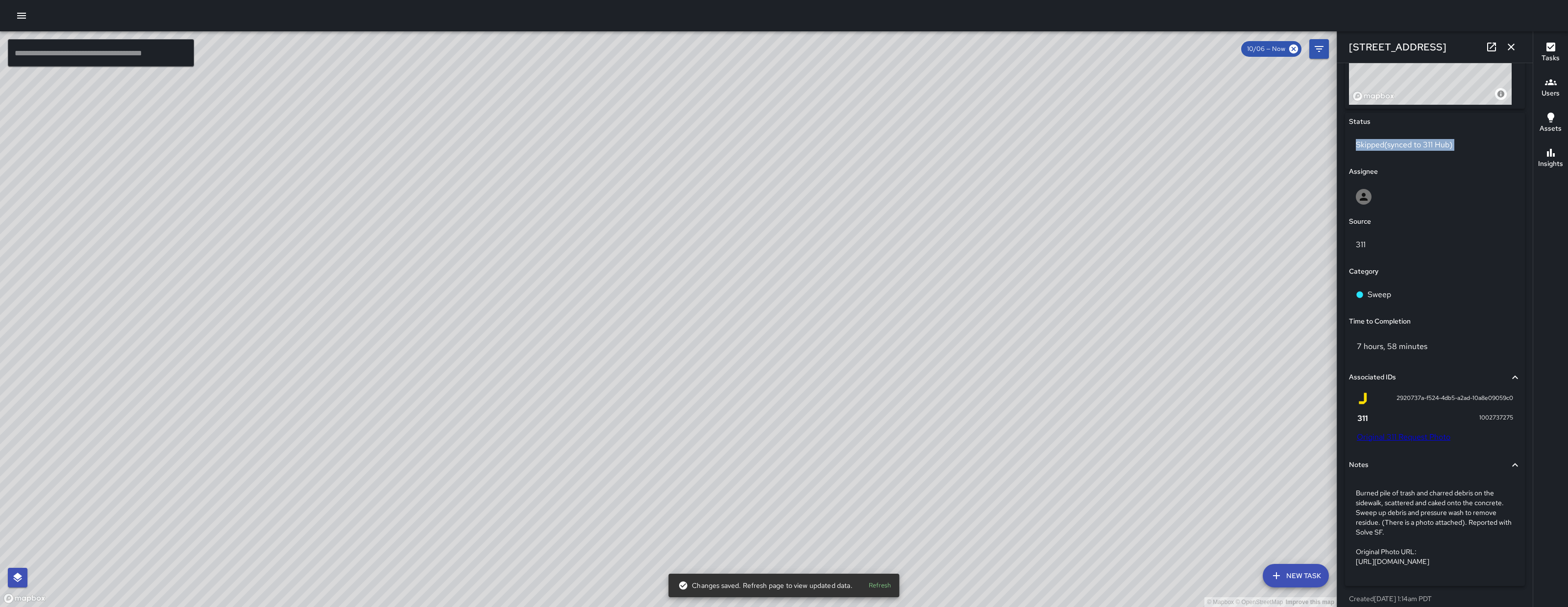
click at [1427, 147] on p "Skipped (synced to 311 Hub)" at bounding box center [1435, 145] width 158 height 12
click at [1427, 148] on p "Skipped (synced to 311 Hub)" at bounding box center [1435, 145] width 158 height 12
click at [1436, 199] on div at bounding box center [1435, 197] width 158 height 15
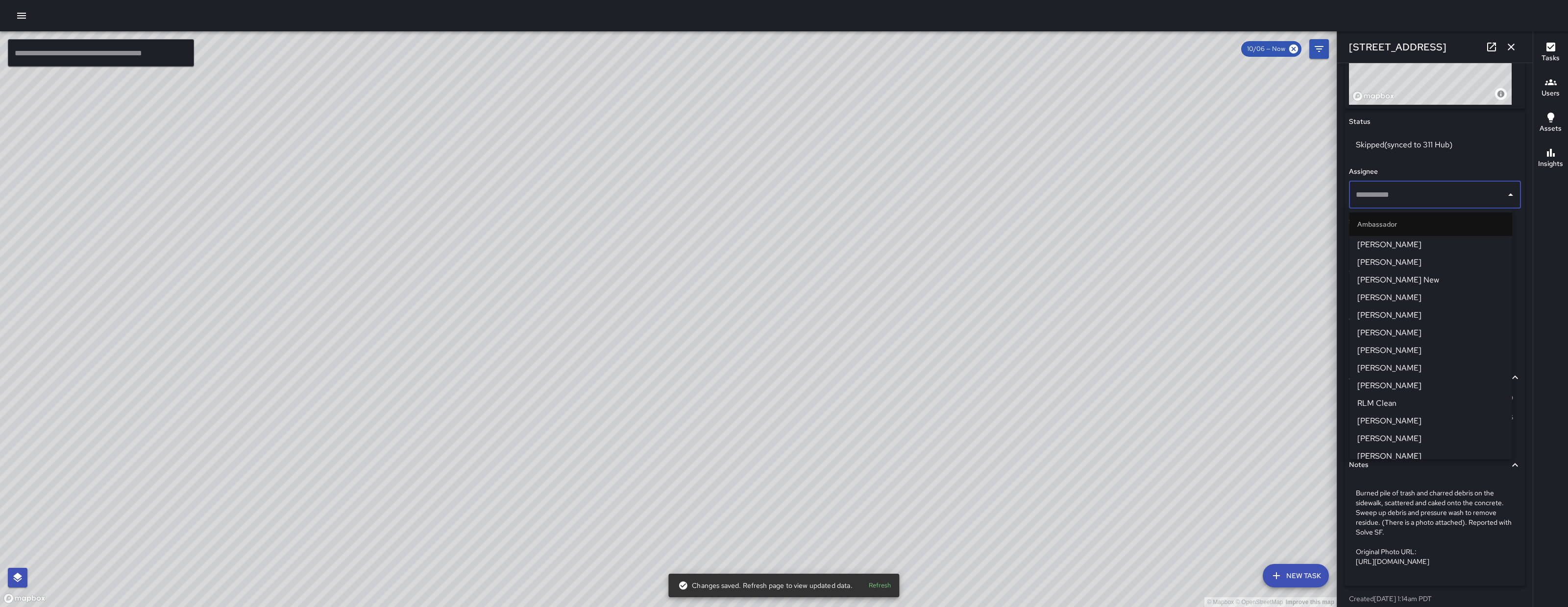
click at [1432, 173] on div "Assignee" at bounding box center [1436, 172] width 172 height 11
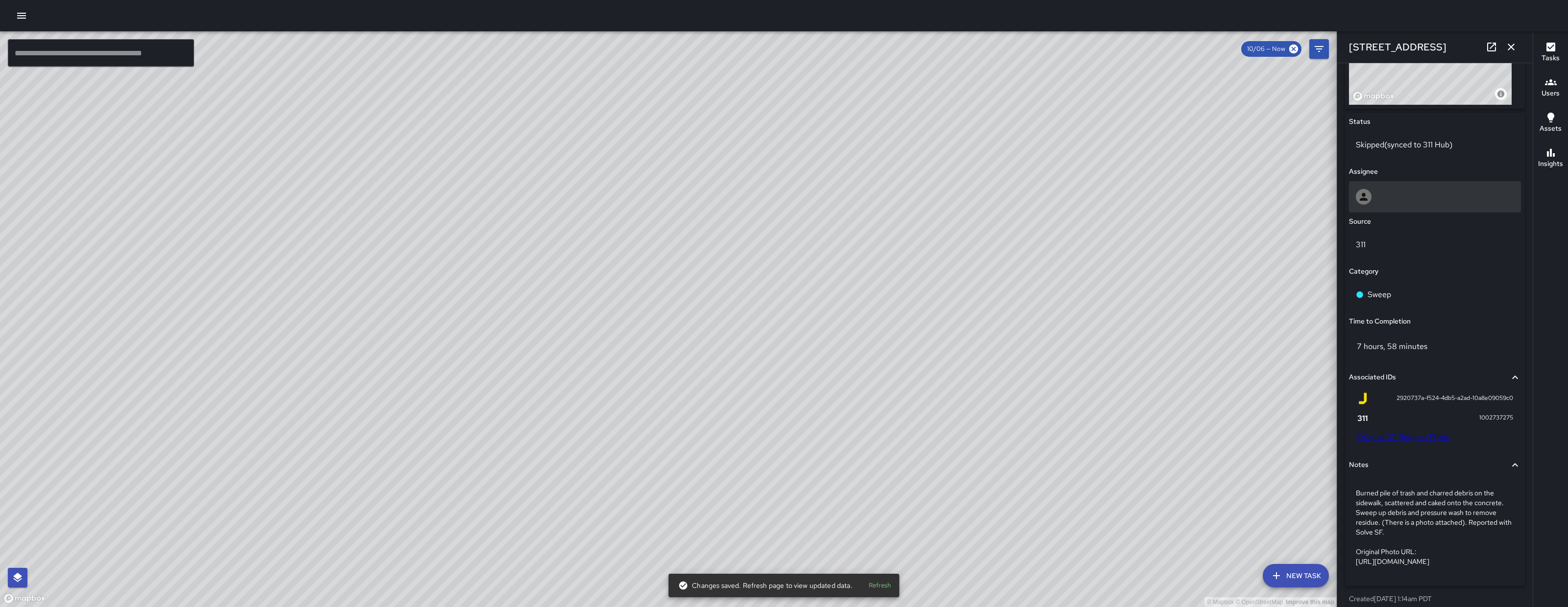
click at [1429, 204] on div at bounding box center [1436, 197] width 172 height 31
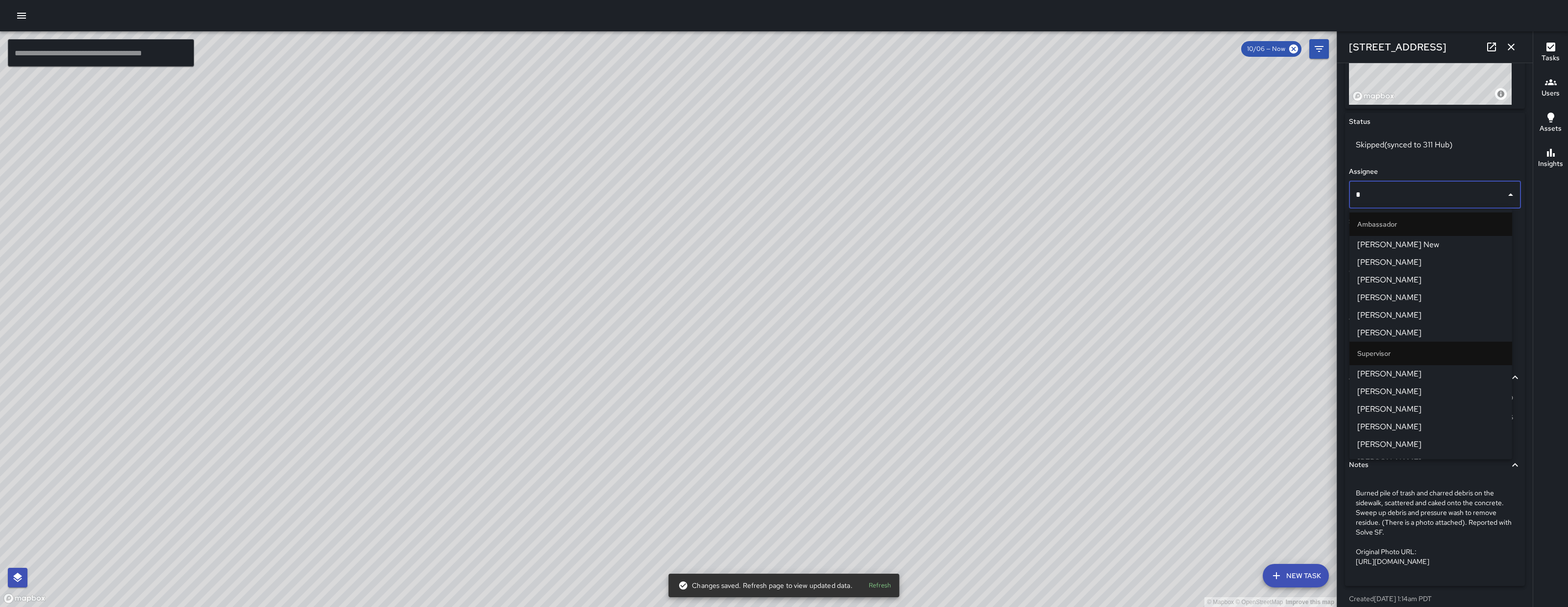
type input "**"
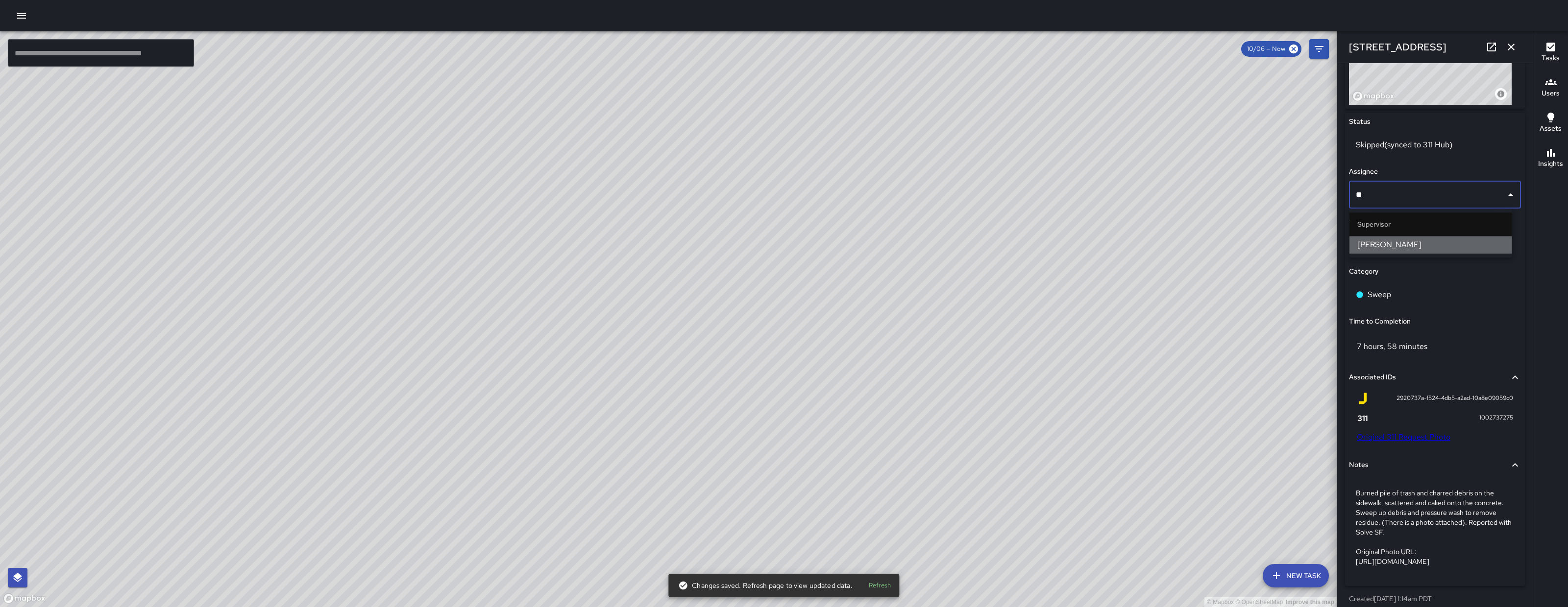
click at [1429, 252] on li "[PERSON_NAME]" at bounding box center [1431, 245] width 163 height 18
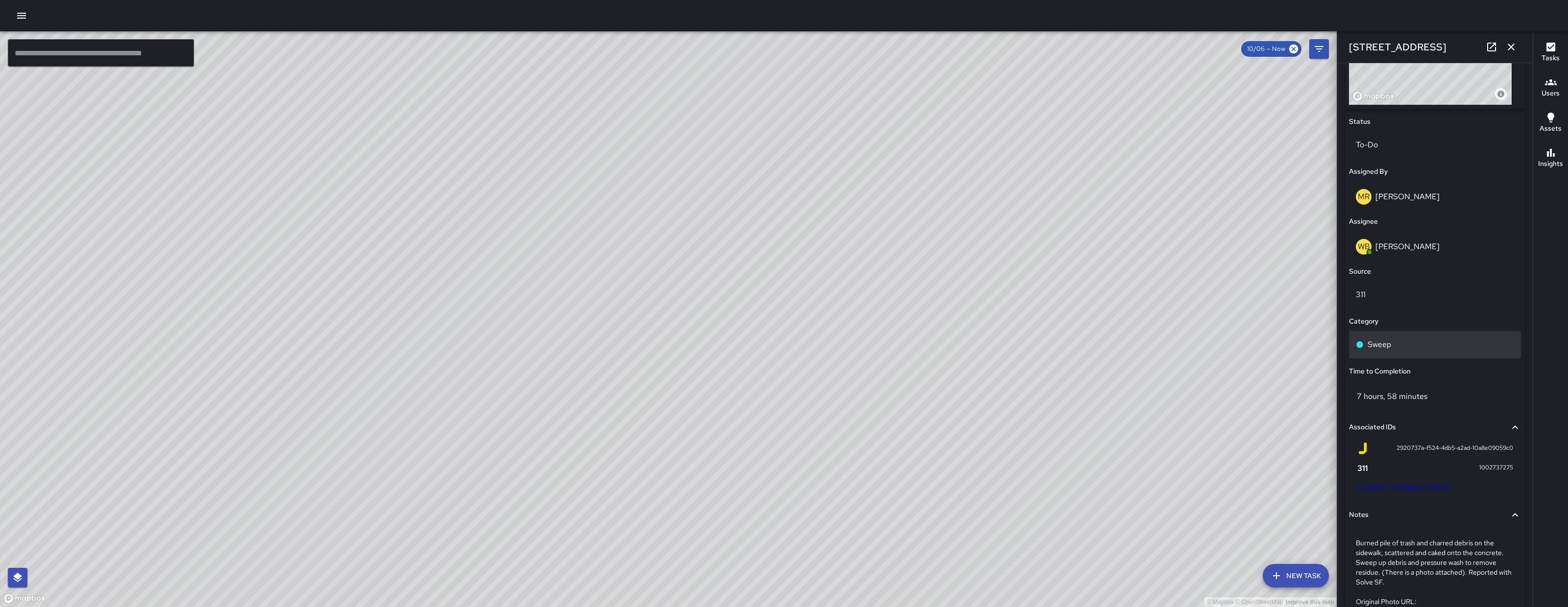
click at [1416, 341] on div "Sweep" at bounding box center [1435, 345] width 158 height 12
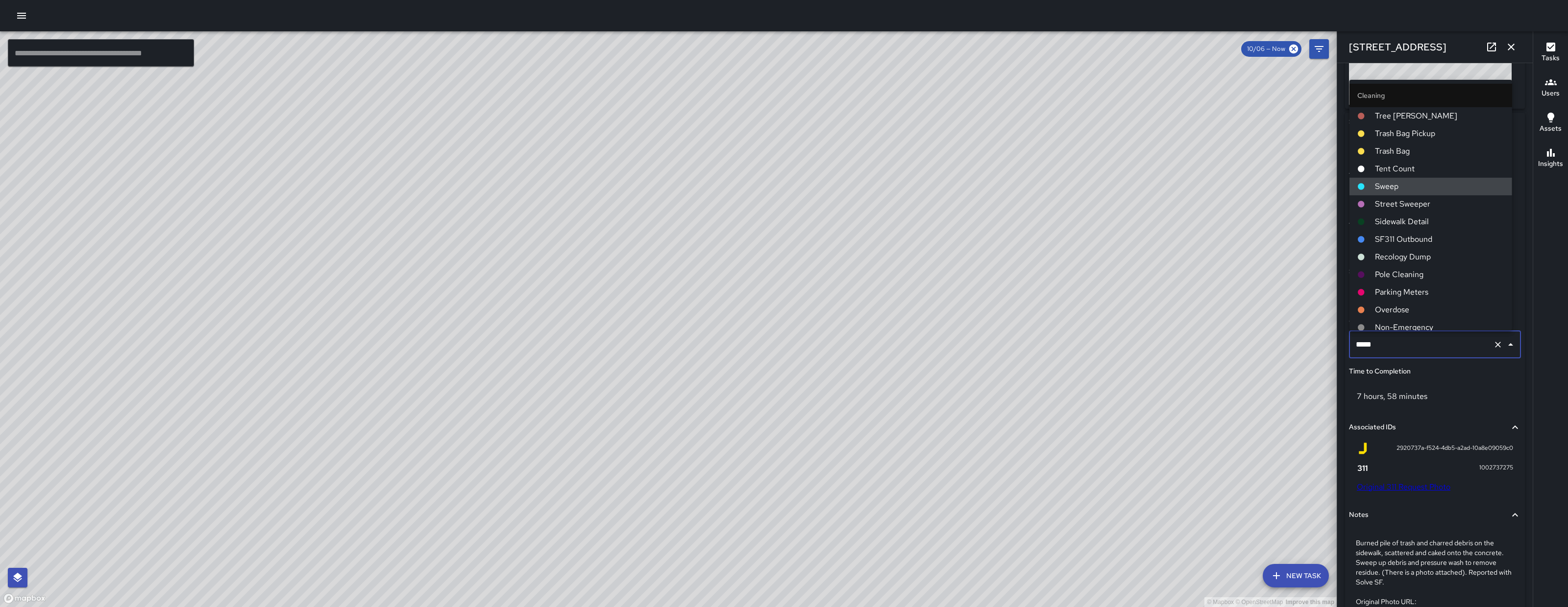
click at [1416, 341] on input "*****" at bounding box center [1421, 345] width 136 height 19
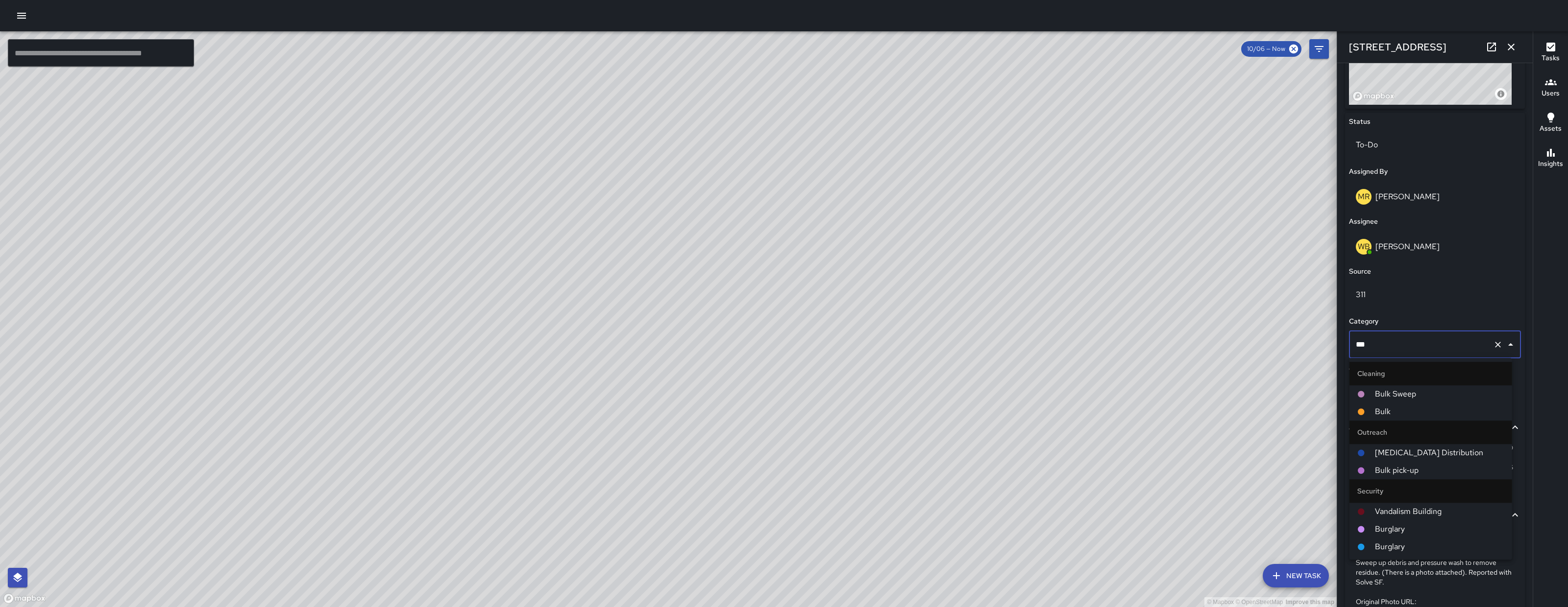
type input "****"
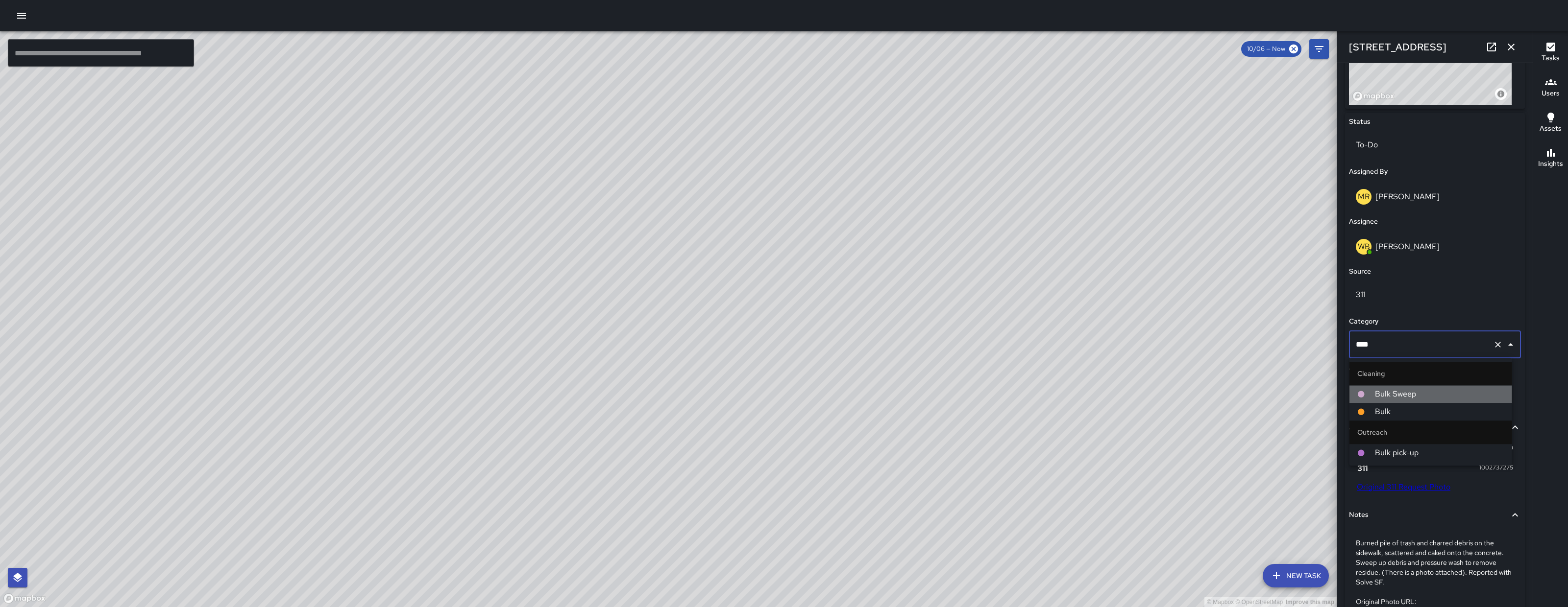
click at [1411, 391] on span "Bulk Sweep" at bounding box center [1439, 394] width 129 height 12
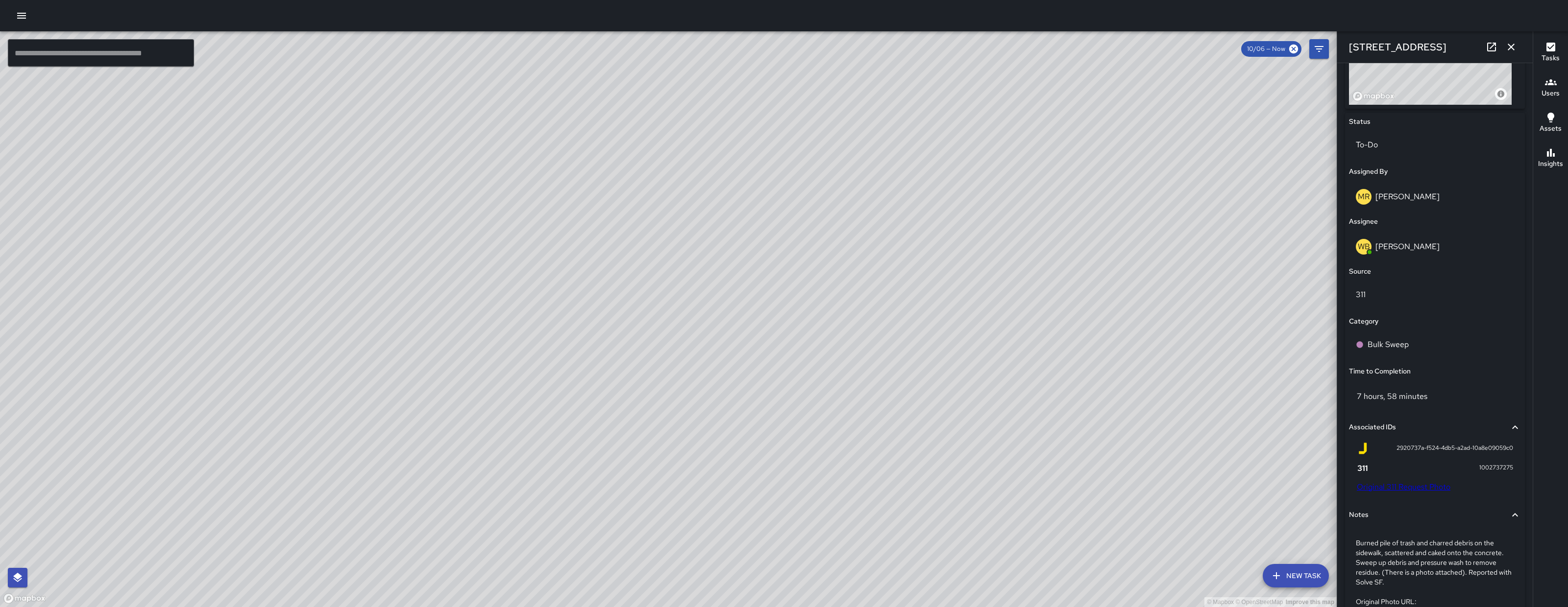
click at [1252, 364] on div "© Mapbox © OpenStreetMap Improve this map" at bounding box center [669, 319] width 1337 height 576
click at [1501, 45] on button "button" at bounding box center [1511, 46] width 19 height 19
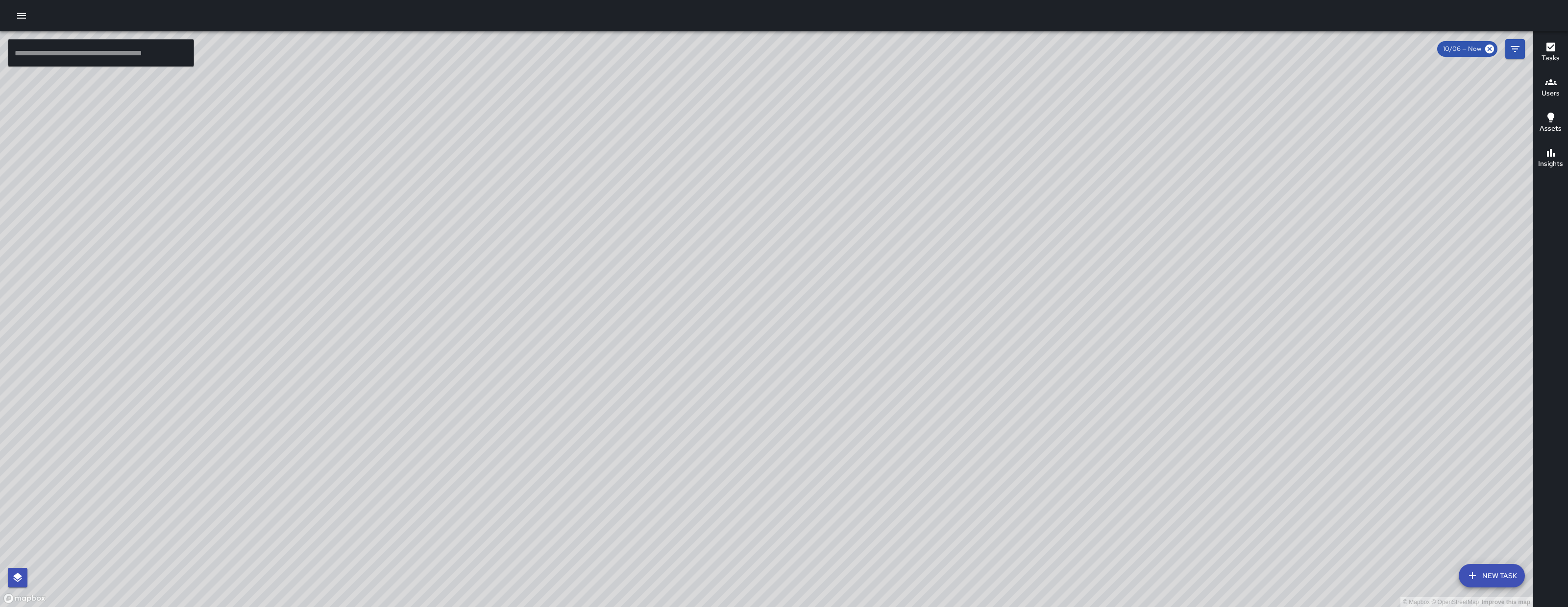
drag, startPoint x: 745, startPoint y: 280, endPoint x: 641, endPoint y: 607, distance: 343.1
click at [641, 607] on div "© Mapbox © OpenStreetMap Improve this map ​ New Task 10/06 — Now Map Layers Tas…" at bounding box center [784, 304] width 1568 height 607
drag, startPoint x: 685, startPoint y: 465, endPoint x: 665, endPoint y: 566, distance: 103.0
click at [665, 566] on div "© Mapbox © OpenStreetMap Improve this map" at bounding box center [766, 319] width 1533 height 576
drag, startPoint x: 764, startPoint y: 323, endPoint x: 631, endPoint y: 194, distance: 185.3
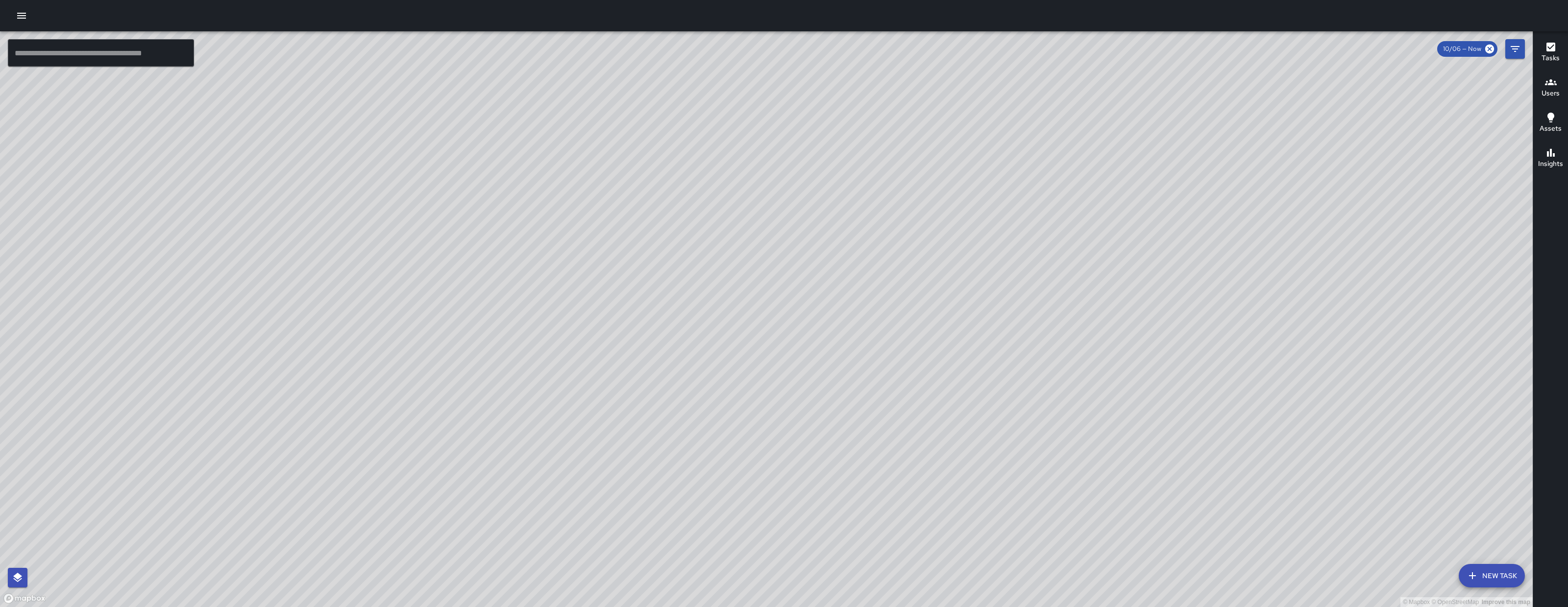
click at [631, 194] on div "© Mapbox © OpenStreetMap Improve this map" at bounding box center [766, 319] width 1533 height 576
drag, startPoint x: 801, startPoint y: 371, endPoint x: 485, endPoint y: 245, distance: 340.2
click at [501, 243] on div "© Mapbox © OpenStreetMap Improve this map" at bounding box center [766, 319] width 1533 height 576
click at [1521, 46] on icon "Filters" at bounding box center [1515, 49] width 12 height 12
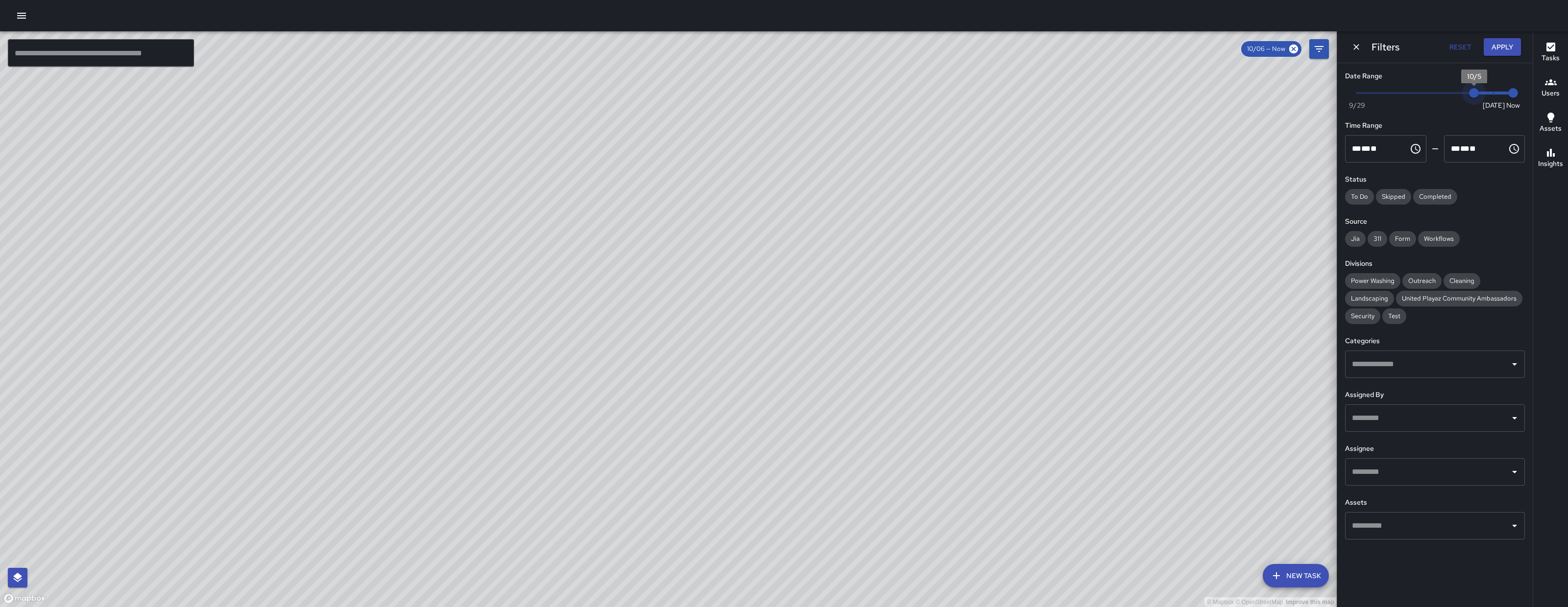
drag, startPoint x: 1495, startPoint y: 94, endPoint x: 1202, endPoint y: 94, distance: 293.0
click at [1202, 94] on div "© Mapbox © OpenStreetMap Improve this map ​ New Task 10/06 — Now Map Layers Tas…" at bounding box center [784, 319] width 1568 height 576
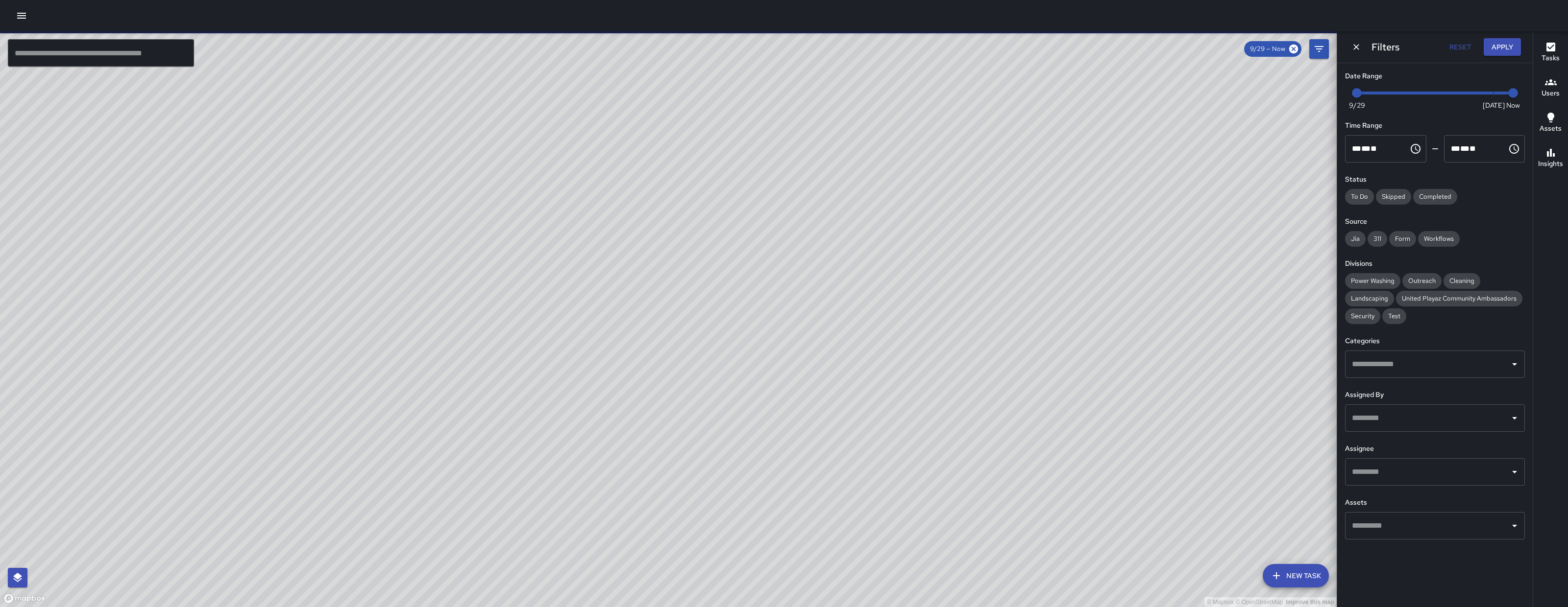
drag, startPoint x: 316, startPoint y: 418, endPoint x: 490, endPoint y: 505, distance: 194.5
click at [421, 550] on div "© Mapbox © OpenStreetMap Improve this map" at bounding box center [669, 319] width 1337 height 576
type input "*"
drag, startPoint x: 1361, startPoint y: 93, endPoint x: 1526, endPoint y: 96, distance: 165.0
click at [1526, 96] on div "Date Range Now Today 9/29 10/5 9:55 am Time Range ** * ** ** ​ ******** ** * **…" at bounding box center [1435, 306] width 195 height 485
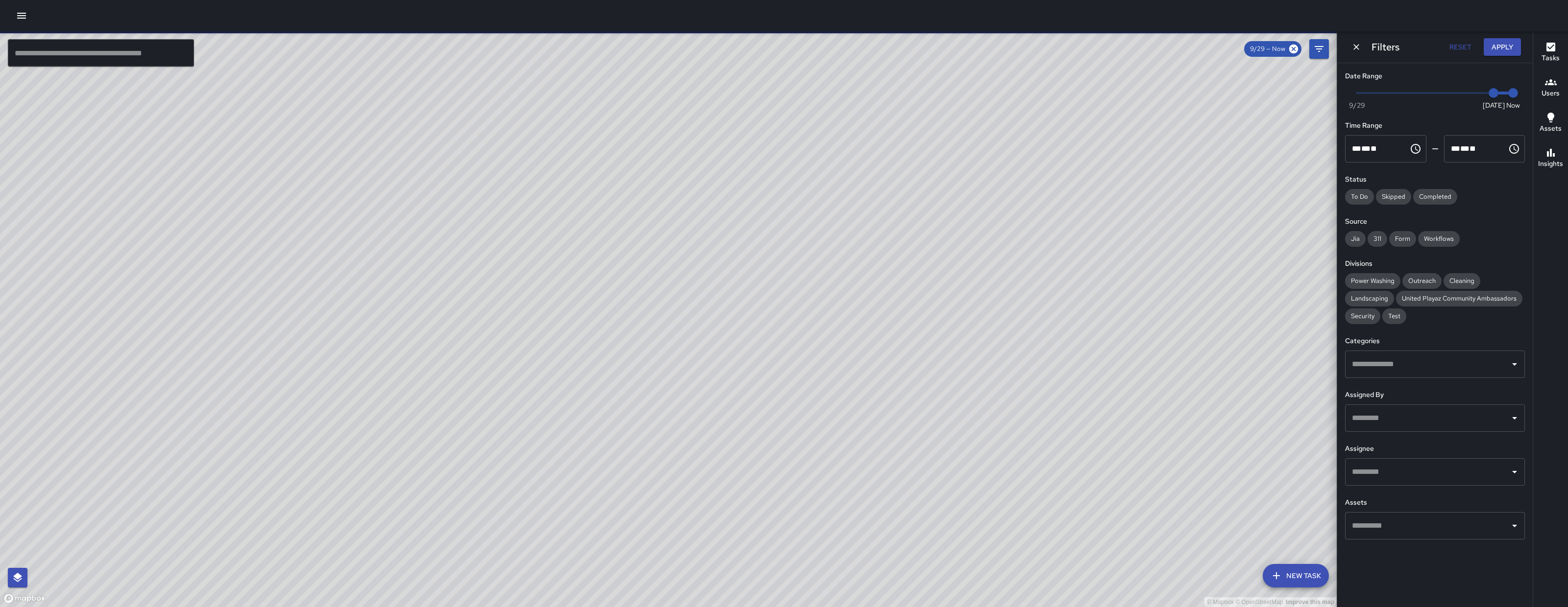
click at [1511, 43] on button "Apply" at bounding box center [1503, 46] width 37 height 18
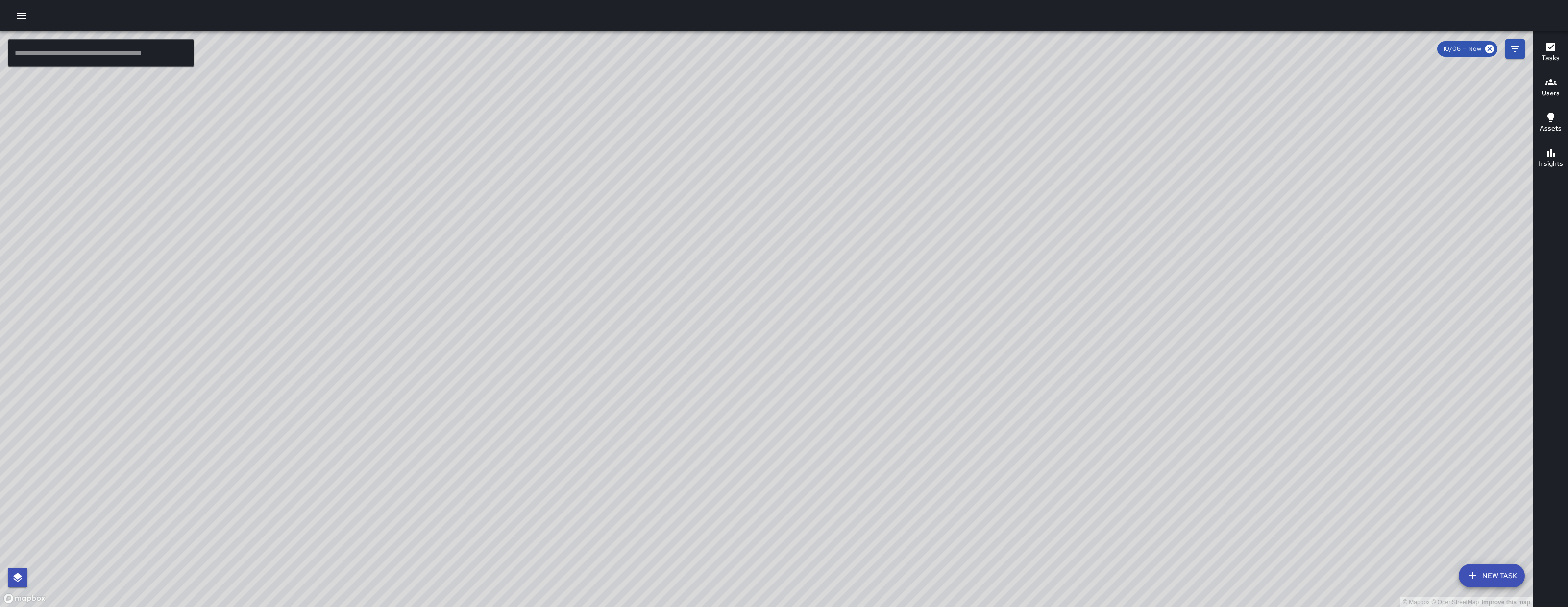
drag, startPoint x: 744, startPoint y: 449, endPoint x: 541, endPoint y: 399, distance: 209.1
click at [541, 399] on div "© Mapbox © OpenStreetMap Improve this map" at bounding box center [766, 319] width 1533 height 576
drag, startPoint x: 480, startPoint y: 393, endPoint x: 547, endPoint y: 407, distance: 68.4
click at [547, 407] on div "© Mapbox © OpenStreetMap Improve this map" at bounding box center [766, 319] width 1533 height 576
drag, startPoint x: 398, startPoint y: 348, endPoint x: 452, endPoint y: 397, distance: 72.9
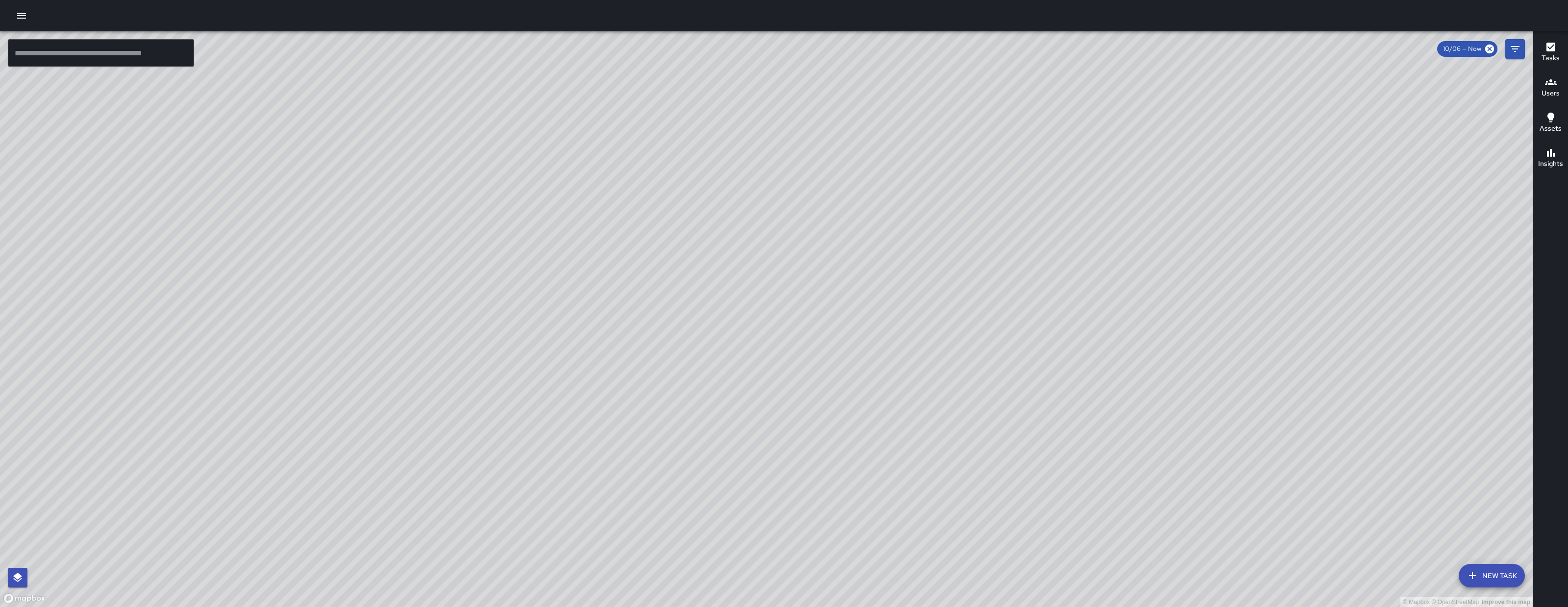
click at [452, 397] on div "© Mapbox © OpenStreetMap Improve this map" at bounding box center [766, 319] width 1533 height 576
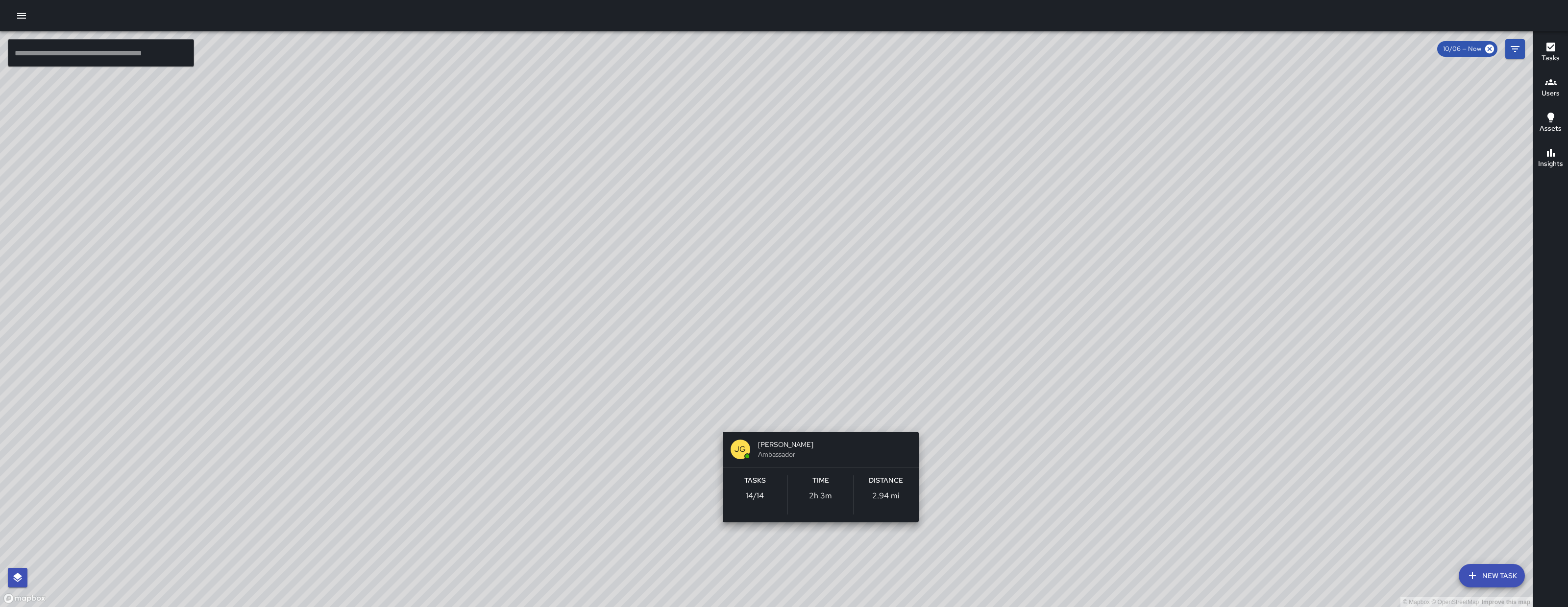
click at [813, 428] on div "JG Jermaine Gray Ambassador Tasks 14 / 14 Time 2h 3m Distance 2.94 mi" at bounding box center [820, 477] width 204 height 98
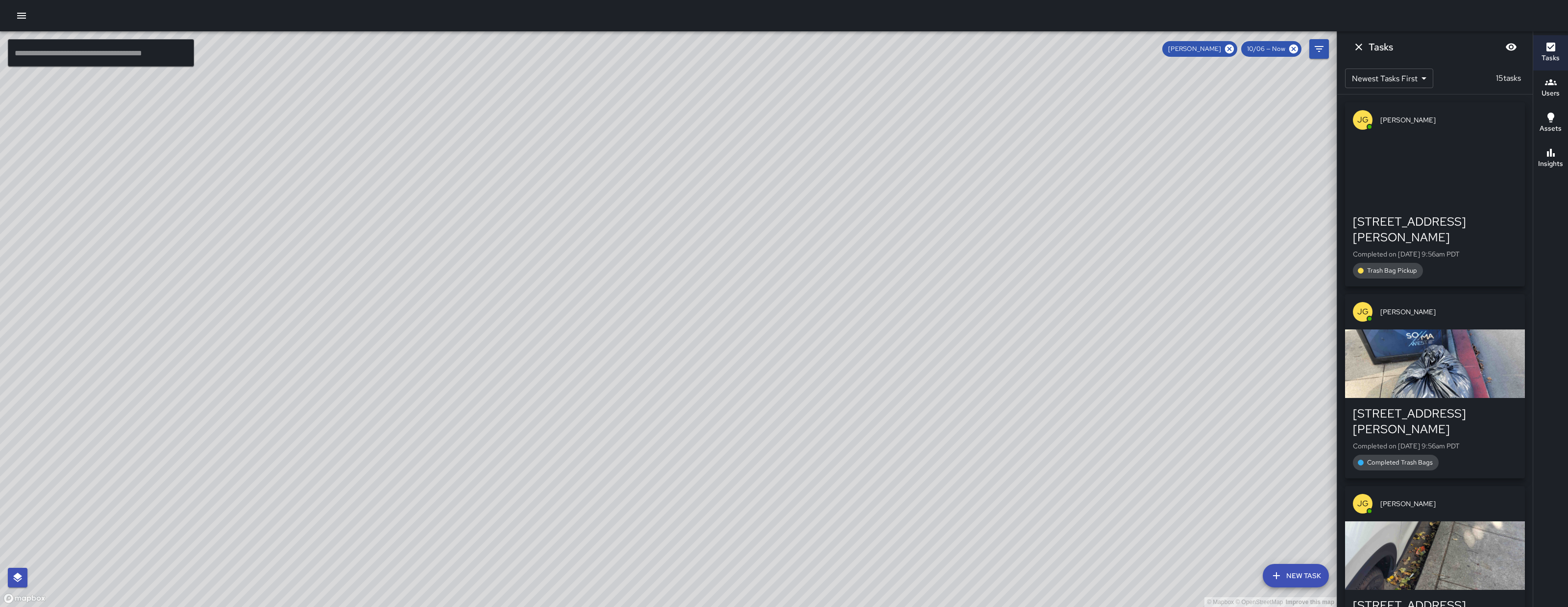
drag, startPoint x: 702, startPoint y: 341, endPoint x: 617, endPoint y: 417, distance: 114.0
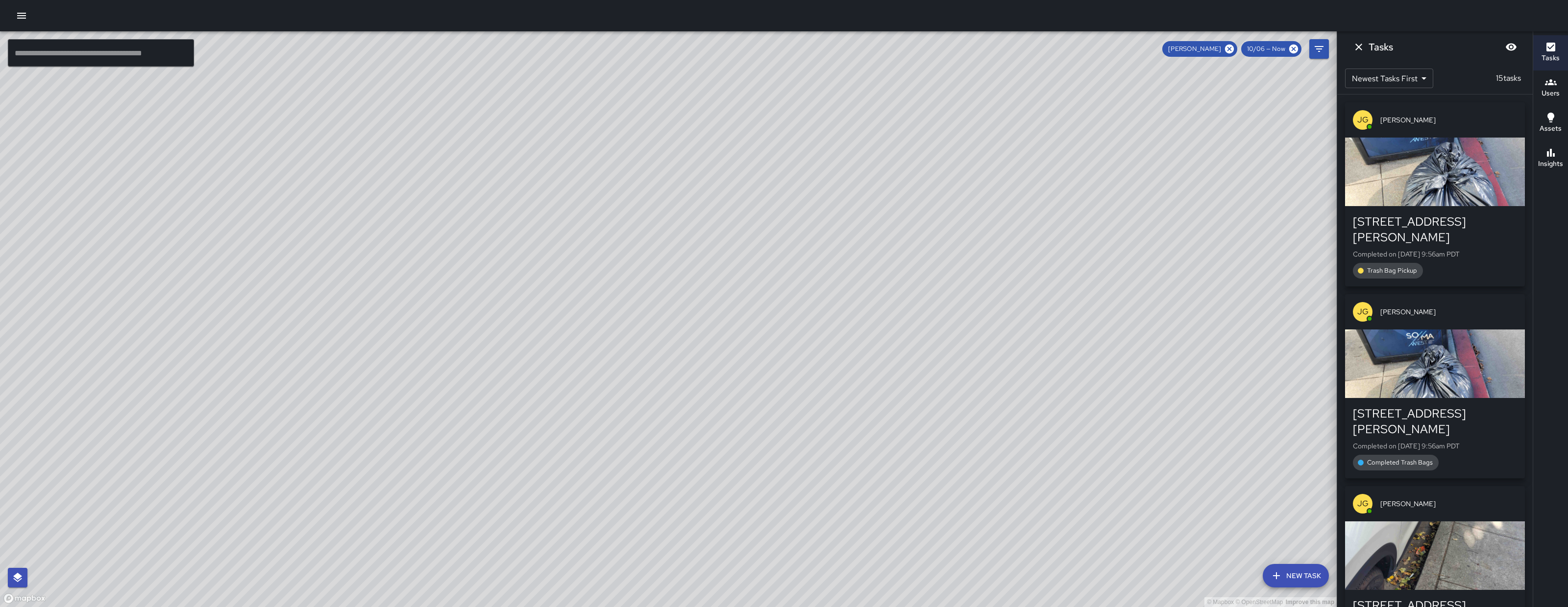
click at [610, 415] on div "© Mapbox © OpenStreetMap Improve this map" at bounding box center [669, 319] width 1337 height 576
click at [634, 310] on div "© Mapbox © OpenStreetMap Improve this map" at bounding box center [669, 319] width 1337 height 576
click at [1357, 46] on icon "Dismiss" at bounding box center [1359, 46] width 12 height 12
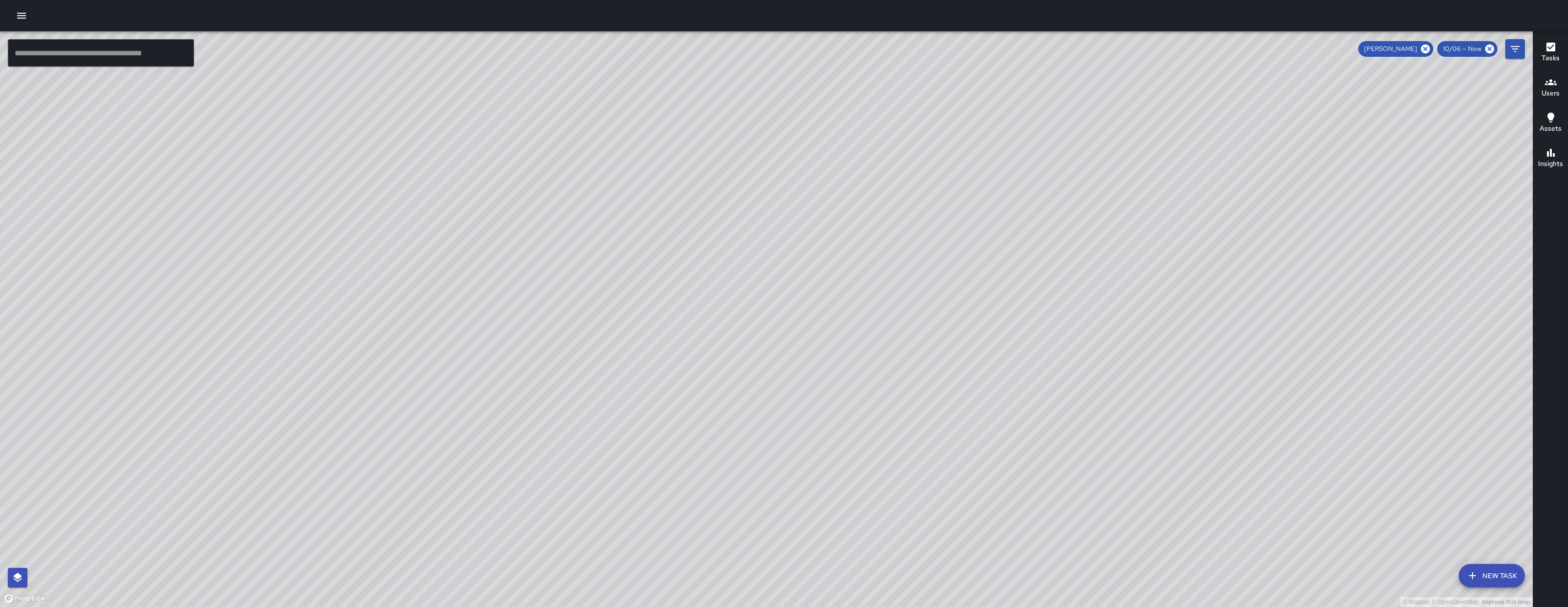
click at [1433, 50] on div "[PERSON_NAME]" at bounding box center [1396, 49] width 75 height 15
click at [1429, 51] on icon at bounding box center [1425, 49] width 9 height 9
drag, startPoint x: 732, startPoint y: 304, endPoint x: 728, endPoint y: 427, distance: 123.1
click at [732, 434] on div "© Mapbox © OpenStreetMap Improve this map" at bounding box center [766, 319] width 1533 height 576
drag, startPoint x: 775, startPoint y: 491, endPoint x: 754, endPoint y: 394, distance: 99.2
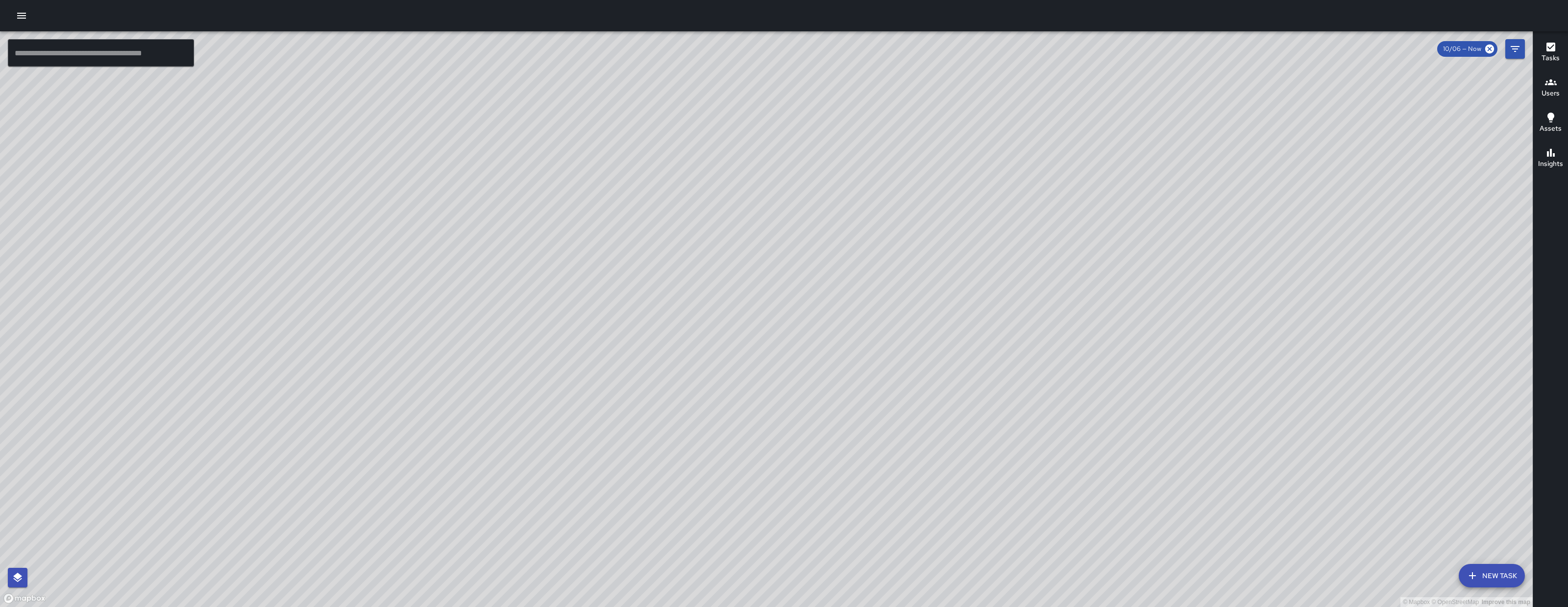
click at [755, 391] on div "© Mapbox © OpenStreetMap Improve this map" at bounding box center [766, 319] width 1533 height 576
drag, startPoint x: 793, startPoint y: 187, endPoint x: 779, endPoint y: 290, distance: 103.9
click at [779, 290] on div "© Mapbox © OpenStreetMap Improve this map" at bounding box center [766, 319] width 1533 height 576
drag, startPoint x: 725, startPoint y: 382, endPoint x: 654, endPoint y: 286, distance: 119.4
click at [654, 286] on div "© Mapbox © OpenStreetMap Improve this map" at bounding box center [766, 319] width 1533 height 576
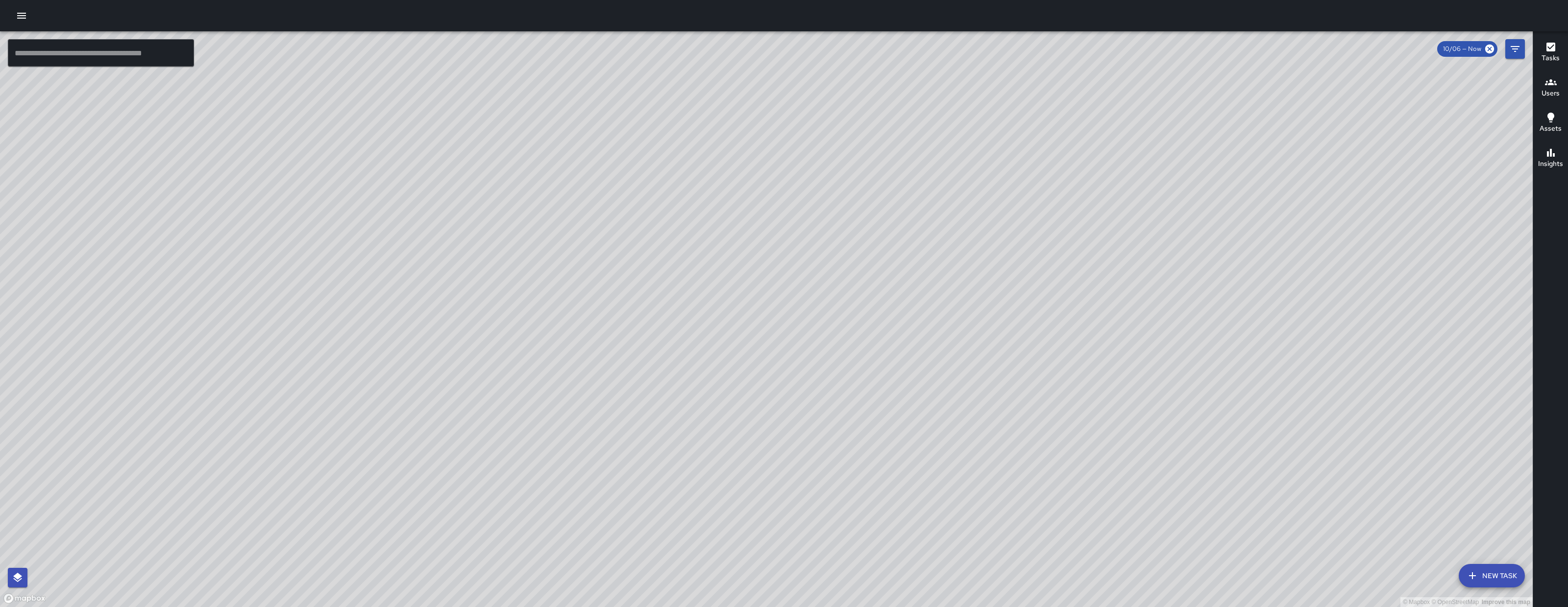
drag, startPoint x: 814, startPoint y: 268, endPoint x: 629, endPoint y: 372, distance: 212.2
click at [629, 372] on div "© Mapbox © OpenStreetMap Improve this map" at bounding box center [766, 319] width 1533 height 576
drag, startPoint x: 514, startPoint y: 387, endPoint x: 526, endPoint y: 310, distance: 77.9
click at [526, 310] on div "© Mapbox © OpenStreetMap Improve this map" at bounding box center [766, 319] width 1533 height 576
drag, startPoint x: 476, startPoint y: 364, endPoint x: 369, endPoint y: 365, distance: 107.0
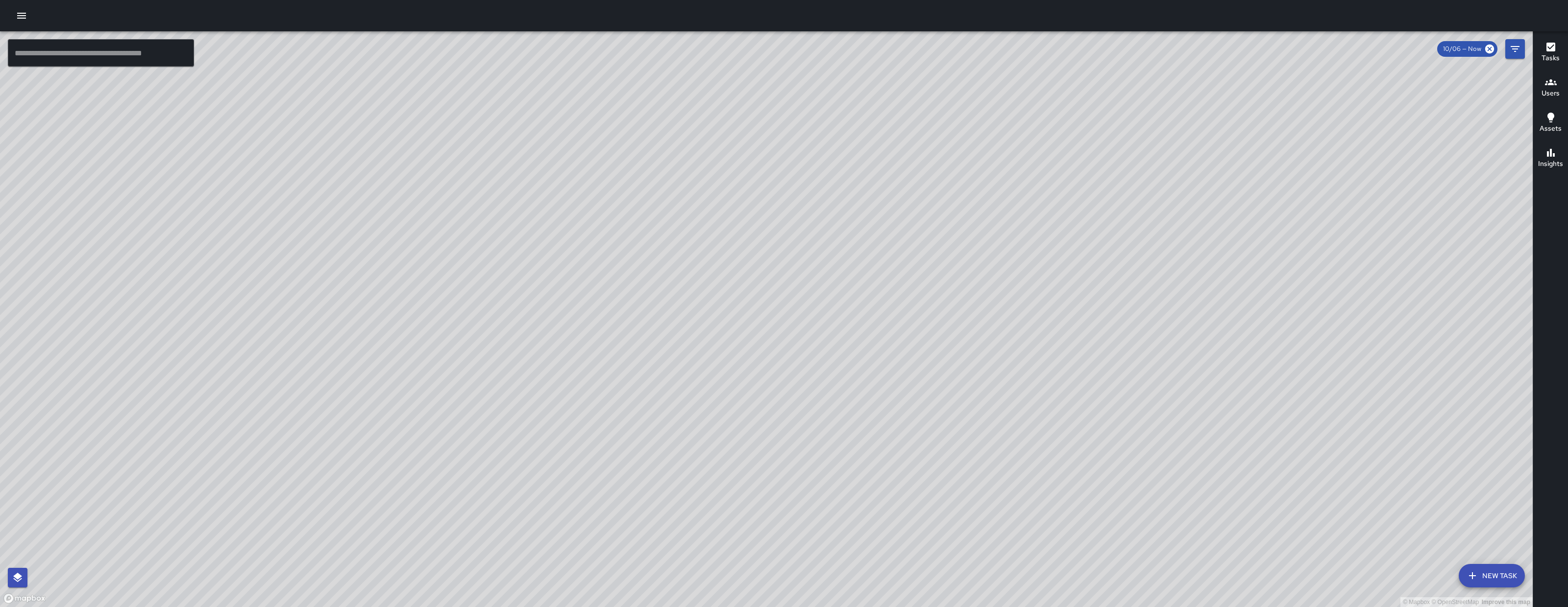
click at [361, 443] on div "© Mapbox © OpenStreetMap Improve this map" at bounding box center [766, 319] width 1533 height 576
drag, startPoint x: 422, startPoint y: 381, endPoint x: 373, endPoint y: 341, distance: 63.3
click at [373, 341] on div "© Mapbox © OpenStreetMap Improve this map" at bounding box center [766, 319] width 1533 height 576
drag, startPoint x: 355, startPoint y: 350, endPoint x: 383, endPoint y: 333, distance: 32.8
click at [383, 333] on div "© Mapbox © OpenStreetMap Improve this map" at bounding box center [766, 319] width 1533 height 576
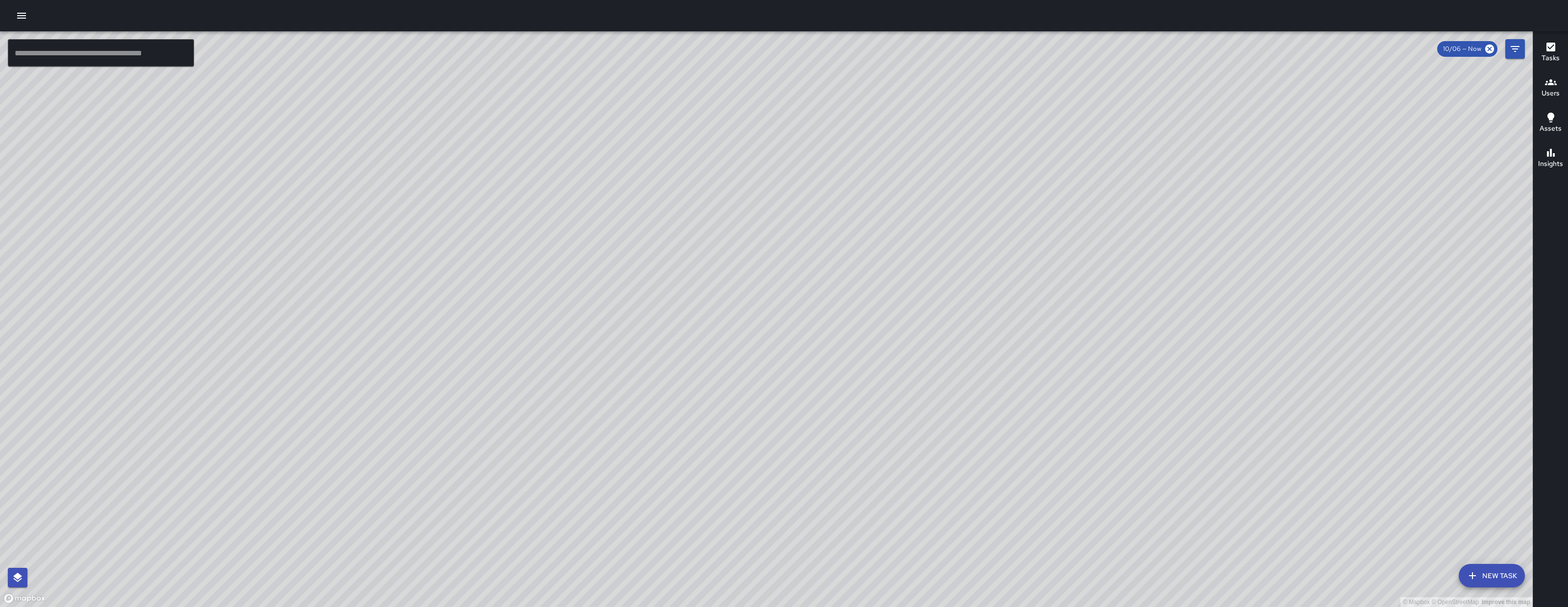
drag, startPoint x: 381, startPoint y: 273, endPoint x: 755, endPoint y: 379, distance: 388.7
click at [754, 378] on div "© Mapbox © OpenStreetMap Improve this map" at bounding box center [766, 319] width 1533 height 576
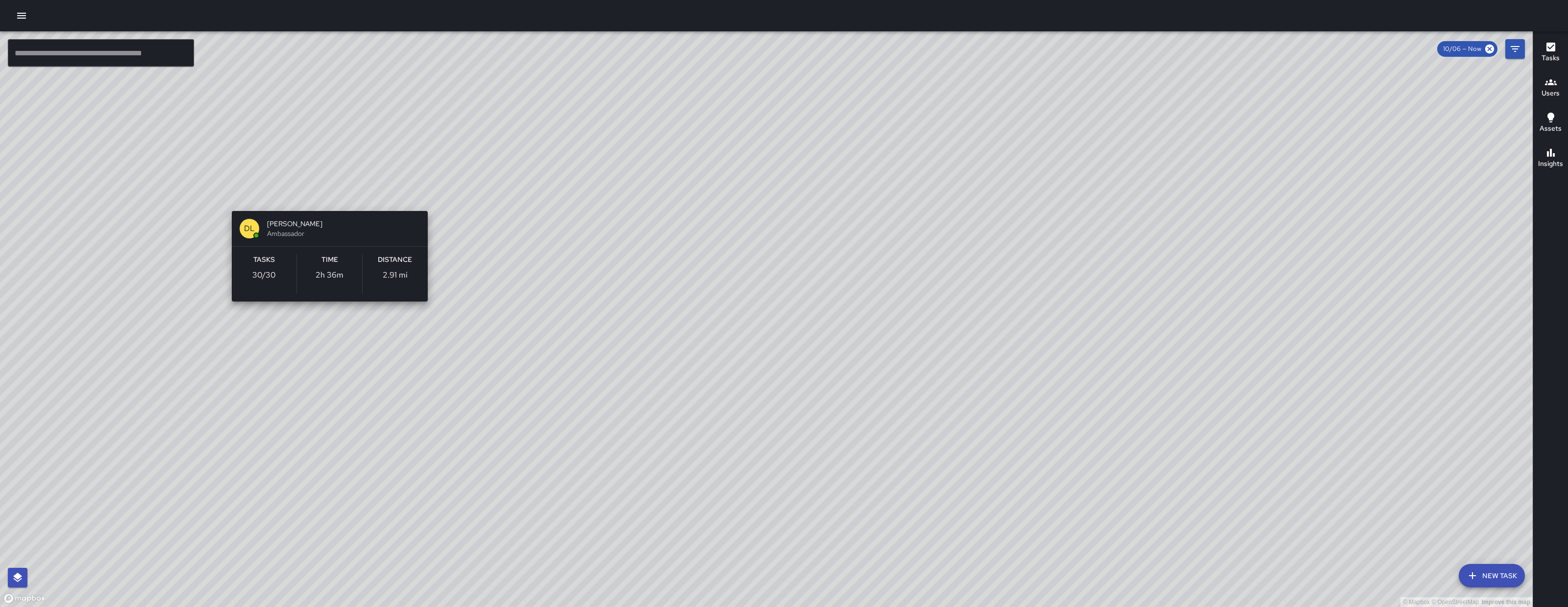
click at [328, 194] on div "© Mapbox © OpenStreetMap Improve this map DL Damariye Lewis Ambassador Tasks 30…" at bounding box center [766, 319] width 1533 height 576
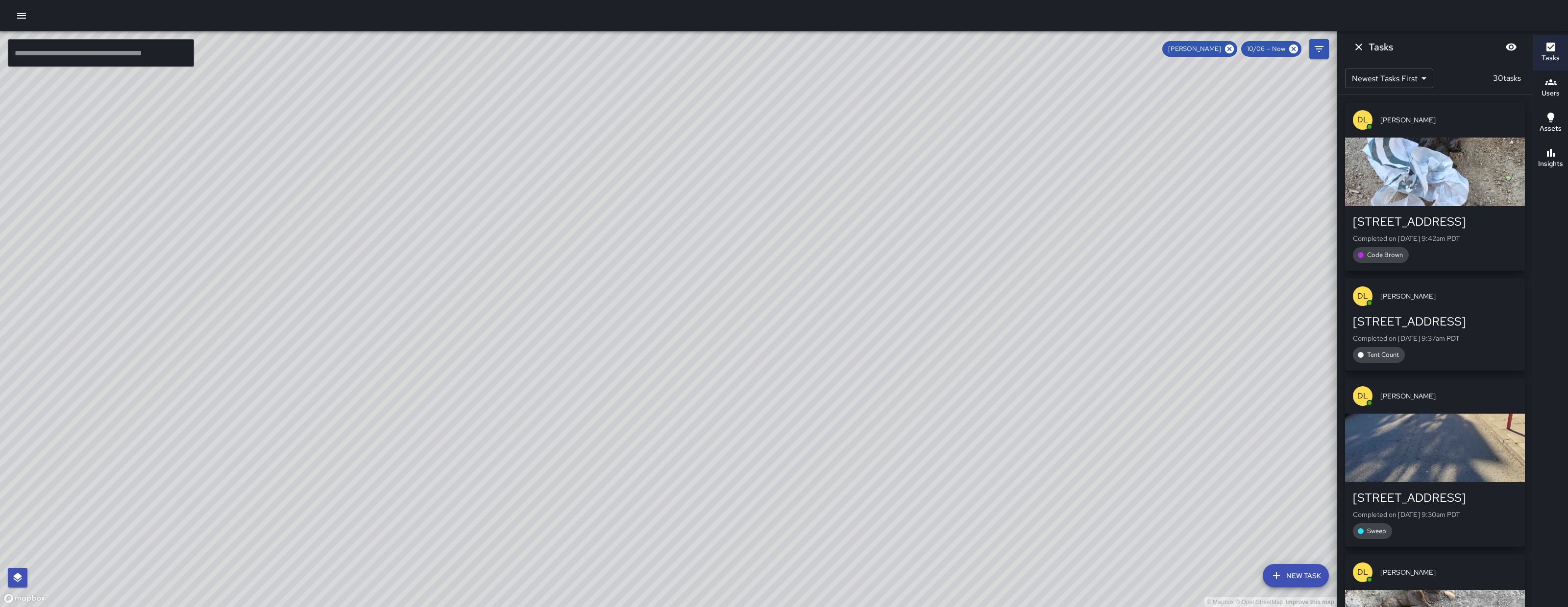
drag, startPoint x: 315, startPoint y: 189, endPoint x: 640, endPoint y: 307, distance: 345.8
click at [650, 310] on div "© Mapbox © OpenStreetMap Improve this map" at bounding box center [669, 319] width 1337 height 576
drag, startPoint x: 487, startPoint y: 272, endPoint x: 542, endPoint y: 284, distance: 56.3
click at [542, 284] on div "© Mapbox © OpenStreetMap Improve this map" at bounding box center [669, 319] width 1337 height 576
drag, startPoint x: 515, startPoint y: 266, endPoint x: 497, endPoint y: 312, distance: 49.4
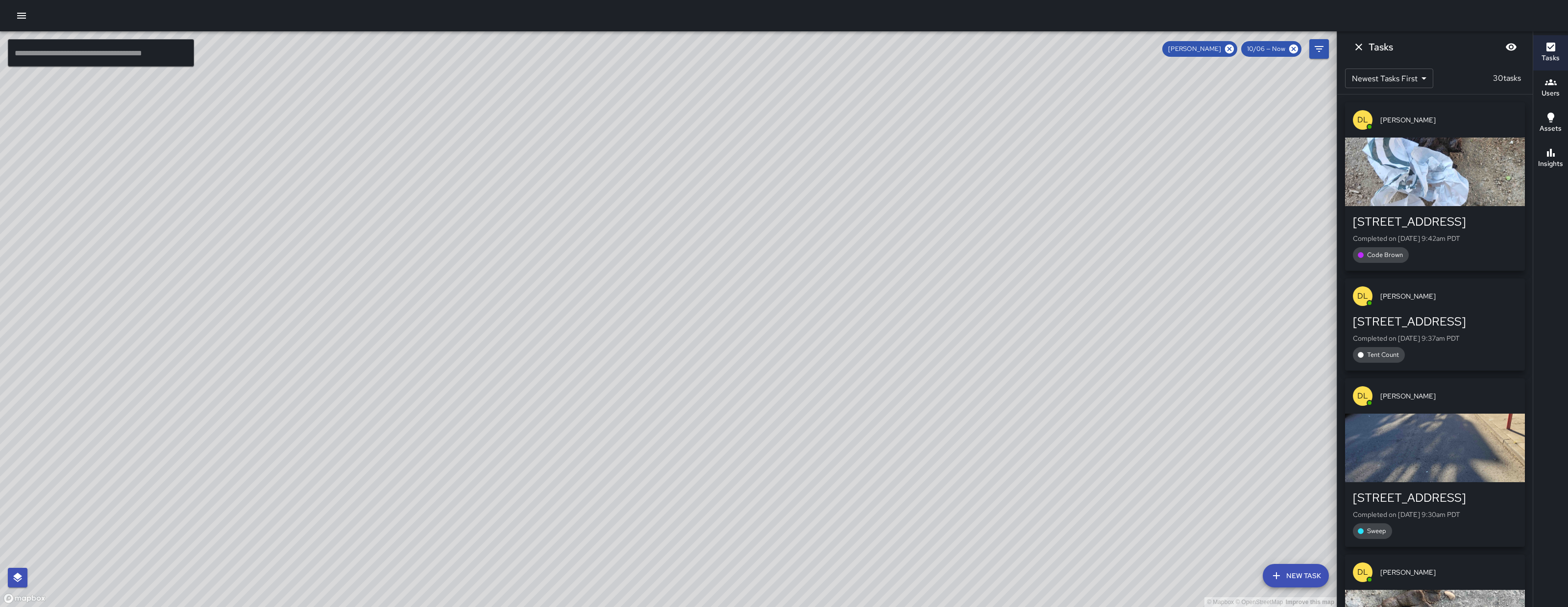
click at [497, 312] on div "© Mapbox © OpenStreetMap Improve this map" at bounding box center [669, 319] width 1337 height 576
drag, startPoint x: 666, startPoint y: 276, endPoint x: 676, endPoint y: 241, distance: 36.4
click at [676, 241] on div "© Mapbox © OpenStreetMap Improve this map" at bounding box center [669, 319] width 1337 height 576
click at [1234, 50] on icon at bounding box center [1229, 49] width 9 height 9
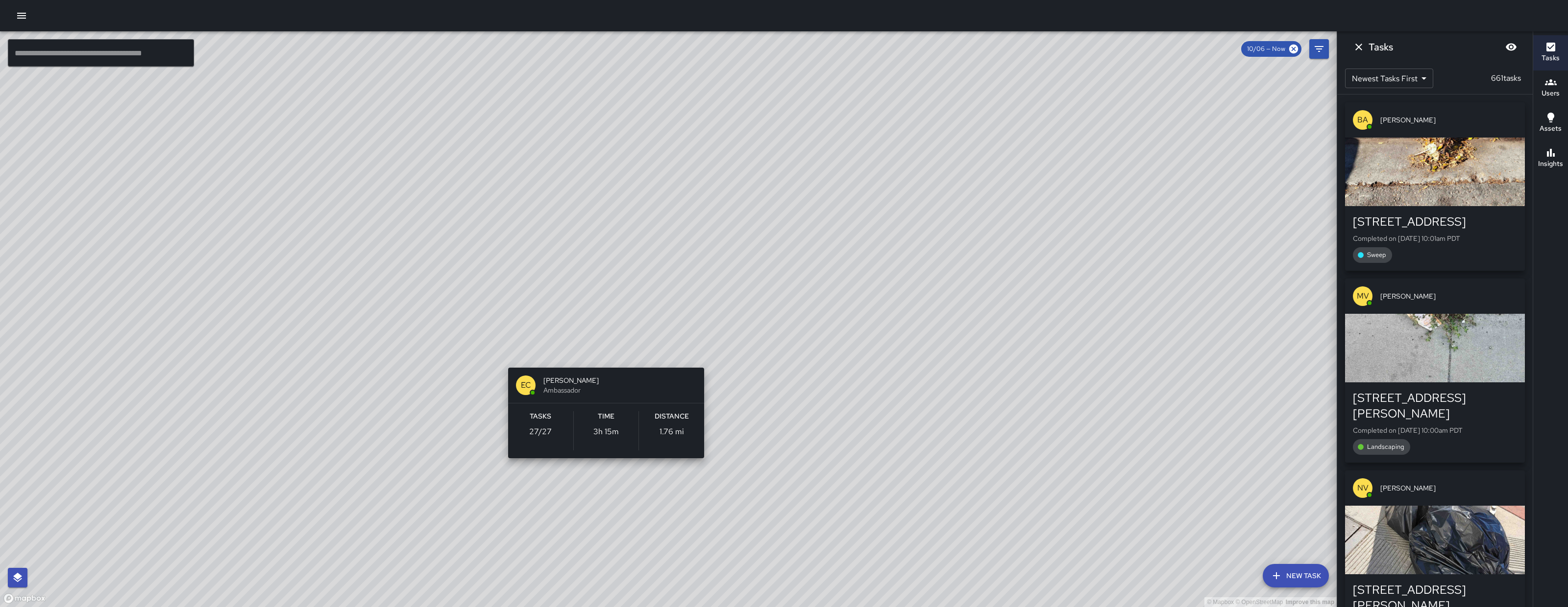
click at [602, 360] on div "© Mapbox © OpenStreetMap Improve this map EC Enrique Cervantes Ambassador Tasks…" at bounding box center [669, 319] width 1337 height 576
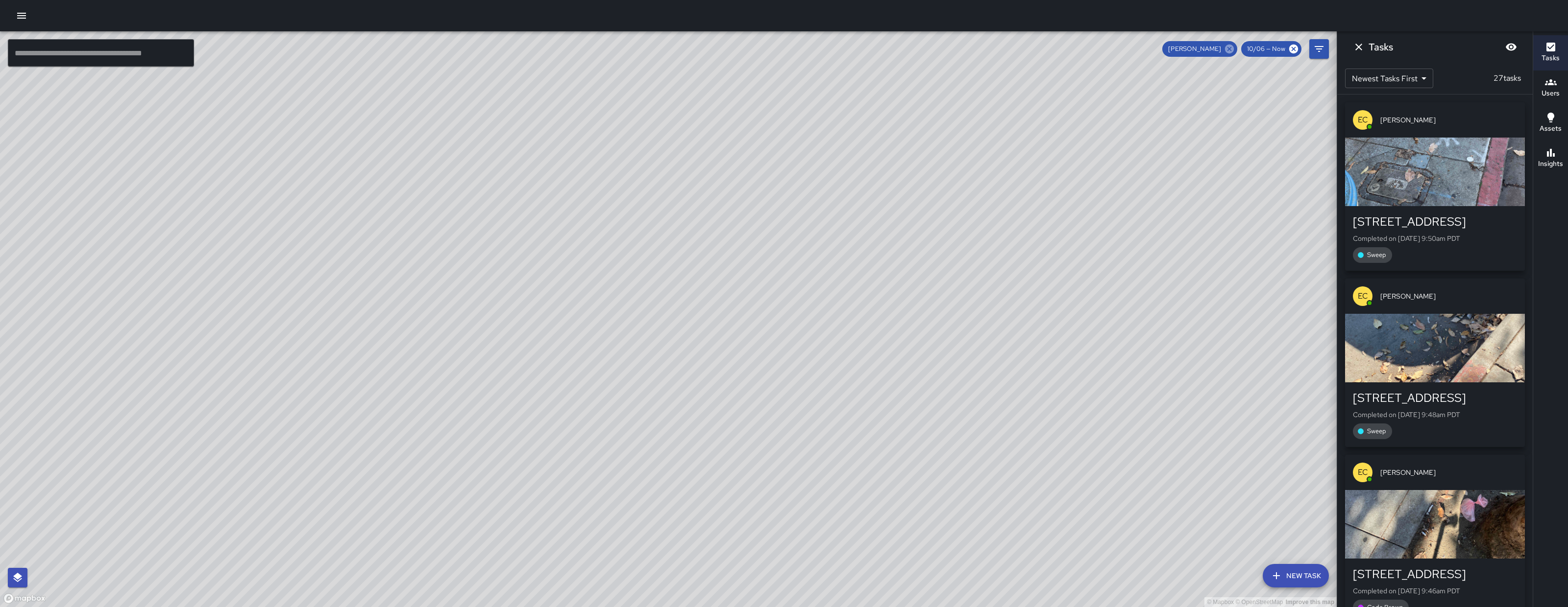
click at [1228, 52] on icon at bounding box center [1229, 49] width 9 height 9
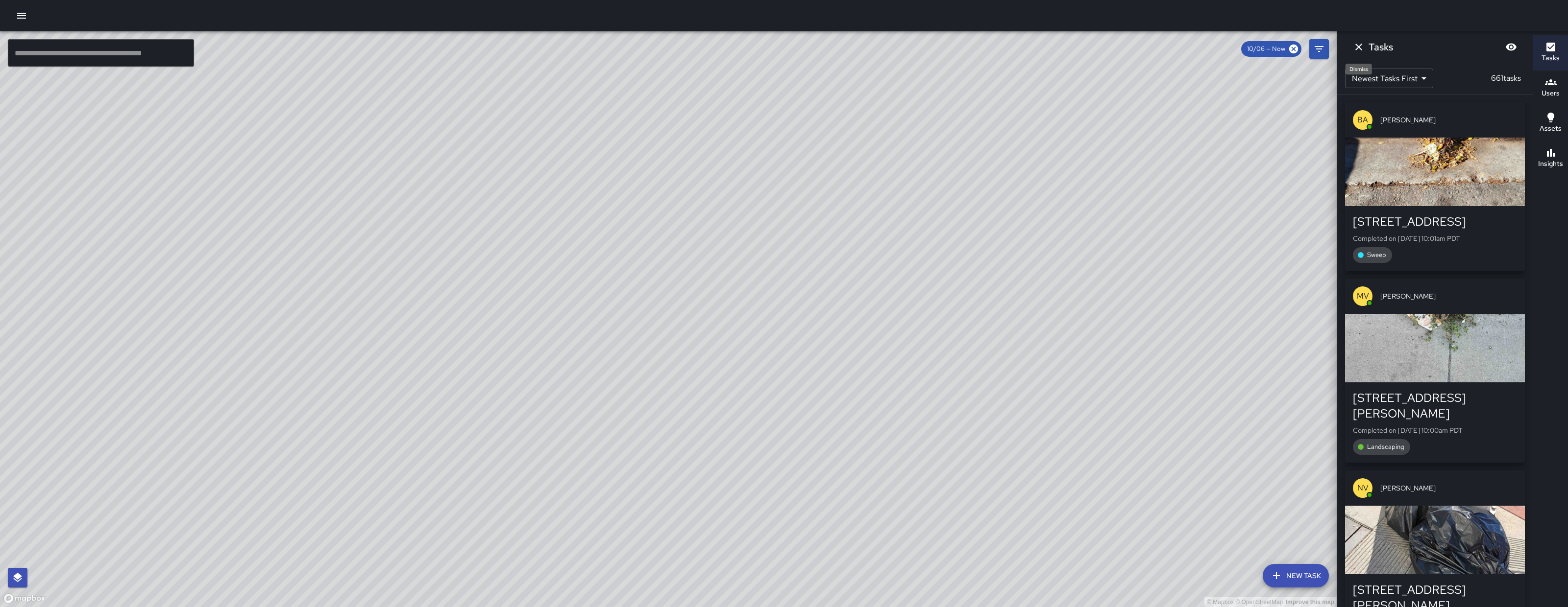
click at [1357, 46] on icon "Dismiss" at bounding box center [1359, 46] width 7 height 7
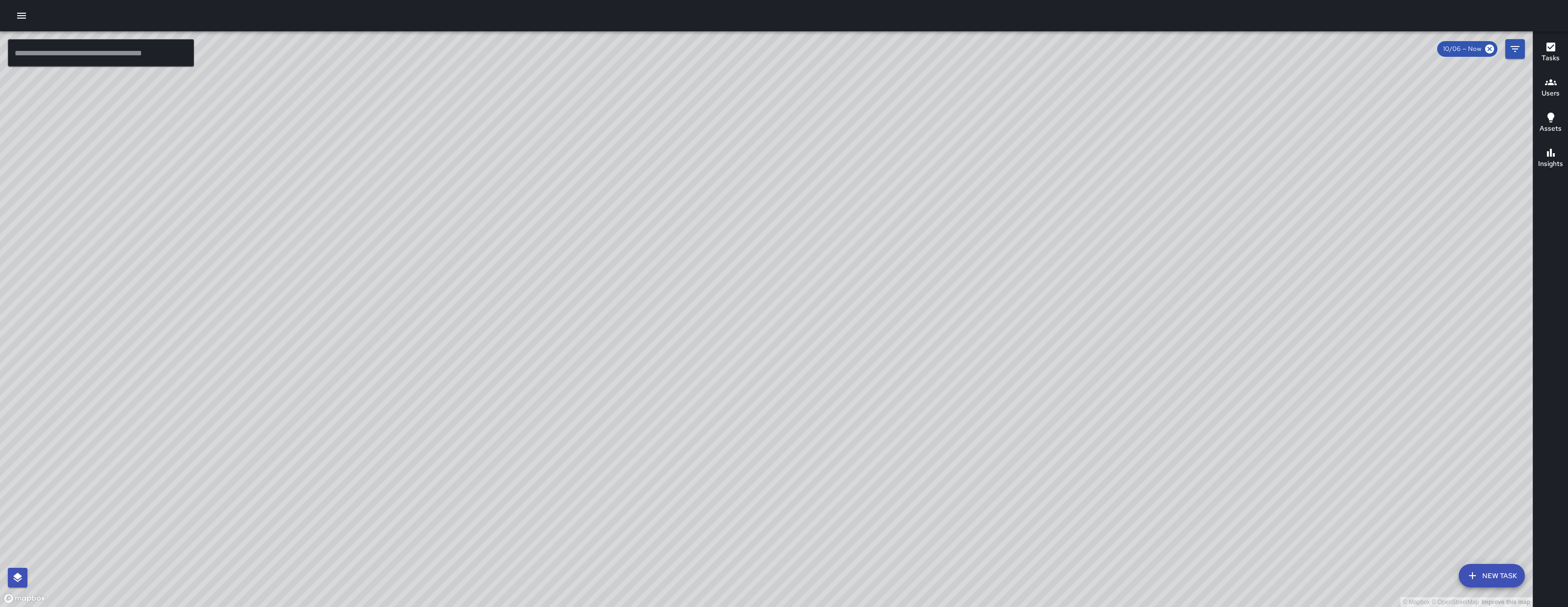
drag, startPoint x: 1026, startPoint y: 506, endPoint x: 748, endPoint y: 411, distance: 293.8
click at [754, 405] on div "© Mapbox © OpenStreetMap Improve this map" at bounding box center [766, 319] width 1533 height 576
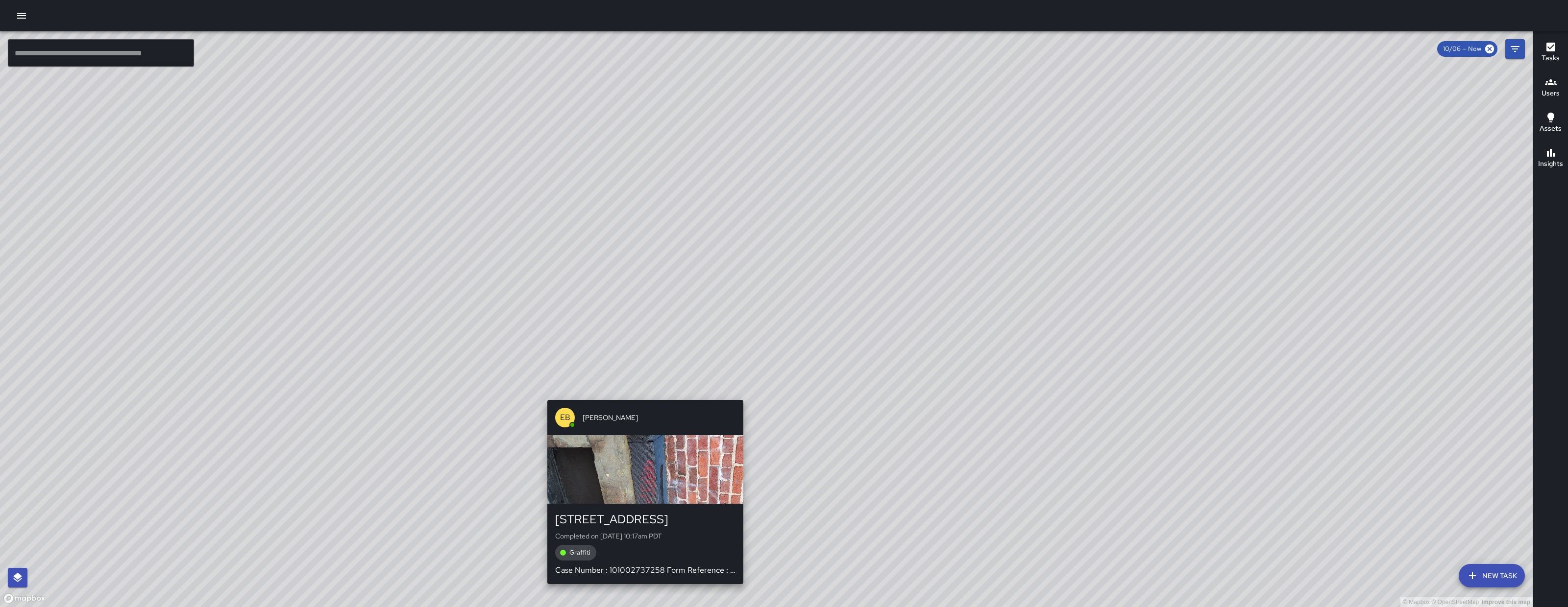
click at [642, 393] on div "© Mapbox © OpenStreetMap Improve this map EB Edwin Barillas 333 11th Street Com…" at bounding box center [766, 319] width 1533 height 576
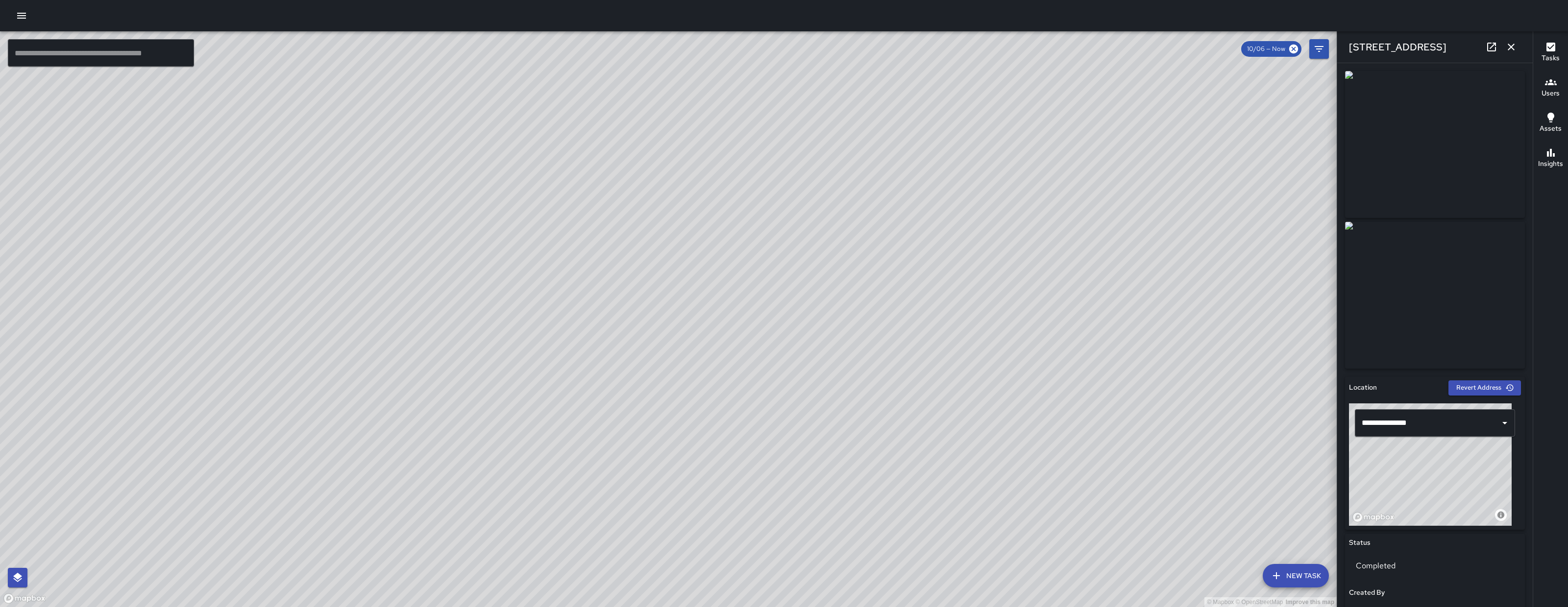
click at [1488, 52] on icon at bounding box center [1491, 46] width 12 height 12
click at [627, 305] on div "© Mapbox © OpenStreetMap Improve this map EB Edwin Barillas 340 11th Street Com…" at bounding box center [669, 319] width 1337 height 576
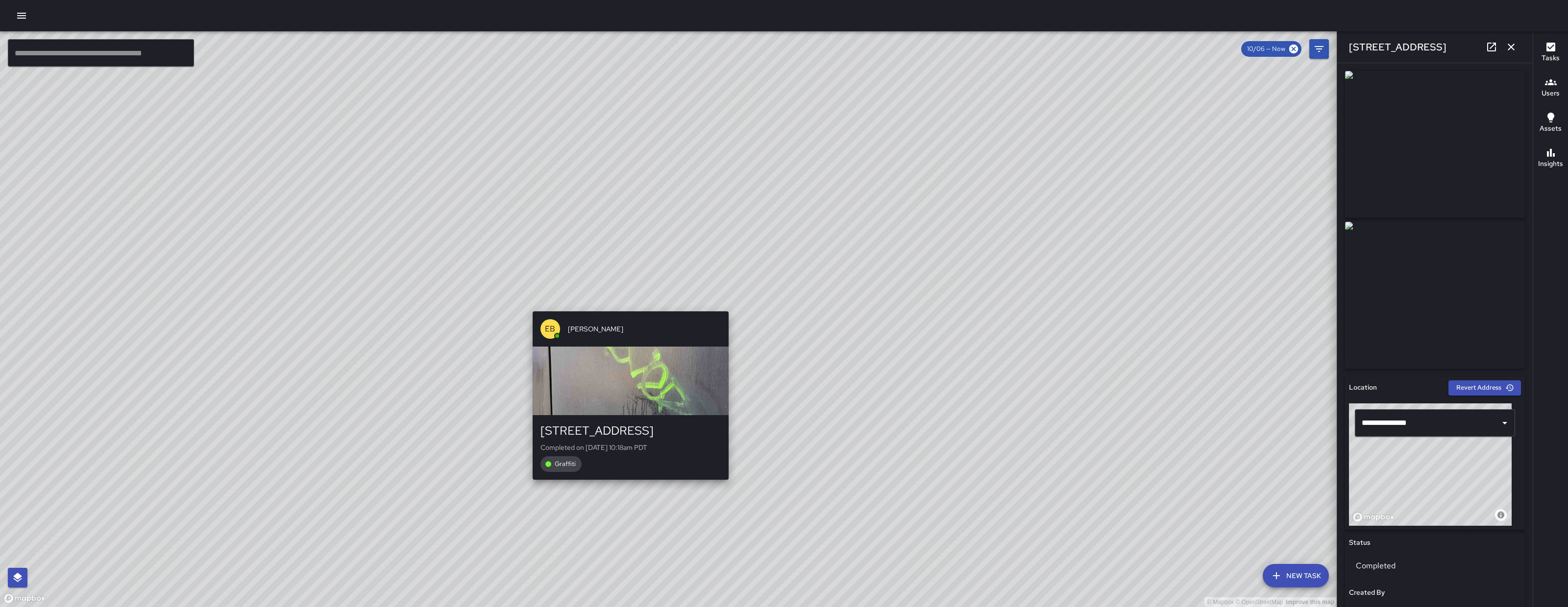
type input "**********"
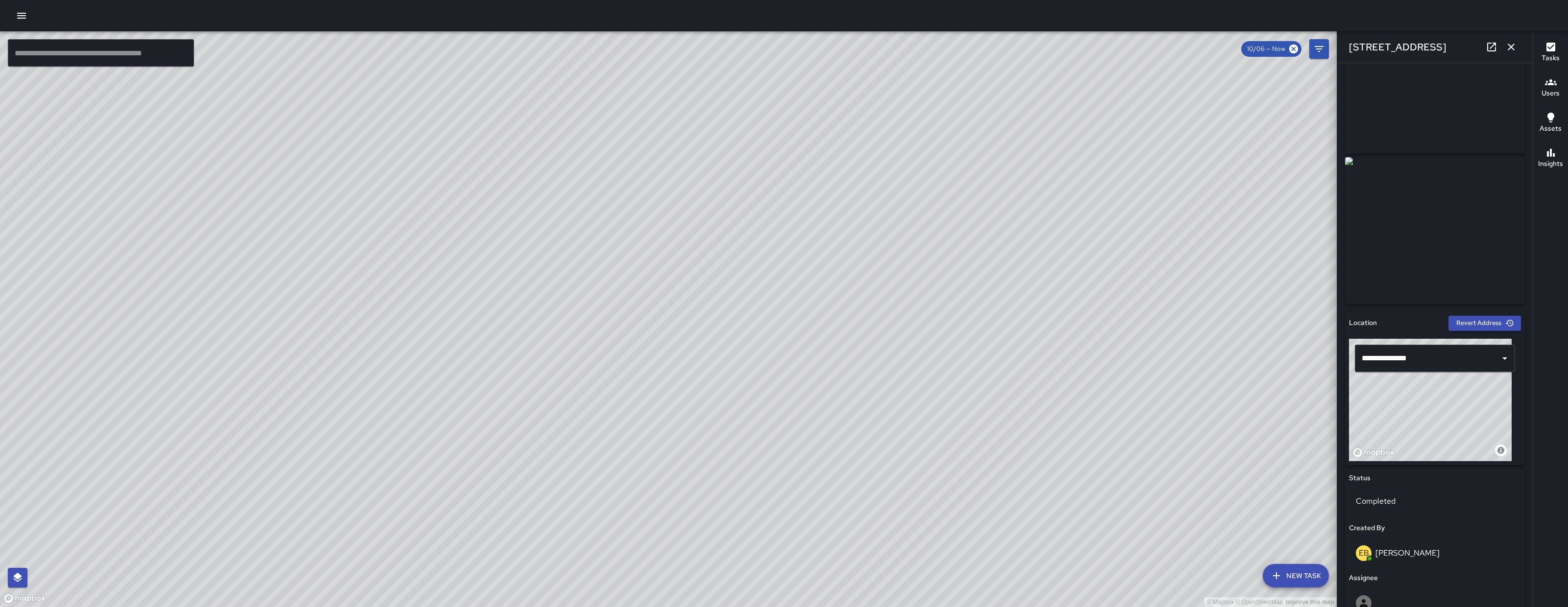
scroll to position [33, 0]
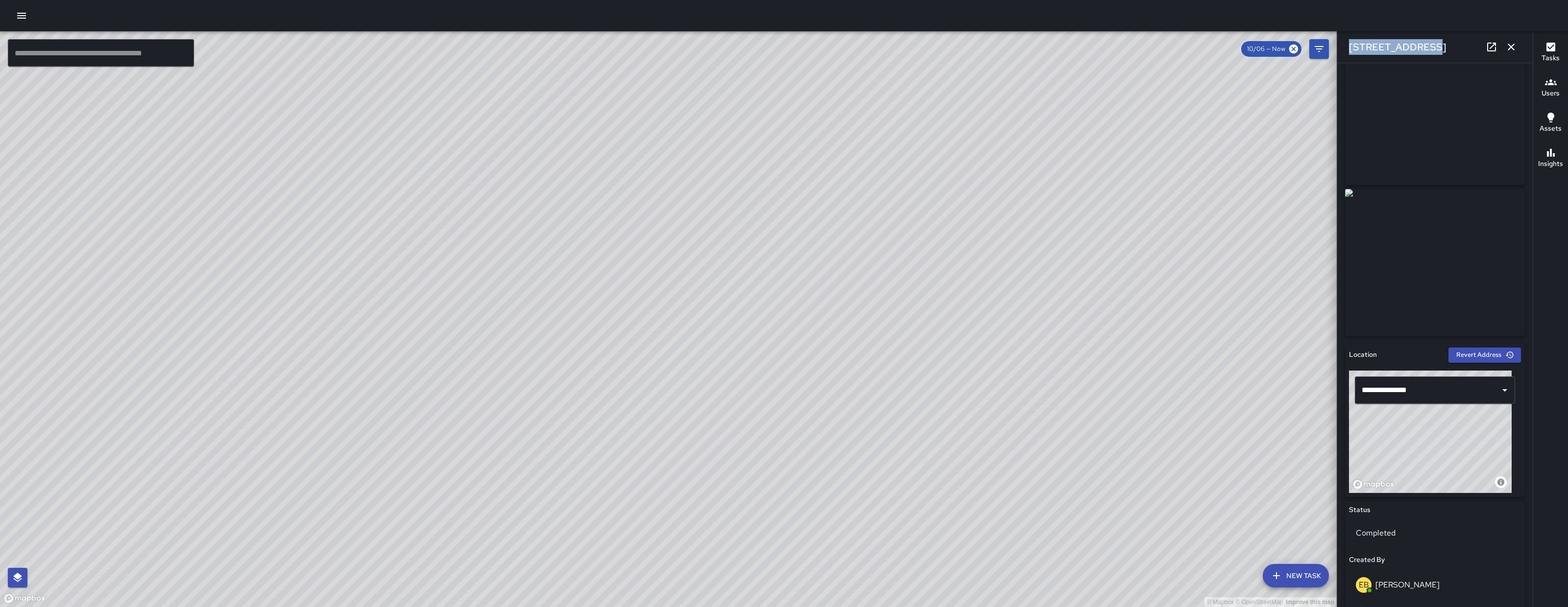
drag, startPoint x: 1434, startPoint y: 48, endPoint x: 1343, endPoint y: 50, distance: 91.0
click at [1343, 50] on div "[STREET_ADDRESS]" at bounding box center [1435, 46] width 195 height 31
copy h6 "[STREET_ADDRESS]"
click at [1516, 50] on icon "button" at bounding box center [1511, 46] width 12 height 12
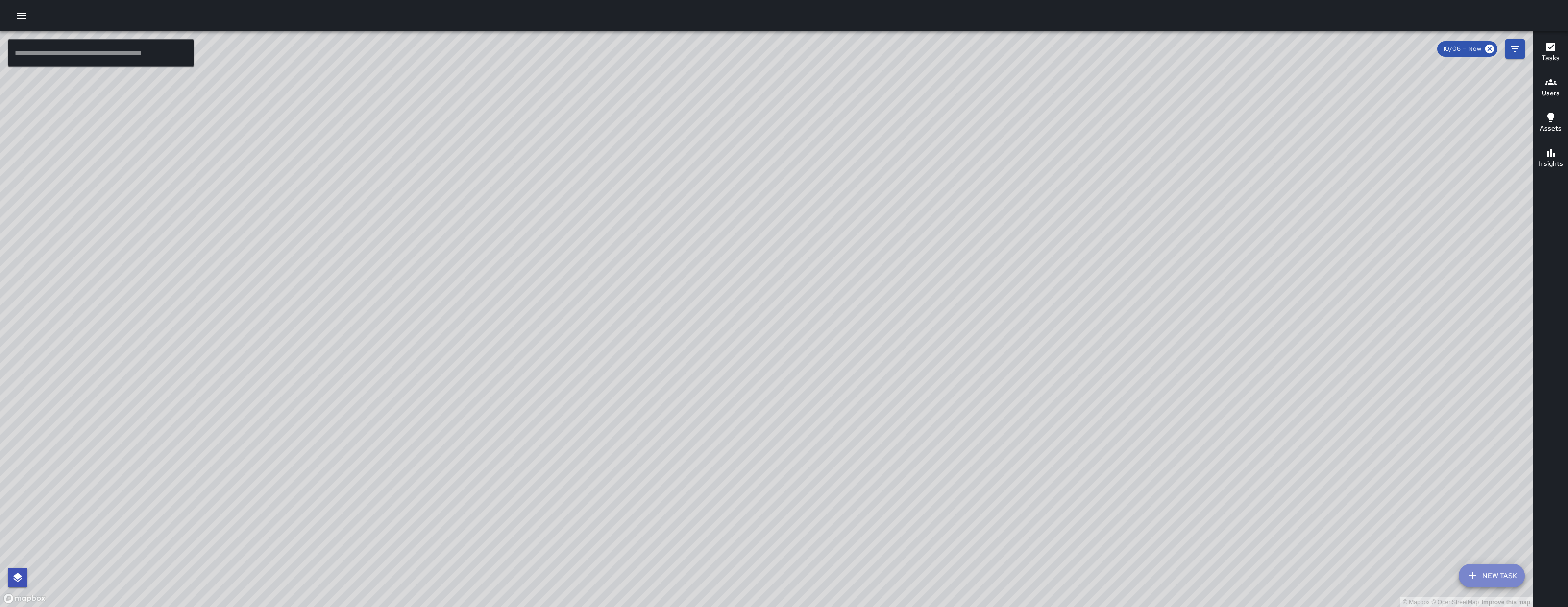
click at [1498, 568] on button "New Task" at bounding box center [1491, 576] width 66 height 23
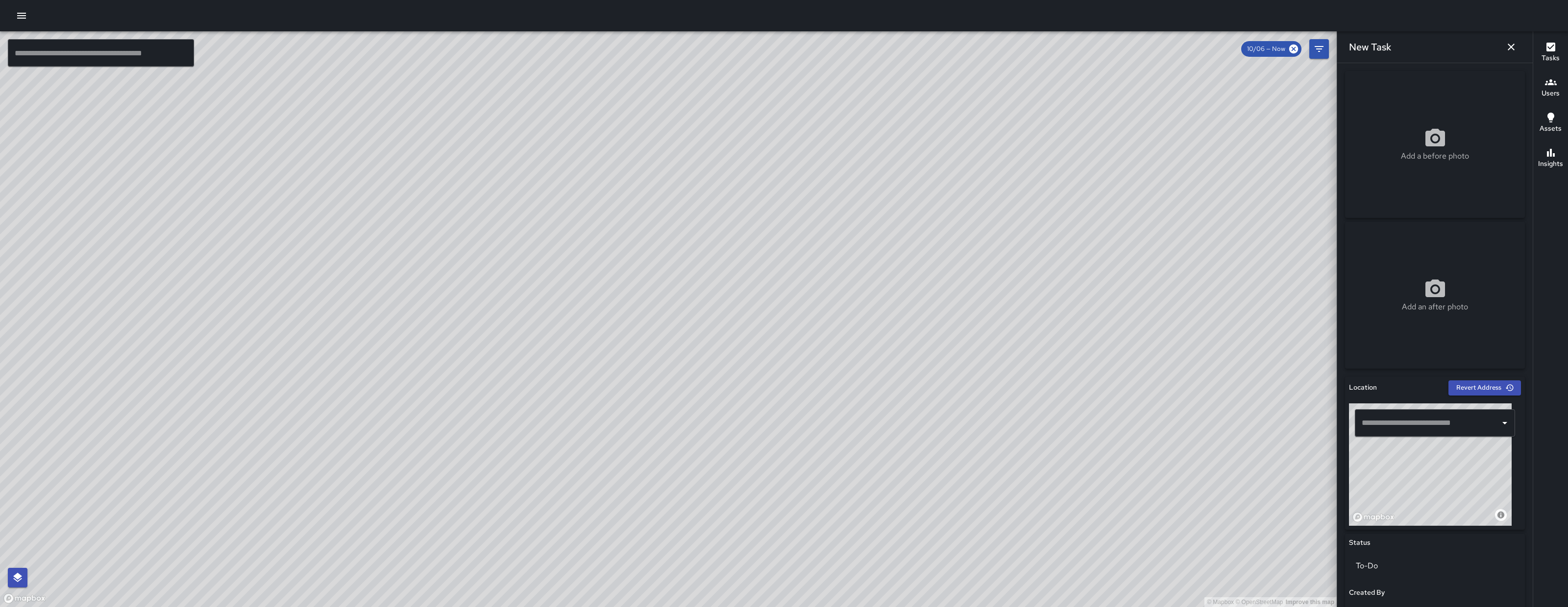
click at [1434, 118] on div "Add a before photo" at bounding box center [1435, 145] width 180 height 147
type input "**********"
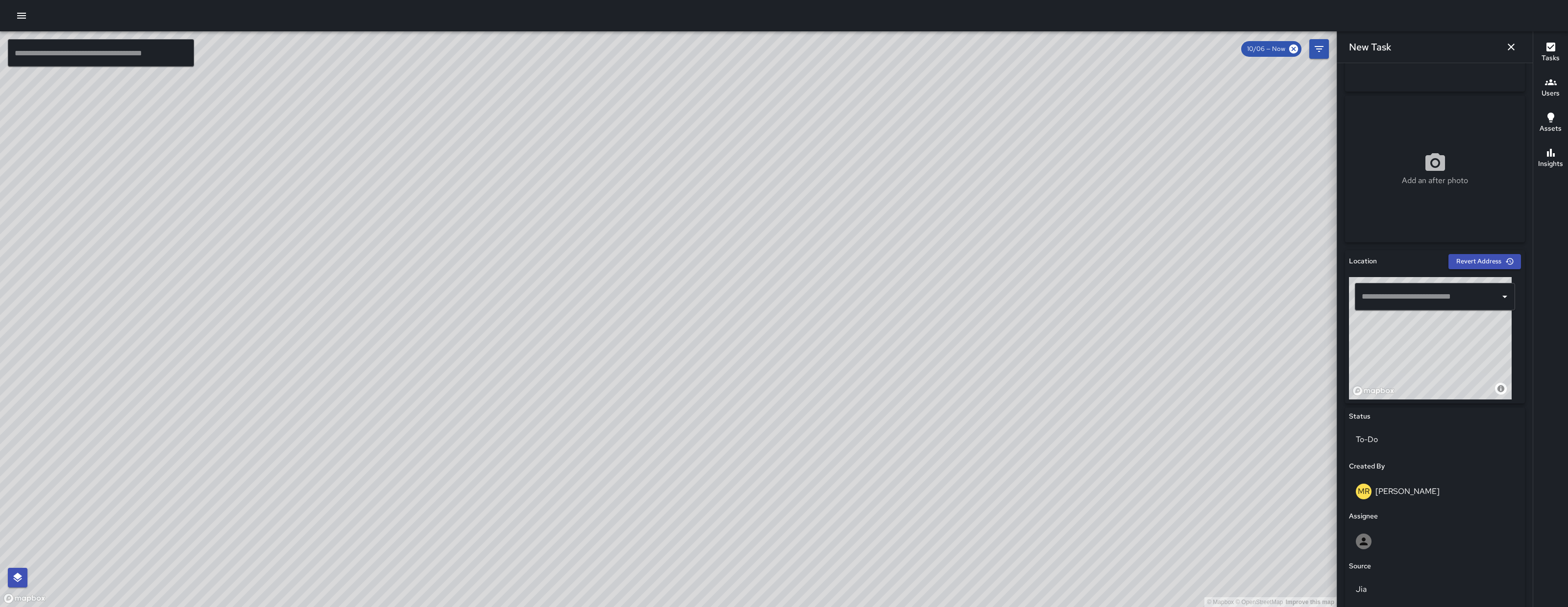
scroll to position [260, 0]
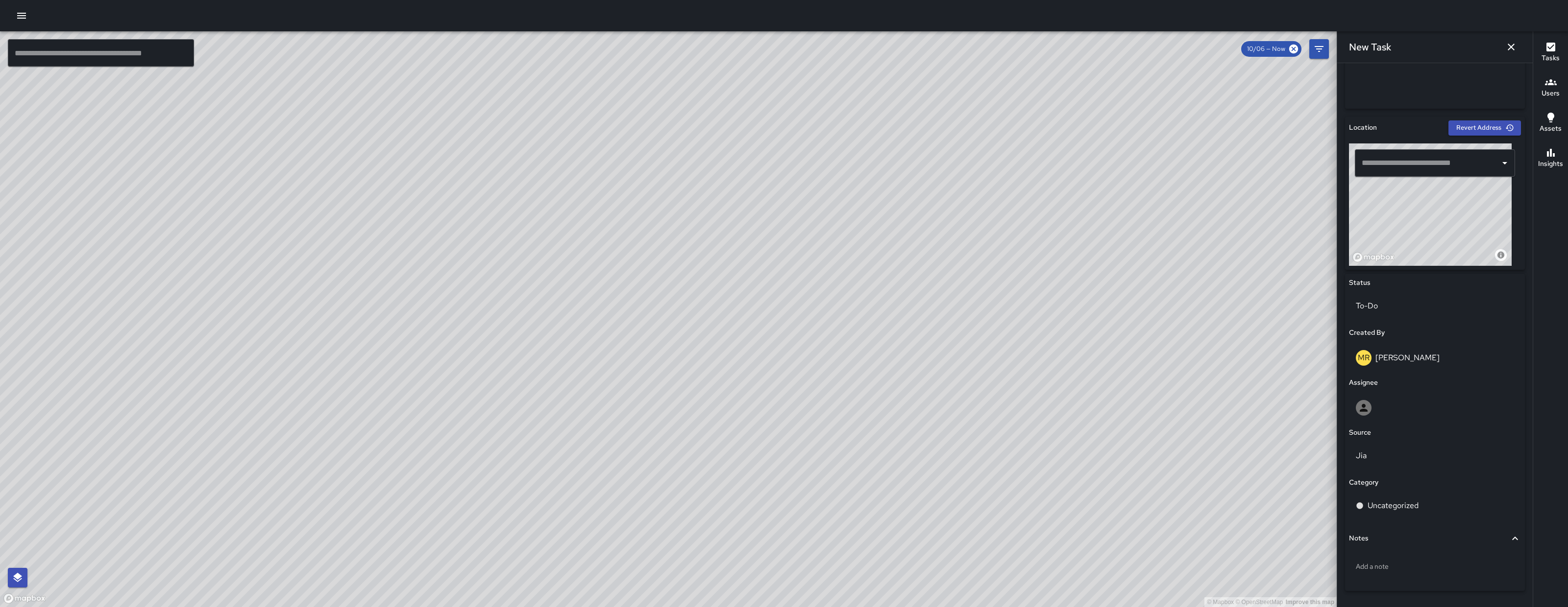
click at [1427, 160] on input "text" at bounding box center [1428, 163] width 136 height 19
paste input "**********"
click at [1412, 196] on p "San Francisco, CA, USA" at bounding box center [1439, 200] width 118 height 10
type input "**********"
click at [1409, 399] on div at bounding box center [1436, 408] width 172 height 31
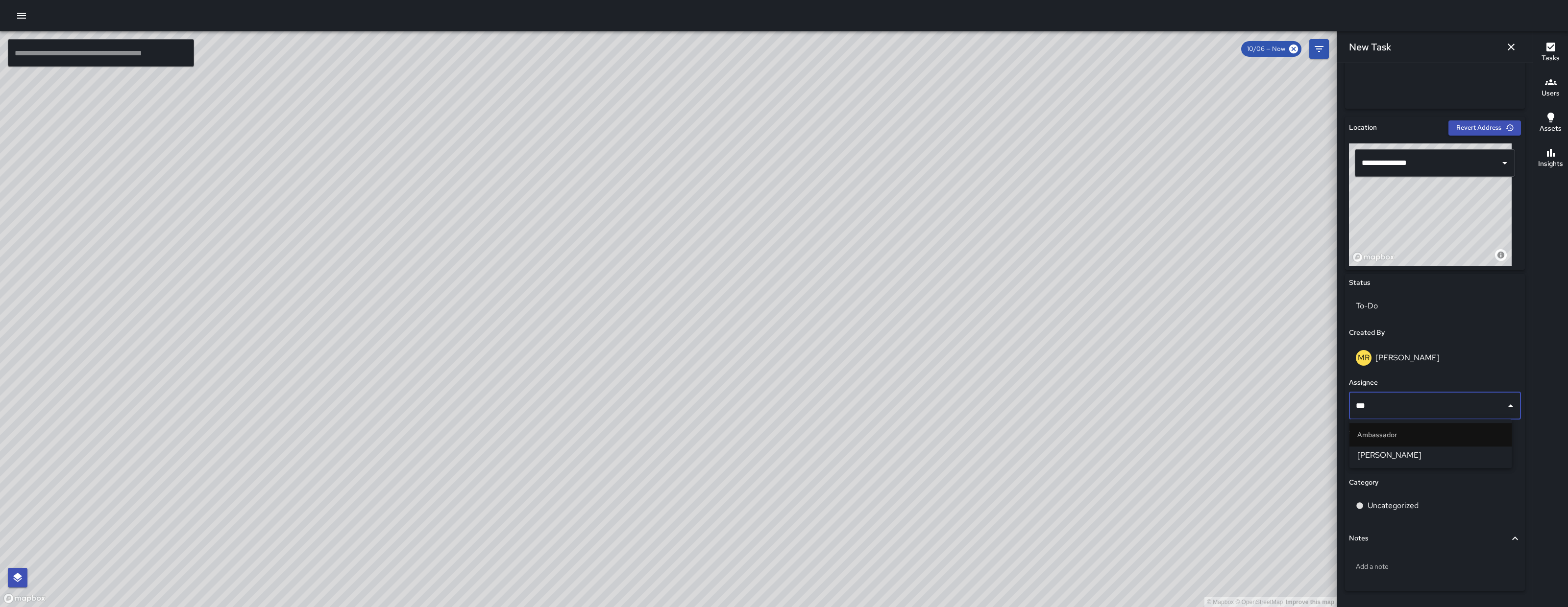
type input "****"
click at [1416, 451] on span "[PERSON_NAME]" at bounding box center [1431, 455] width 147 height 12
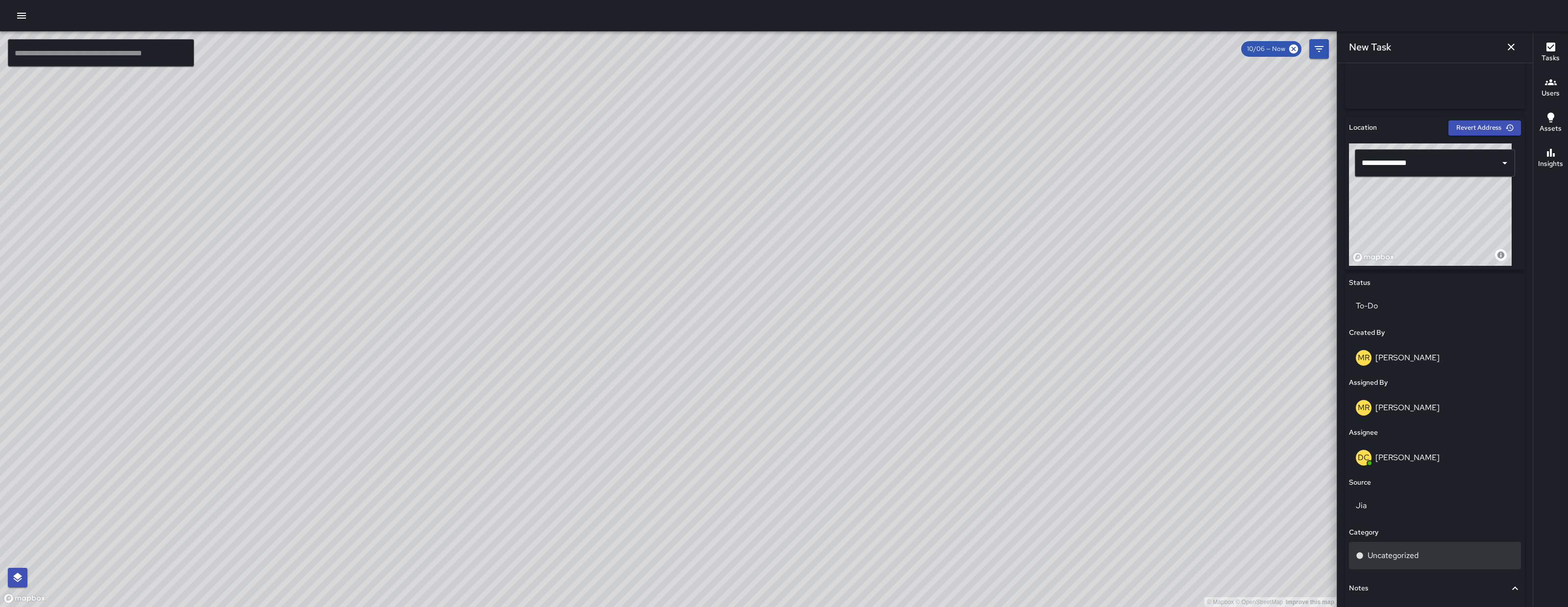
click at [1385, 557] on p "Uncategorized" at bounding box center [1394, 555] width 51 height 12
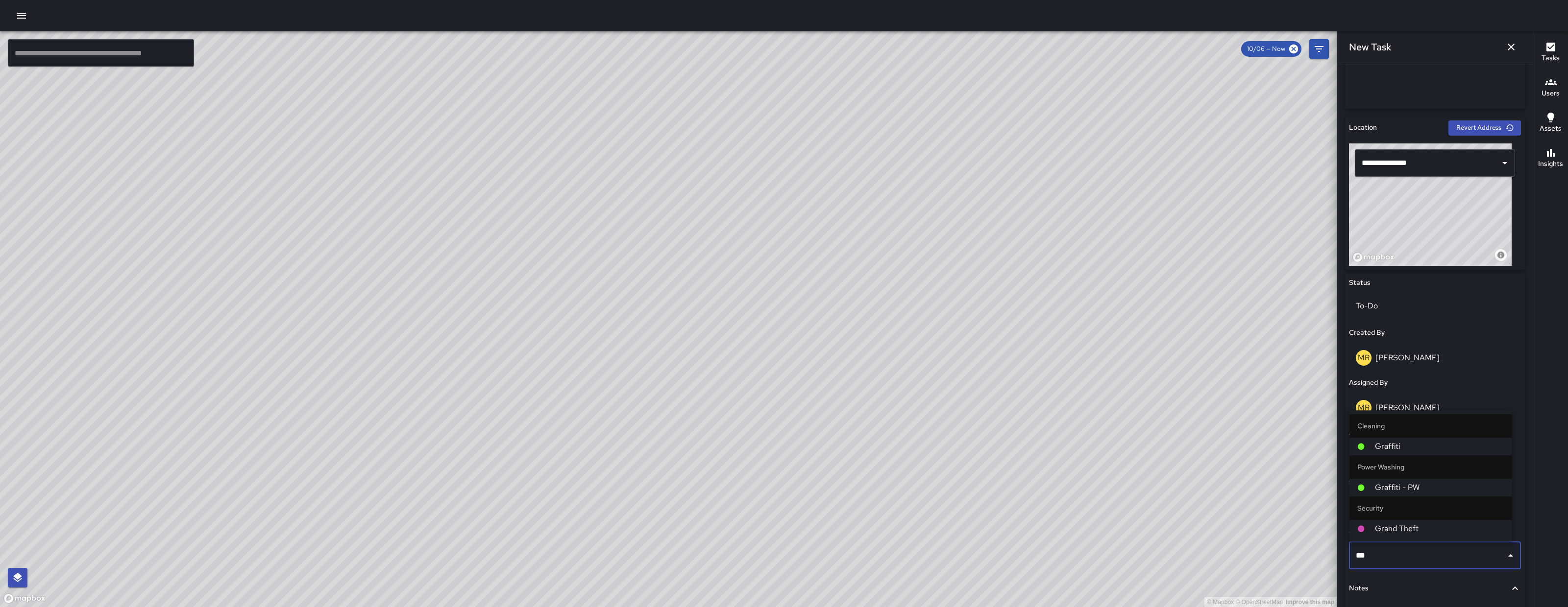
type input "****"
click at [1429, 490] on span "Graffiti" at bounding box center [1439, 487] width 129 height 12
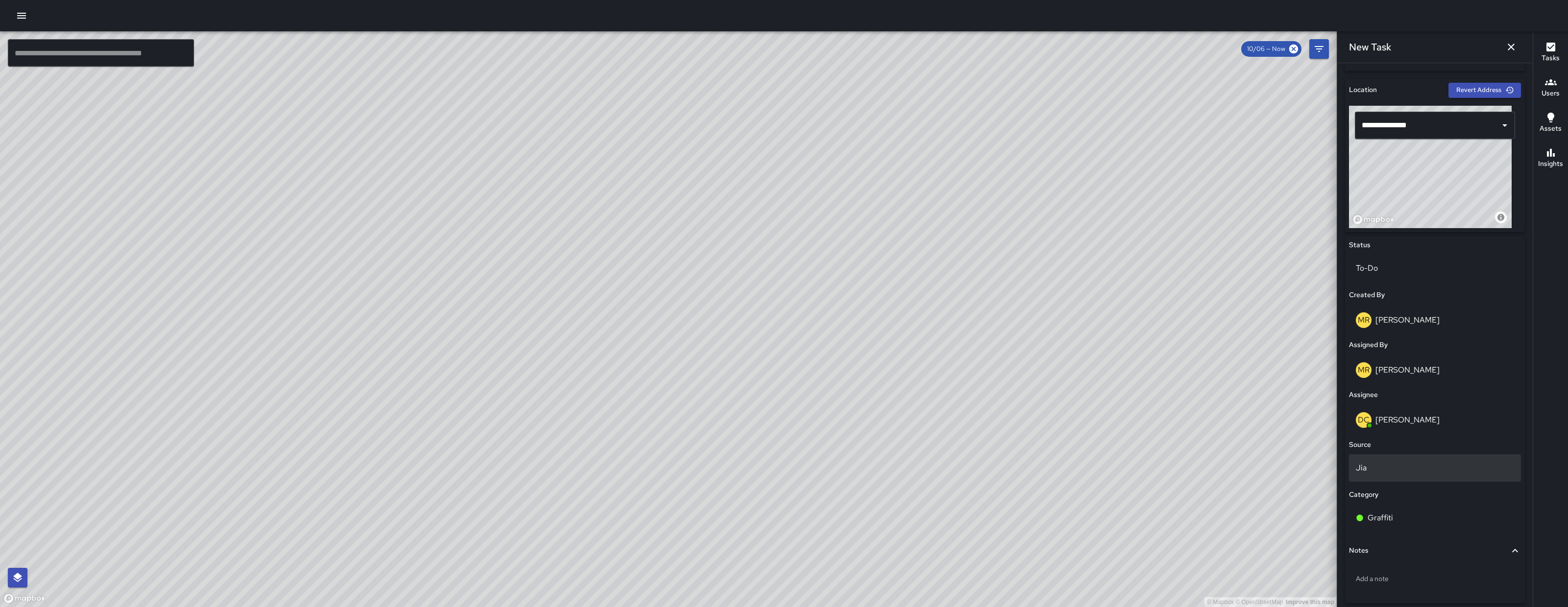
scroll to position [338, 0]
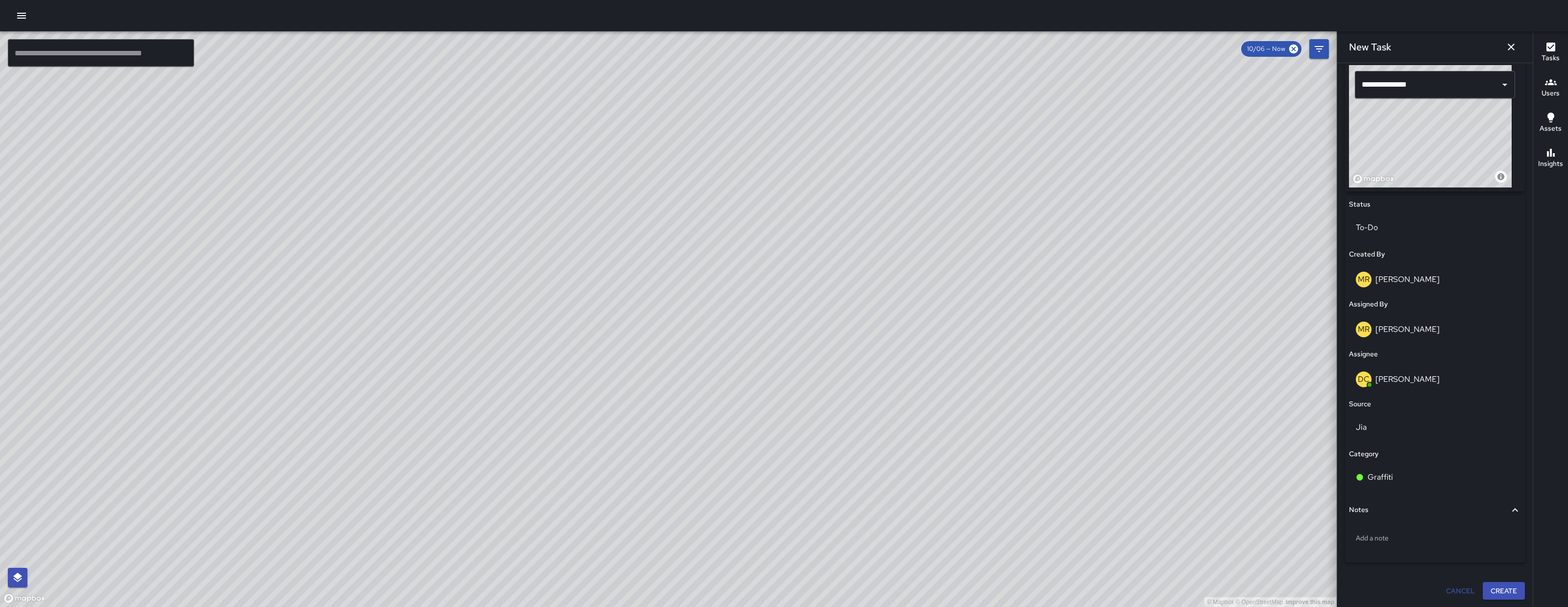
click at [1501, 587] on button "Create" at bounding box center [1504, 591] width 42 height 18
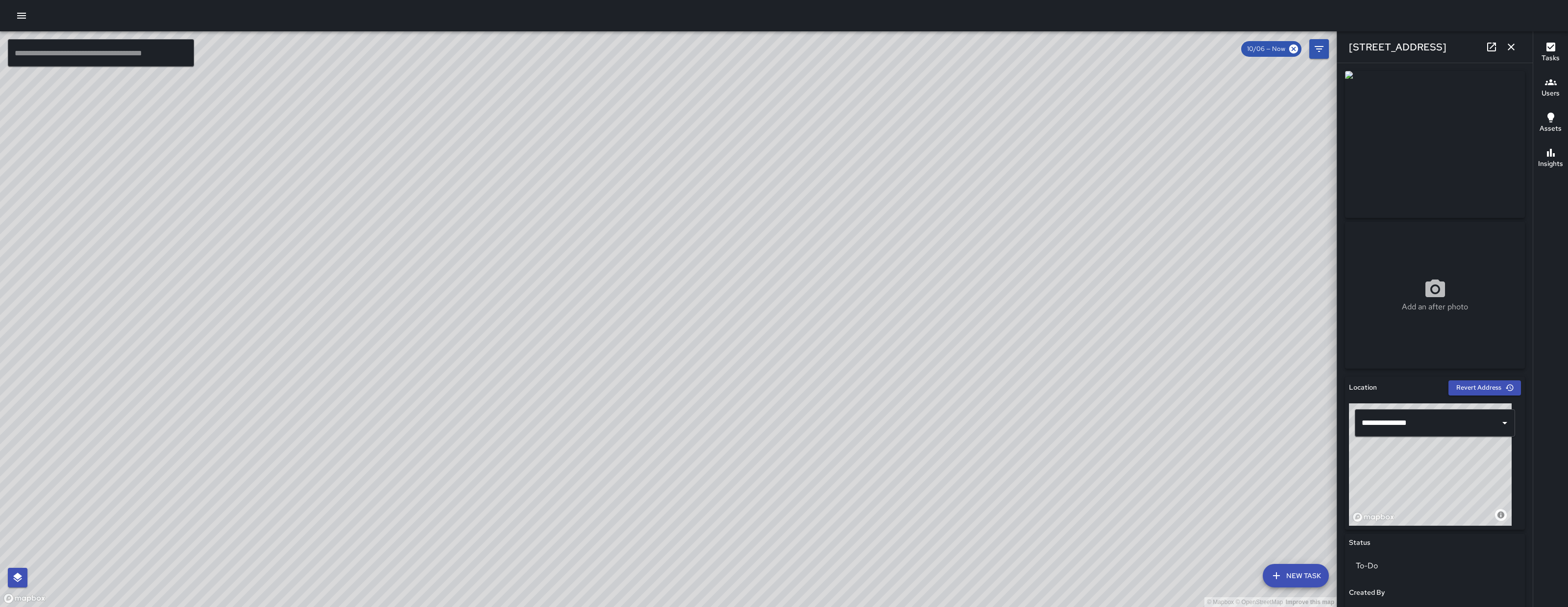
click at [1509, 47] on icon "button" at bounding box center [1511, 46] width 12 height 12
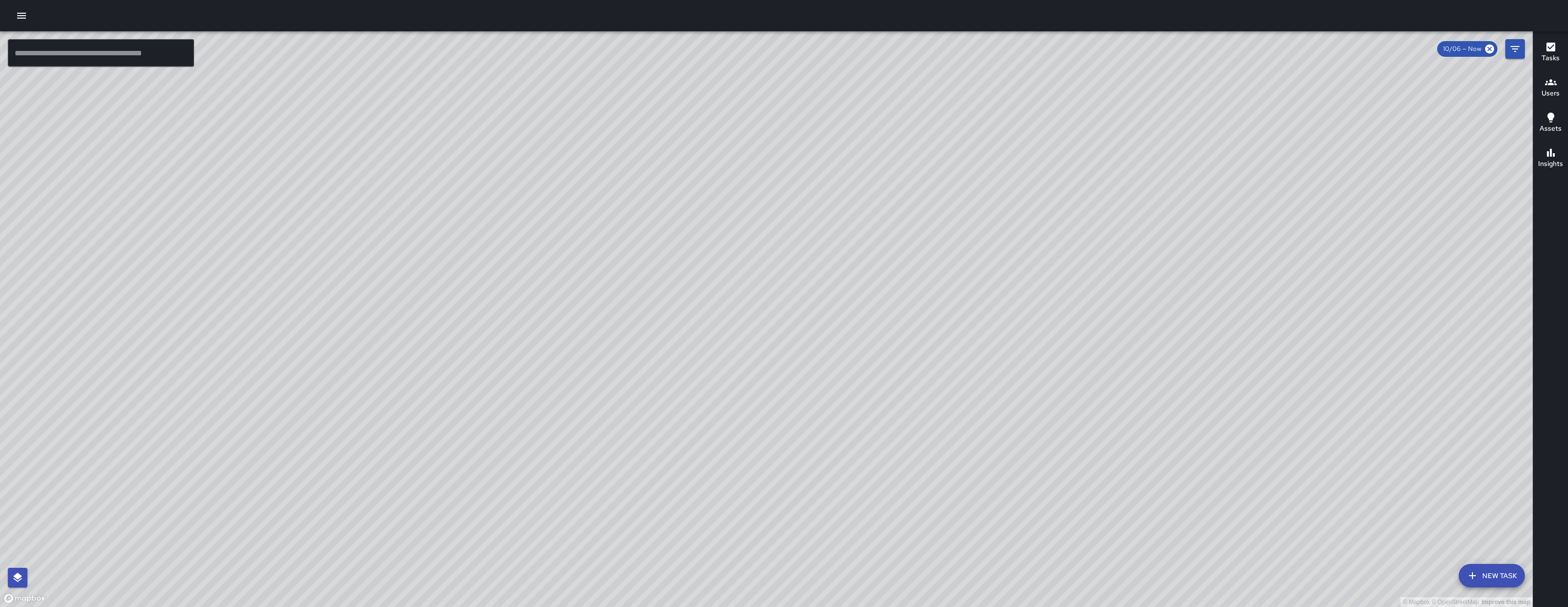
drag, startPoint x: 844, startPoint y: 286, endPoint x: 746, endPoint y: 341, distance: 112.4
click at [746, 341] on div "© Mapbox © OpenStreetMap Improve this map" at bounding box center [766, 319] width 1533 height 576
drag, startPoint x: 790, startPoint y: 273, endPoint x: 725, endPoint y: 344, distance: 96.3
click at [725, 344] on div "© Mapbox © OpenStreetMap Improve this map" at bounding box center [766, 319] width 1533 height 576
drag, startPoint x: 903, startPoint y: 118, endPoint x: 851, endPoint y: 226, distance: 119.9
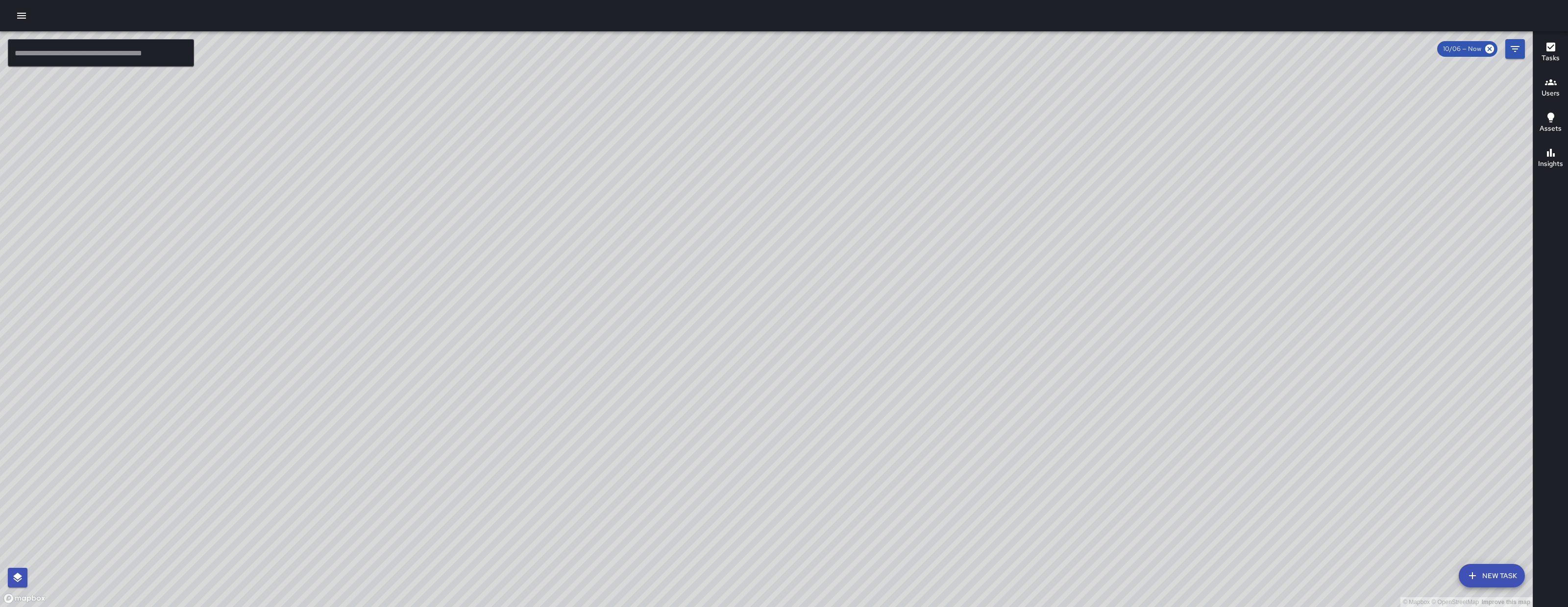
click at [829, 266] on div "© Mapbox © OpenStreetMap Improve this map" at bounding box center [766, 319] width 1533 height 576
drag, startPoint x: 858, startPoint y: 294, endPoint x: 791, endPoint y: 280, distance: 68.4
click at [791, 280] on div "© Mapbox © OpenStreetMap Improve this map" at bounding box center [766, 319] width 1533 height 576
drag, startPoint x: 911, startPoint y: 349, endPoint x: 1013, endPoint y: 326, distance: 104.6
click at [1013, 326] on div "© Mapbox © OpenStreetMap Improve this map" at bounding box center [766, 319] width 1533 height 576
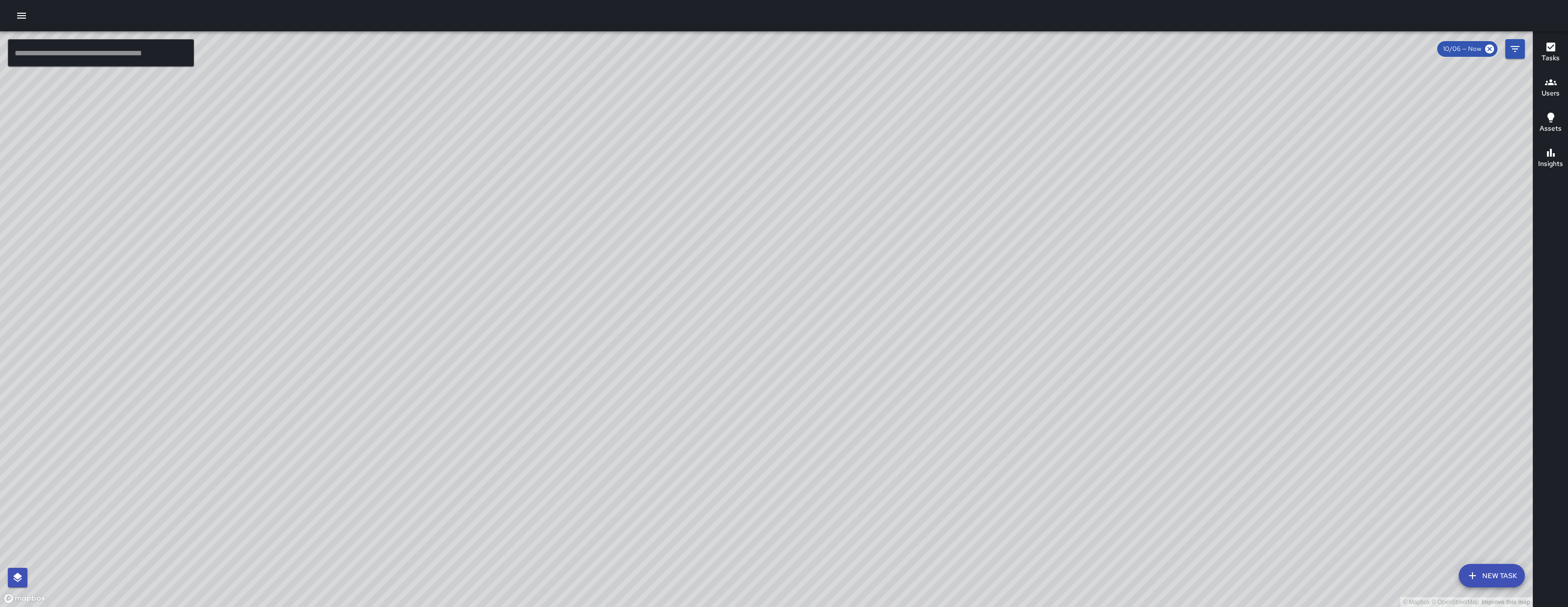
drag, startPoint x: 1016, startPoint y: 350, endPoint x: 1028, endPoint y: 357, distance: 13.9
click at [1028, 357] on div "© Mapbox © OpenStreetMap Improve this map" at bounding box center [766, 319] width 1533 height 576
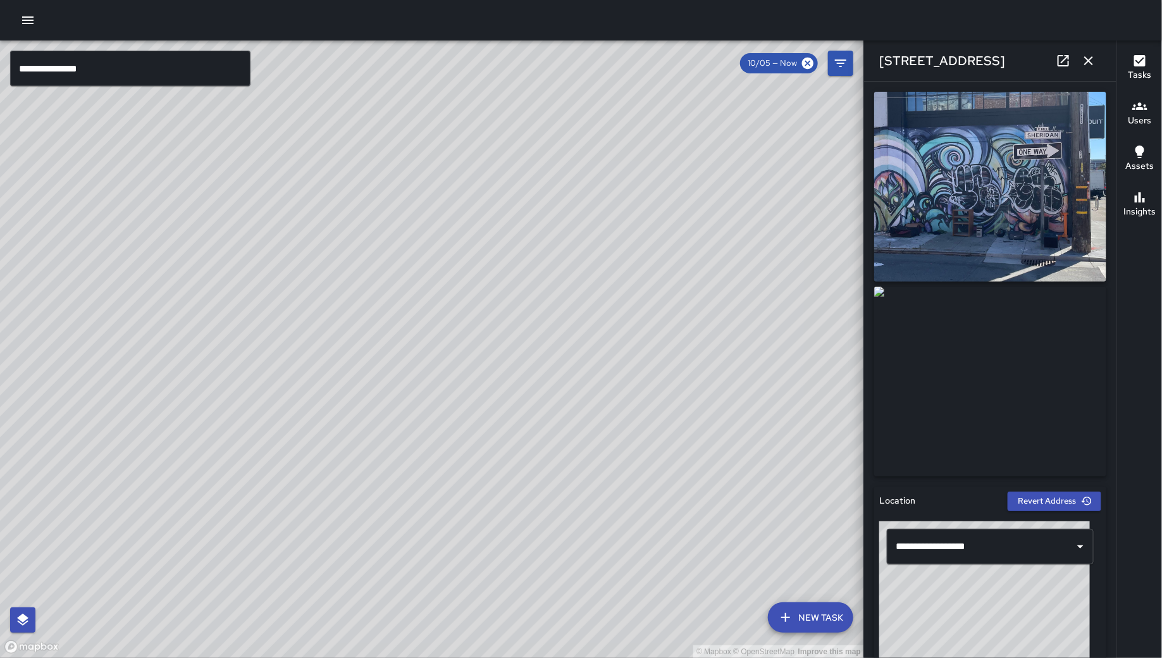
click at [1091, 61] on icon "button" at bounding box center [1088, 60] width 15 height 15
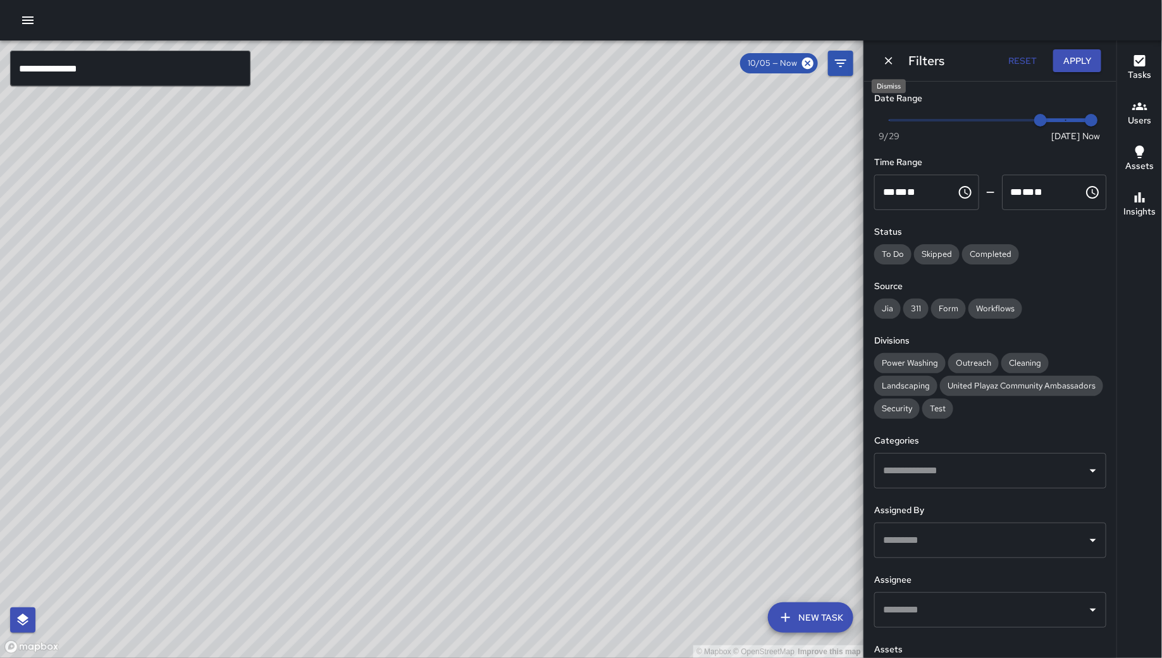
click at [887, 56] on icon "Dismiss" at bounding box center [888, 60] width 13 height 13
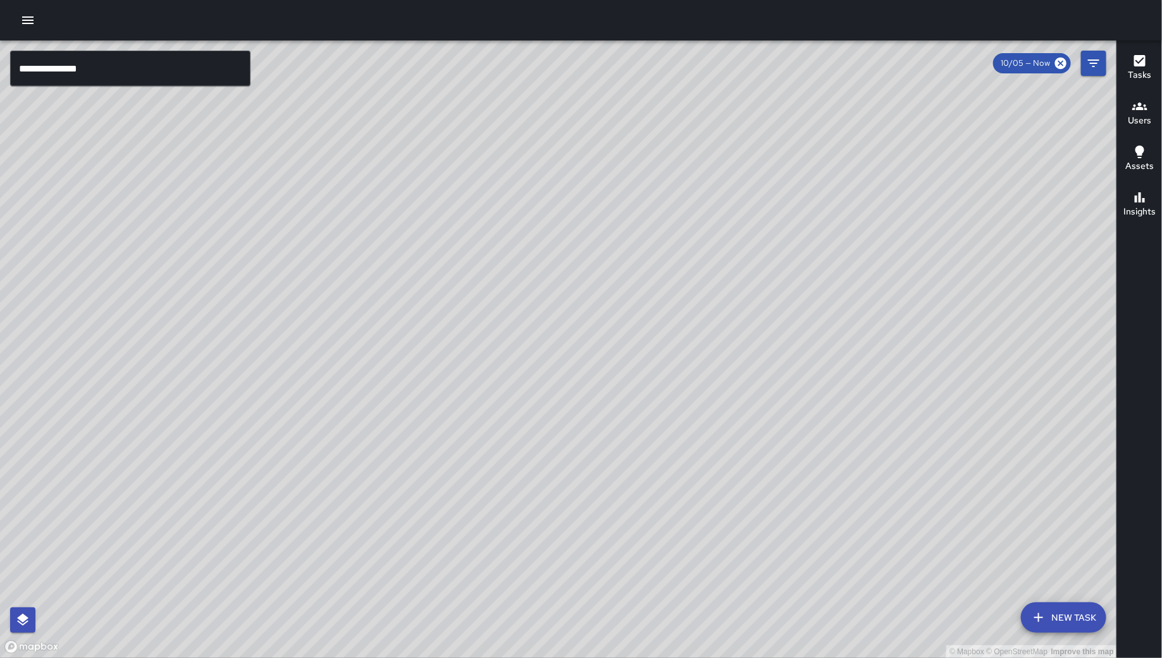
drag, startPoint x: 329, startPoint y: 244, endPoint x: 633, endPoint y: 449, distance: 367.2
click at [633, 449] on div "© Mapbox © OpenStreetMap Improve this map" at bounding box center [558, 348] width 1117 height 617
drag, startPoint x: 378, startPoint y: 447, endPoint x: 621, endPoint y: 519, distance: 253.6
click at [624, 519] on div "© Mapbox © OpenStreetMap Improve this map" at bounding box center [558, 348] width 1117 height 617
drag, startPoint x: 521, startPoint y: 418, endPoint x: 326, endPoint y: 433, distance: 195.4
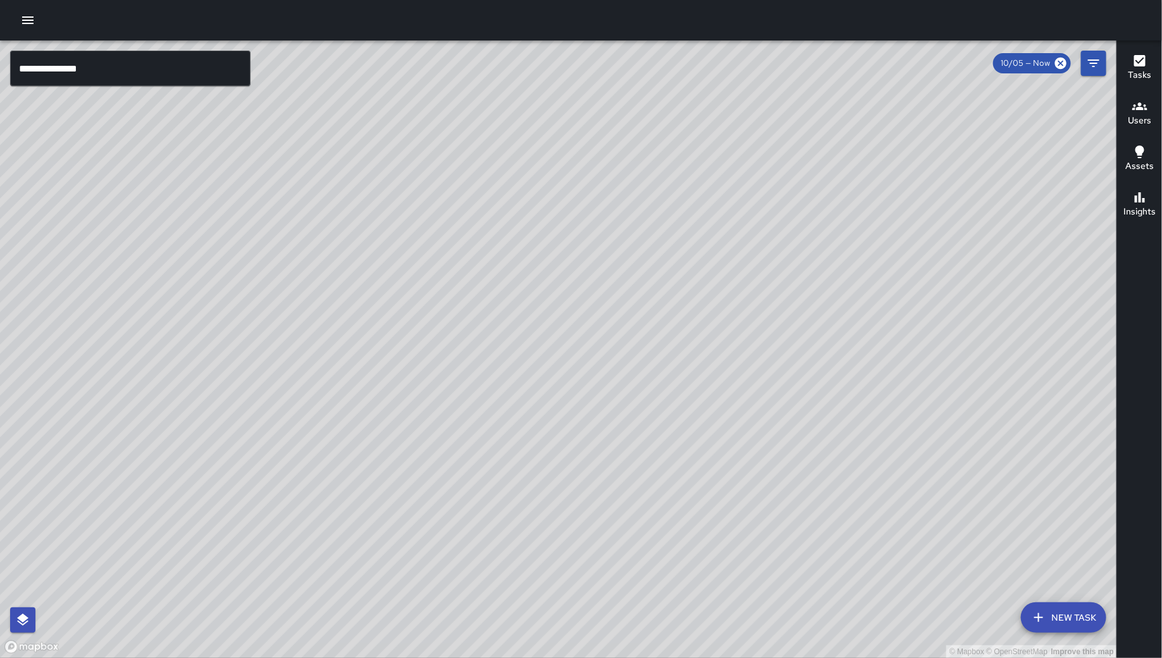
click at [319, 485] on div "© Mapbox © OpenStreetMap Improve this map" at bounding box center [558, 348] width 1117 height 617
click at [21, 27] on icon "button" at bounding box center [27, 20] width 15 height 15
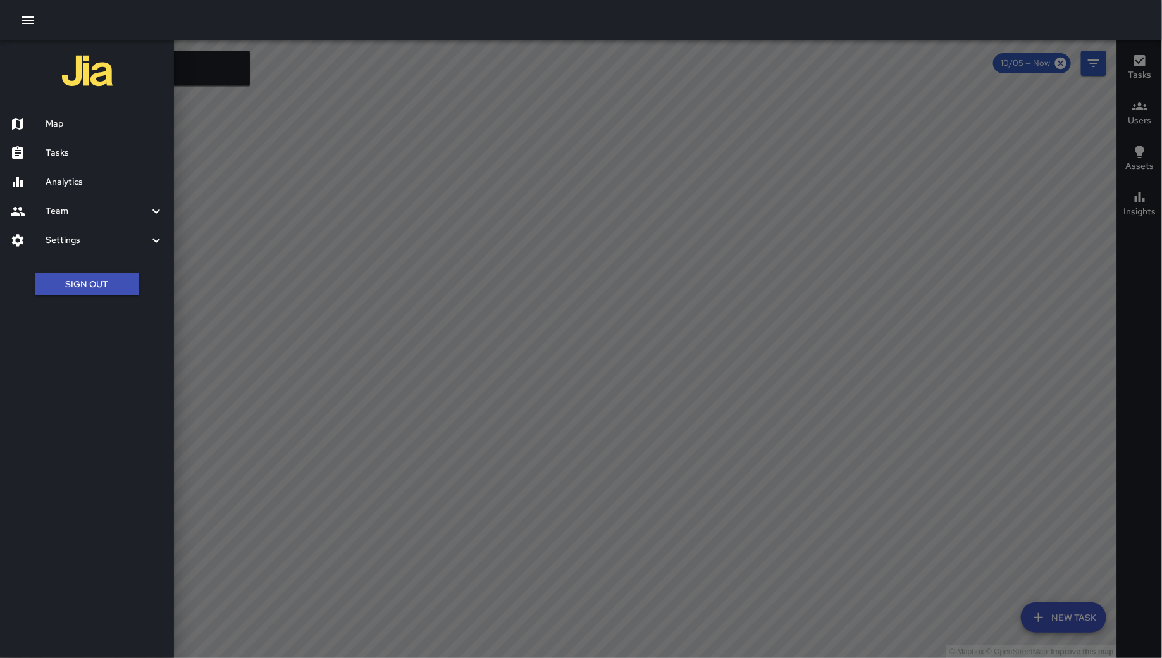
click at [109, 150] on h6 "Tasks" at bounding box center [105, 153] width 118 height 14
